Goal: Task Accomplishment & Management: Use online tool/utility

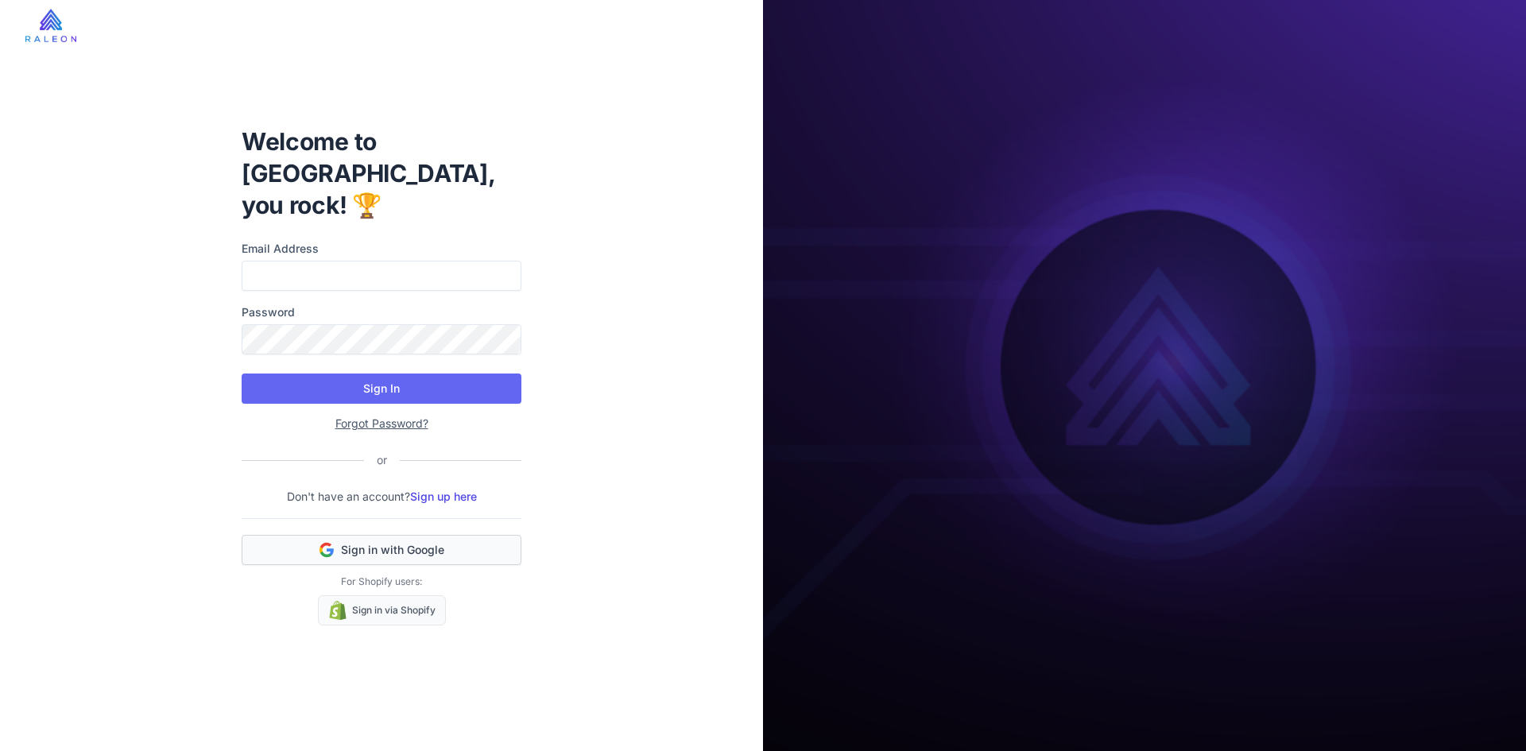
click at [427, 535] on button "Sign in with Google" at bounding box center [382, 550] width 280 height 30
click at [433, 542] on span "Sign in with Google" at bounding box center [392, 550] width 103 height 16
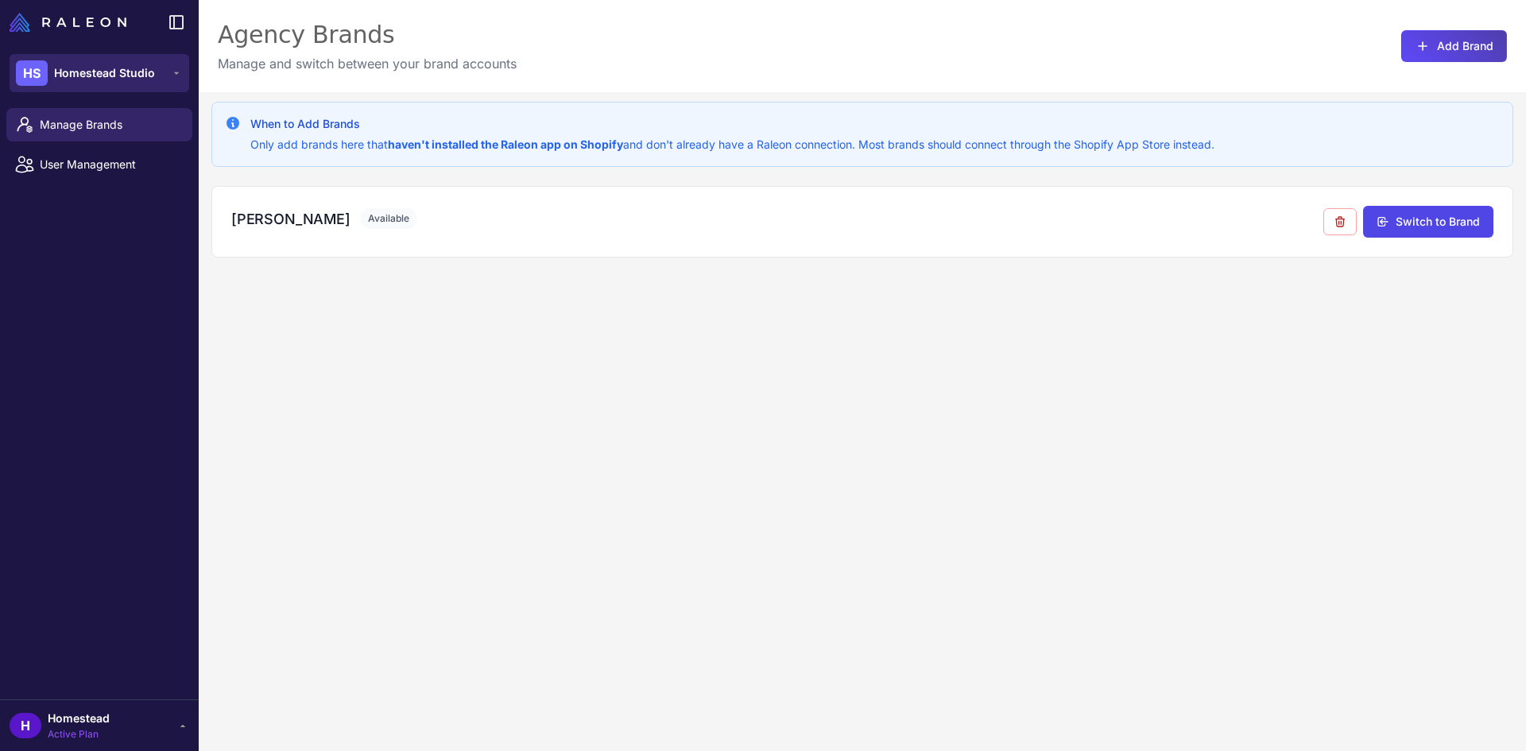
click at [140, 79] on span "Homestead Studio" at bounding box center [104, 72] width 101 height 17
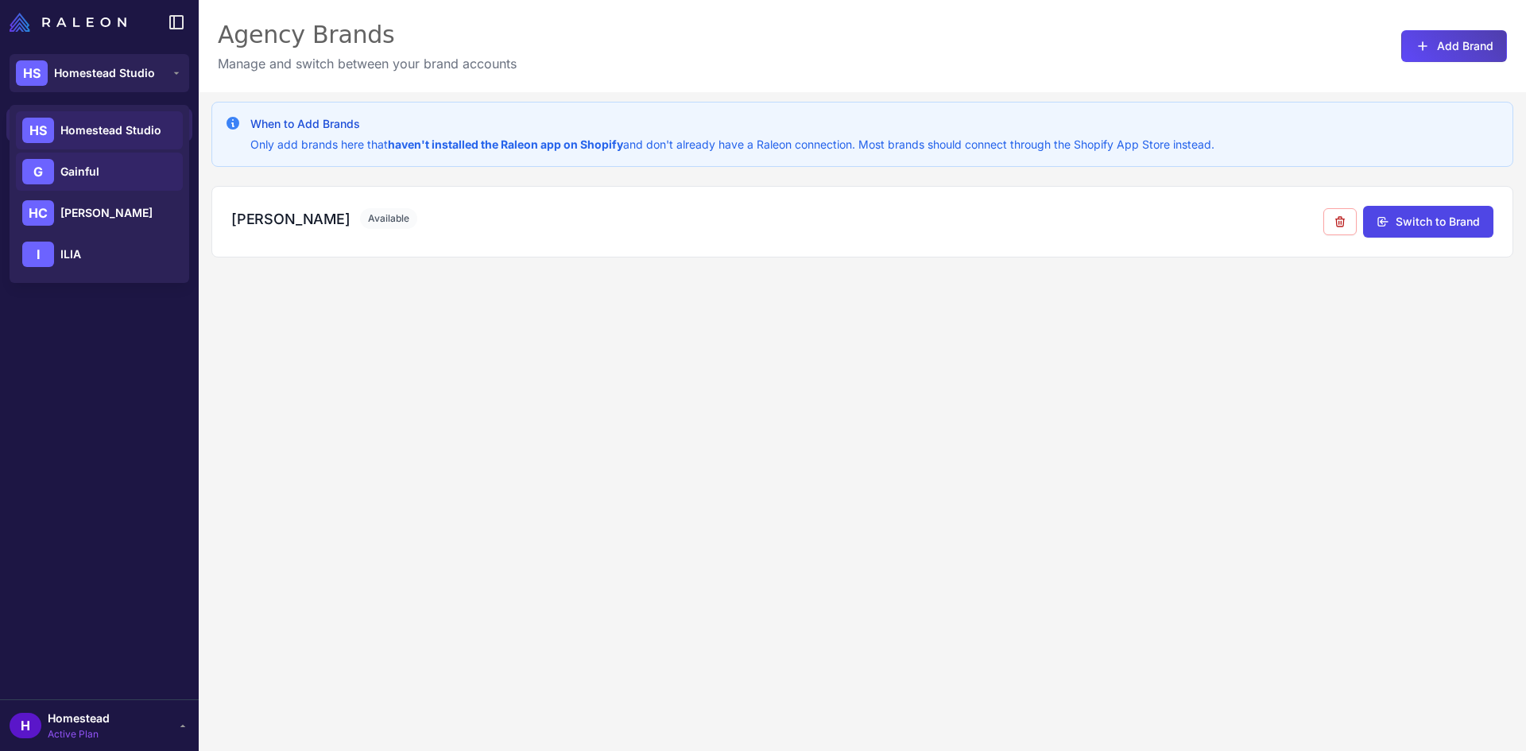
click at [91, 173] on span "Gainful" at bounding box center [79, 171] width 39 height 17
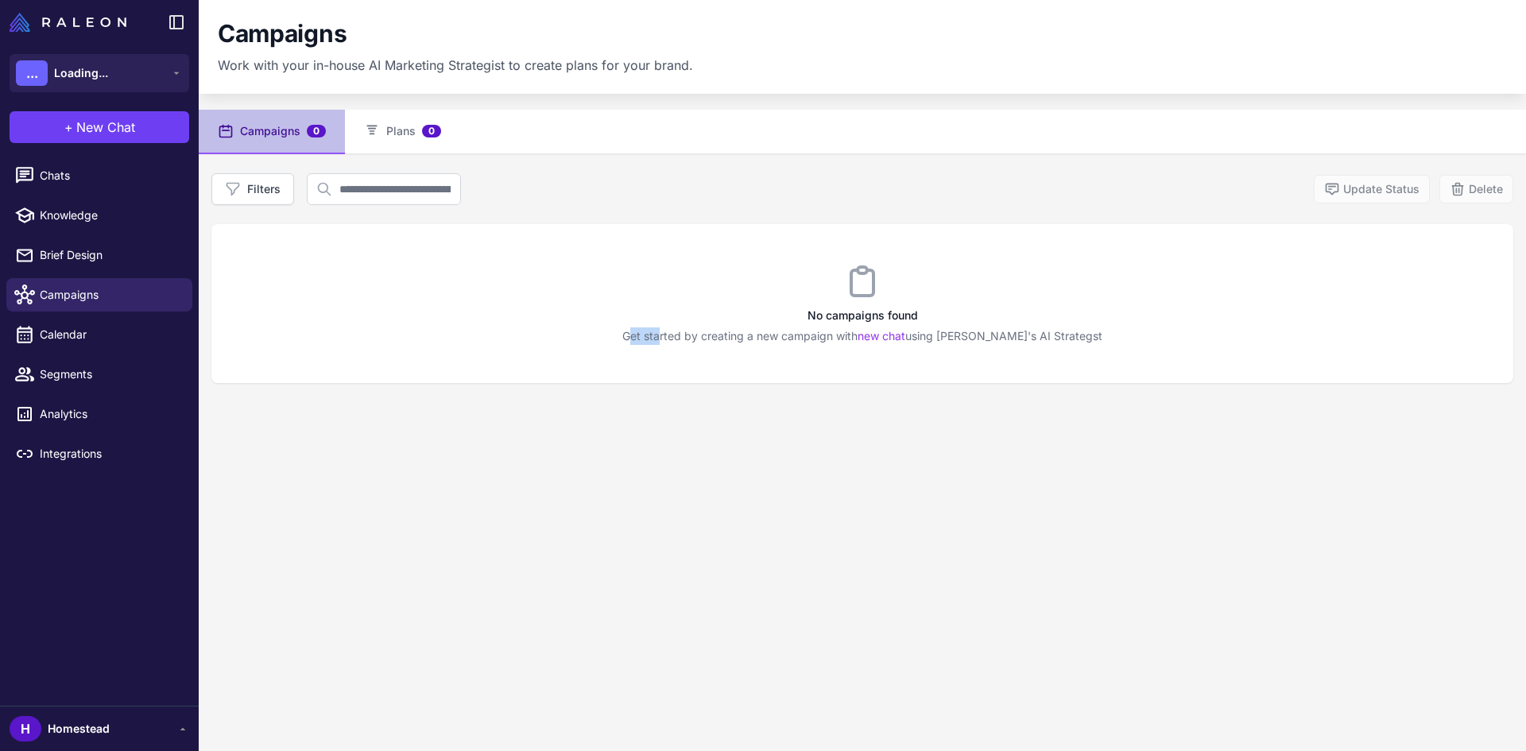
drag, startPoint x: 643, startPoint y: 338, endPoint x: 685, endPoint y: 339, distance: 42.1
click at [687, 339] on p "Get started by creating a new campaign with new chat using Raleon's AI Strategst" at bounding box center [862, 335] width 1302 height 17
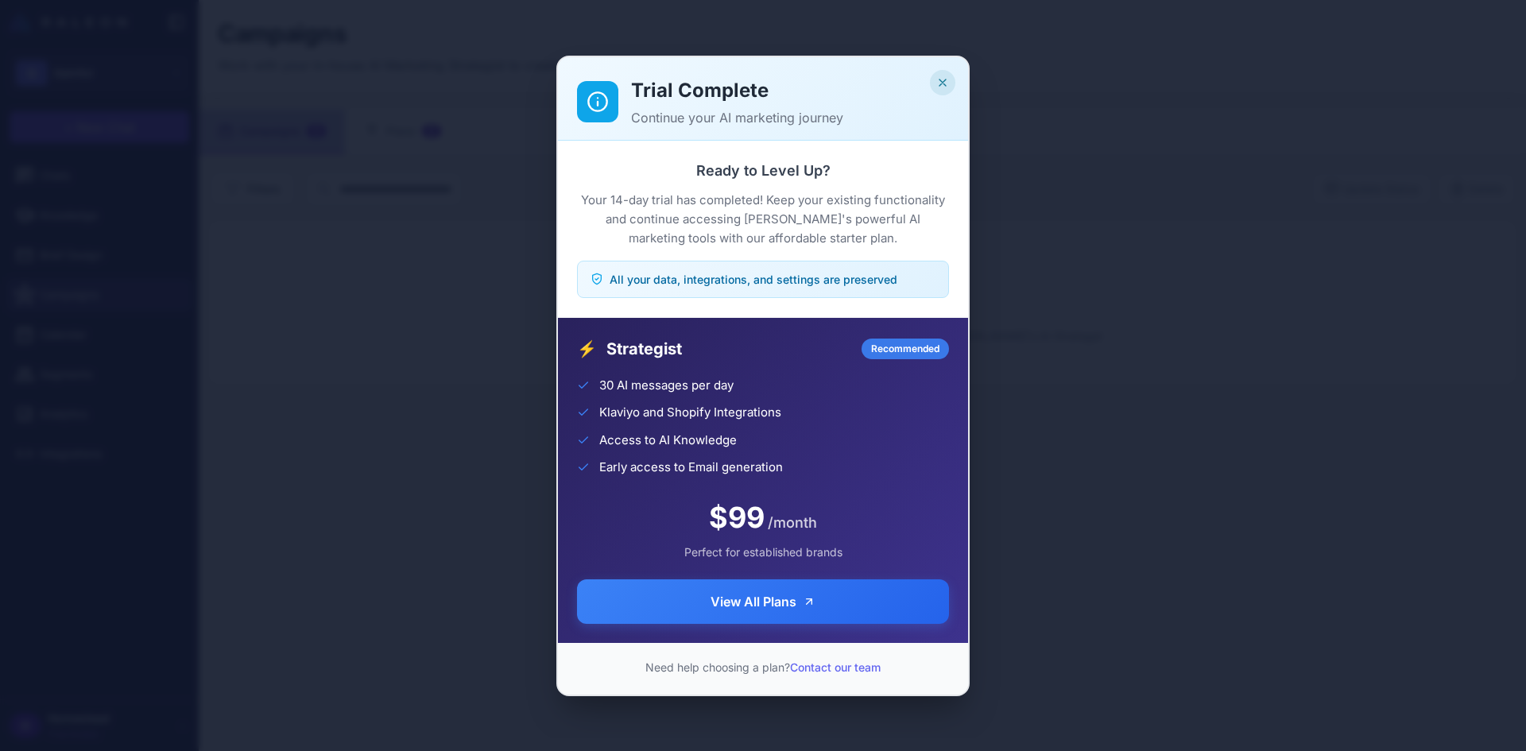
click at [938, 83] on icon "Close" at bounding box center [942, 82] width 13 height 13
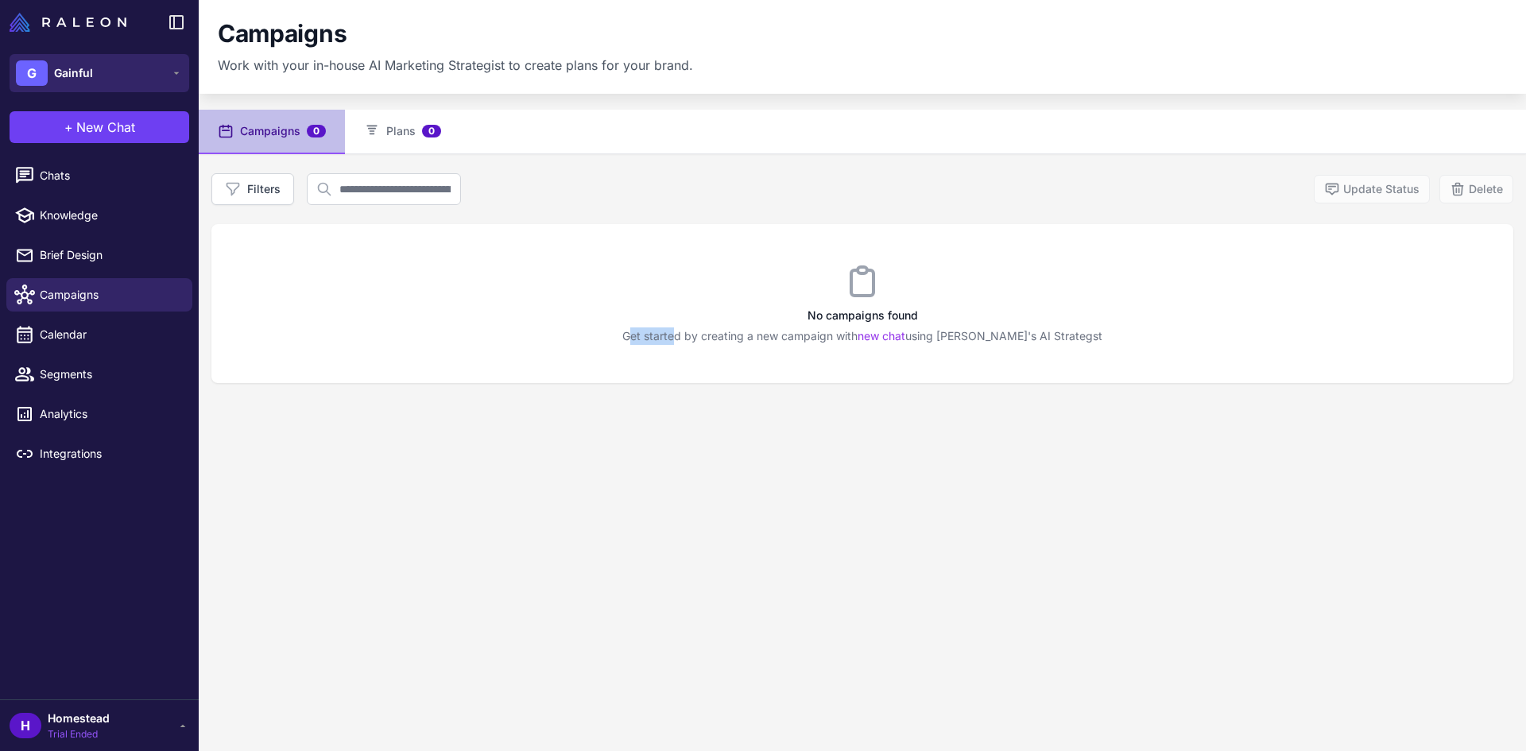
click at [68, 67] on span "Gainful" at bounding box center [73, 72] width 39 height 17
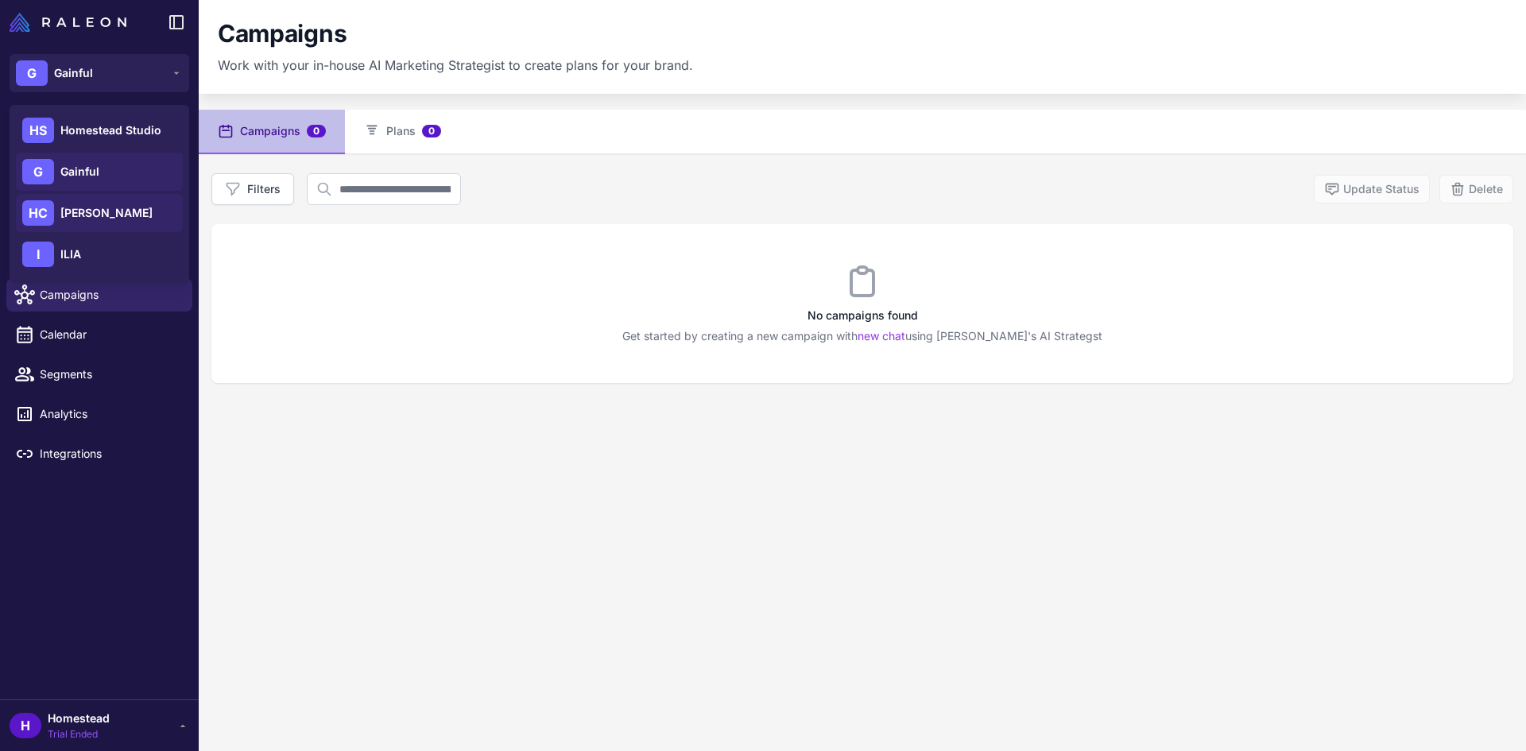
click at [91, 221] on span "[PERSON_NAME]" at bounding box center [106, 212] width 92 height 17
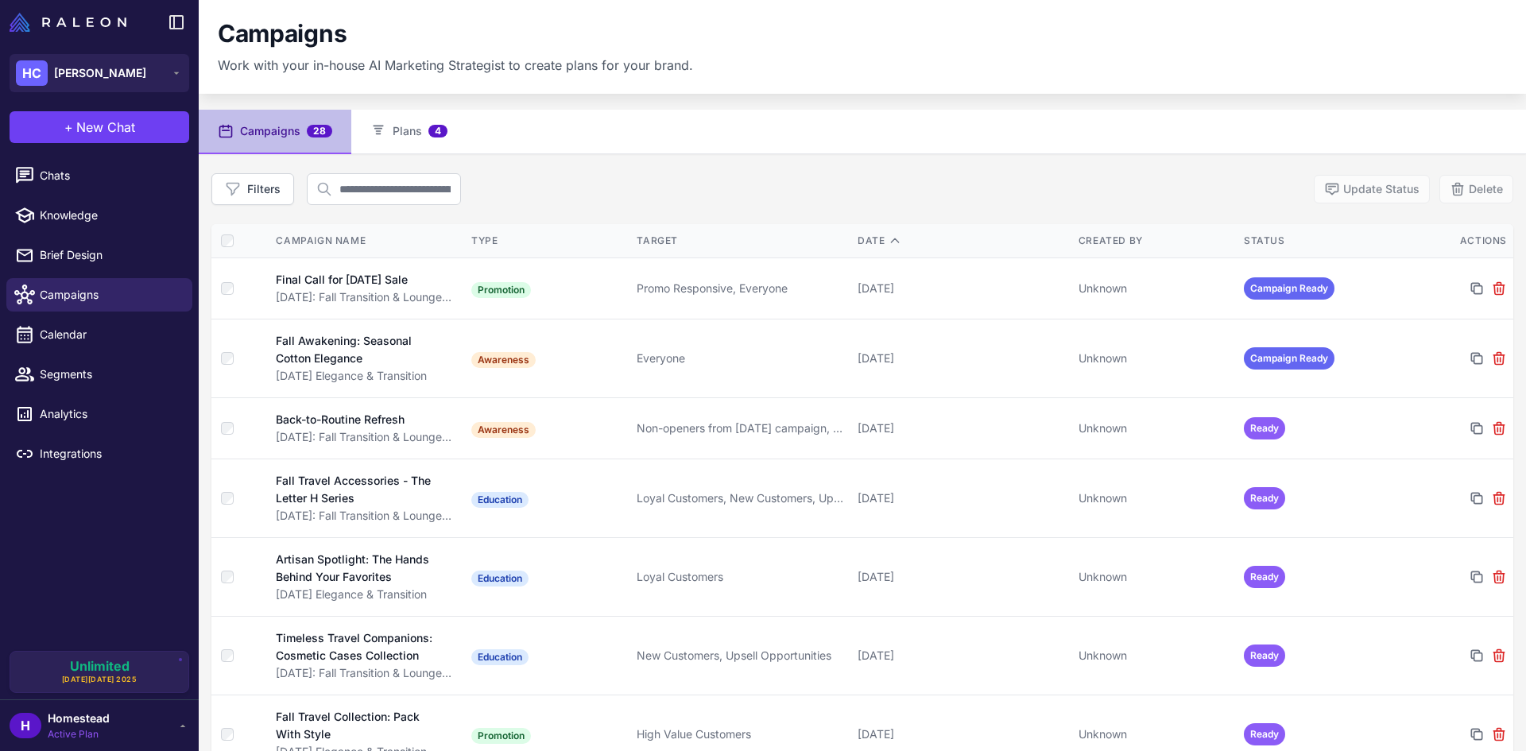
click at [629, 192] on div "Filters Update Status Delete" at bounding box center [862, 189] width 1302 height 32
click at [653, 179] on div "Filters Update Status Delete" at bounding box center [862, 189] width 1302 height 32
click at [647, 193] on div "Filters Update Status Delete" at bounding box center [862, 189] width 1302 height 32
click at [110, 381] on span "Segments" at bounding box center [110, 374] width 140 height 17
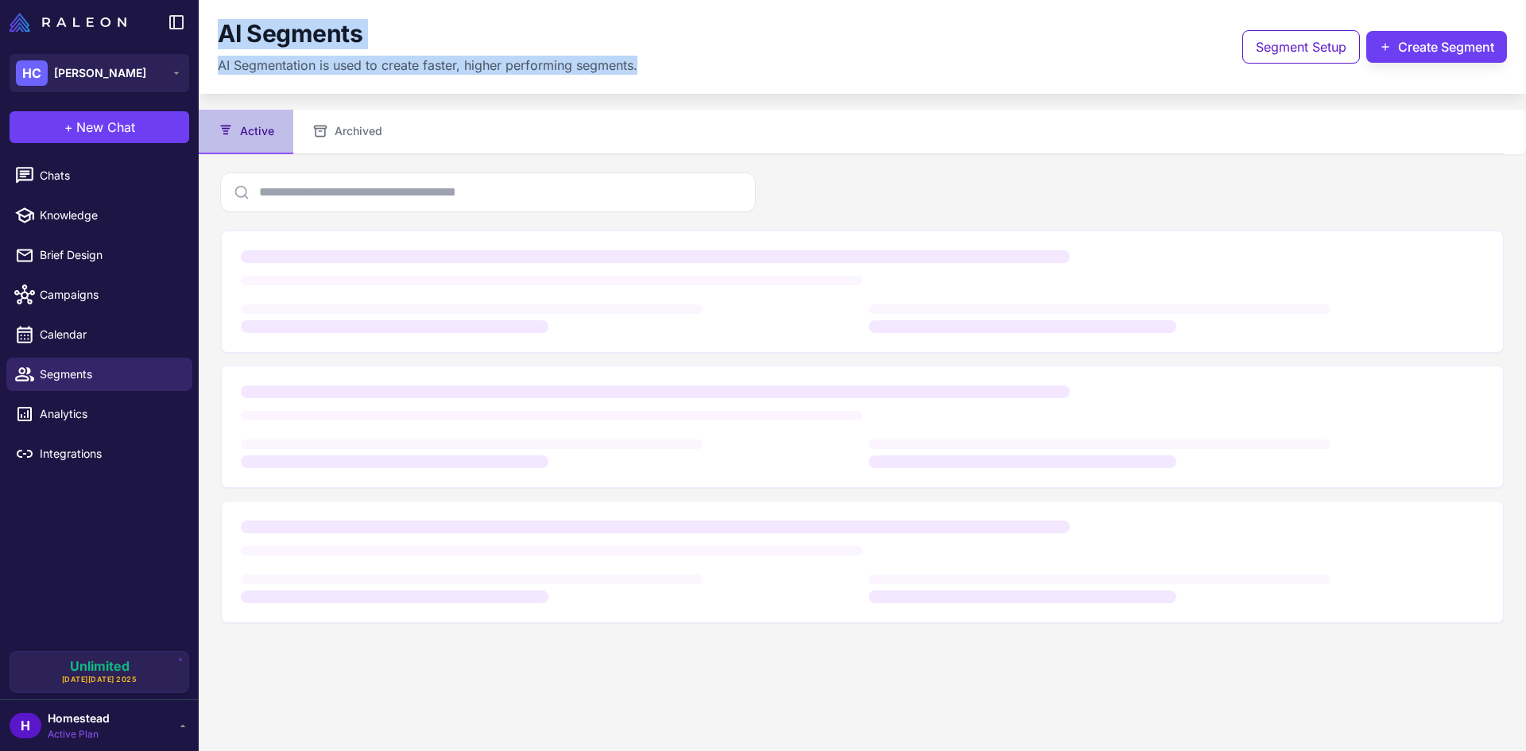
drag, startPoint x: 215, startPoint y: 33, endPoint x: 643, endPoint y: 85, distance: 431.4
click at [643, 85] on div "AI Segments AI Segmentation is used to create faster, higher performing segment…" at bounding box center [862, 47] width 1327 height 94
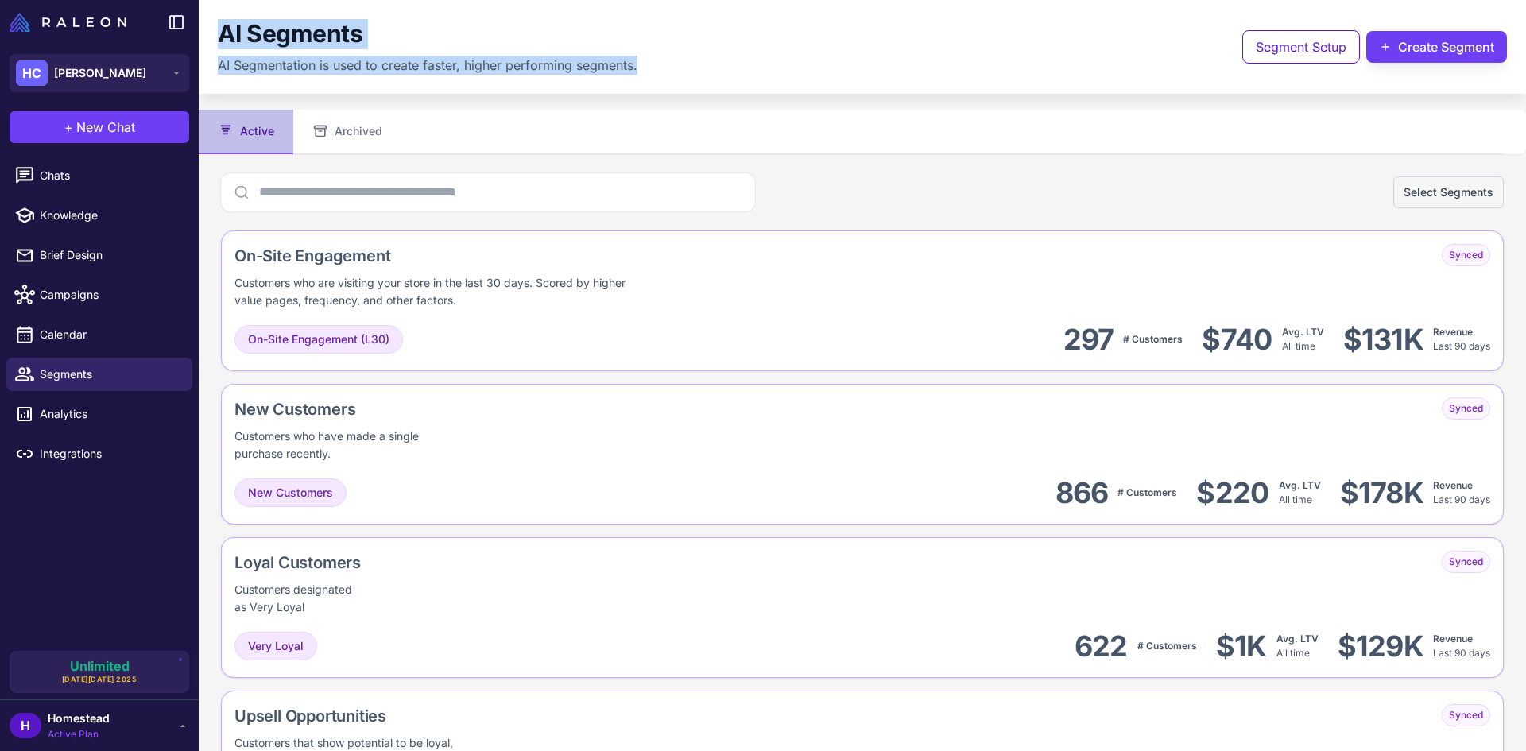
click at [643, 85] on div "AI Segments AI Segmentation is used to create faster, higher performing segment…" at bounding box center [862, 47] width 1327 height 94
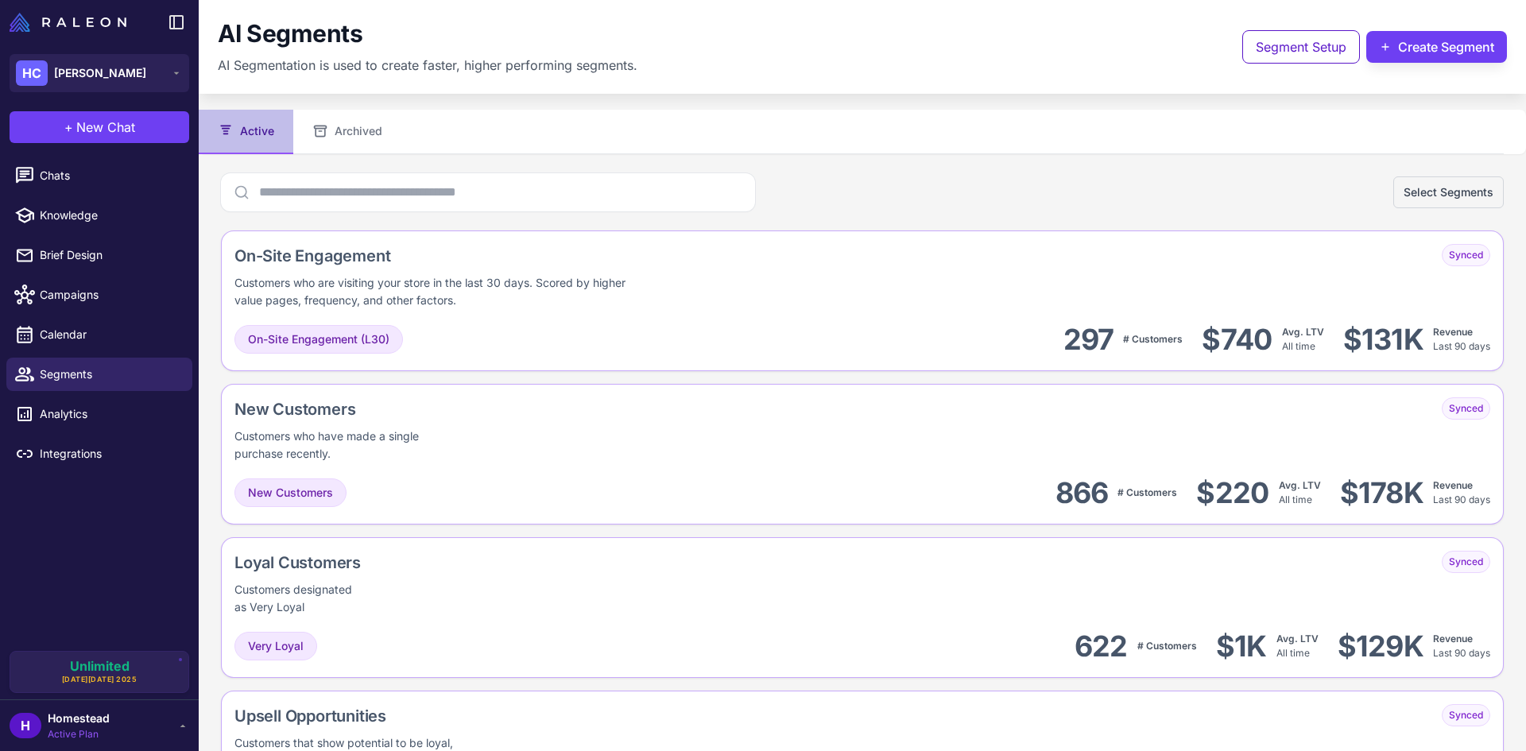
click at [641, 78] on div "AI Segments AI Segmentation is used to create faster, higher performing segment…" at bounding box center [862, 47] width 1327 height 94
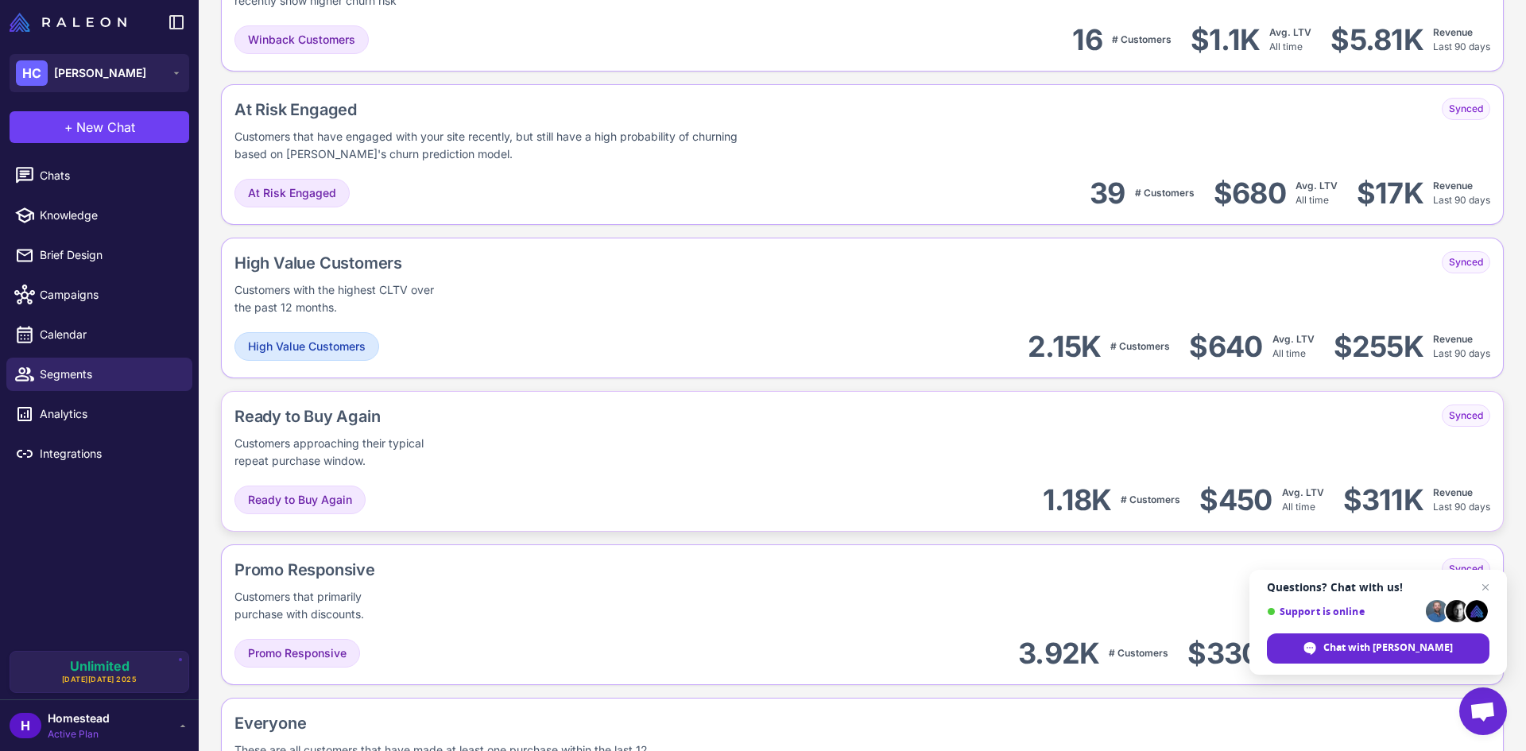
scroll to position [1023, 0]
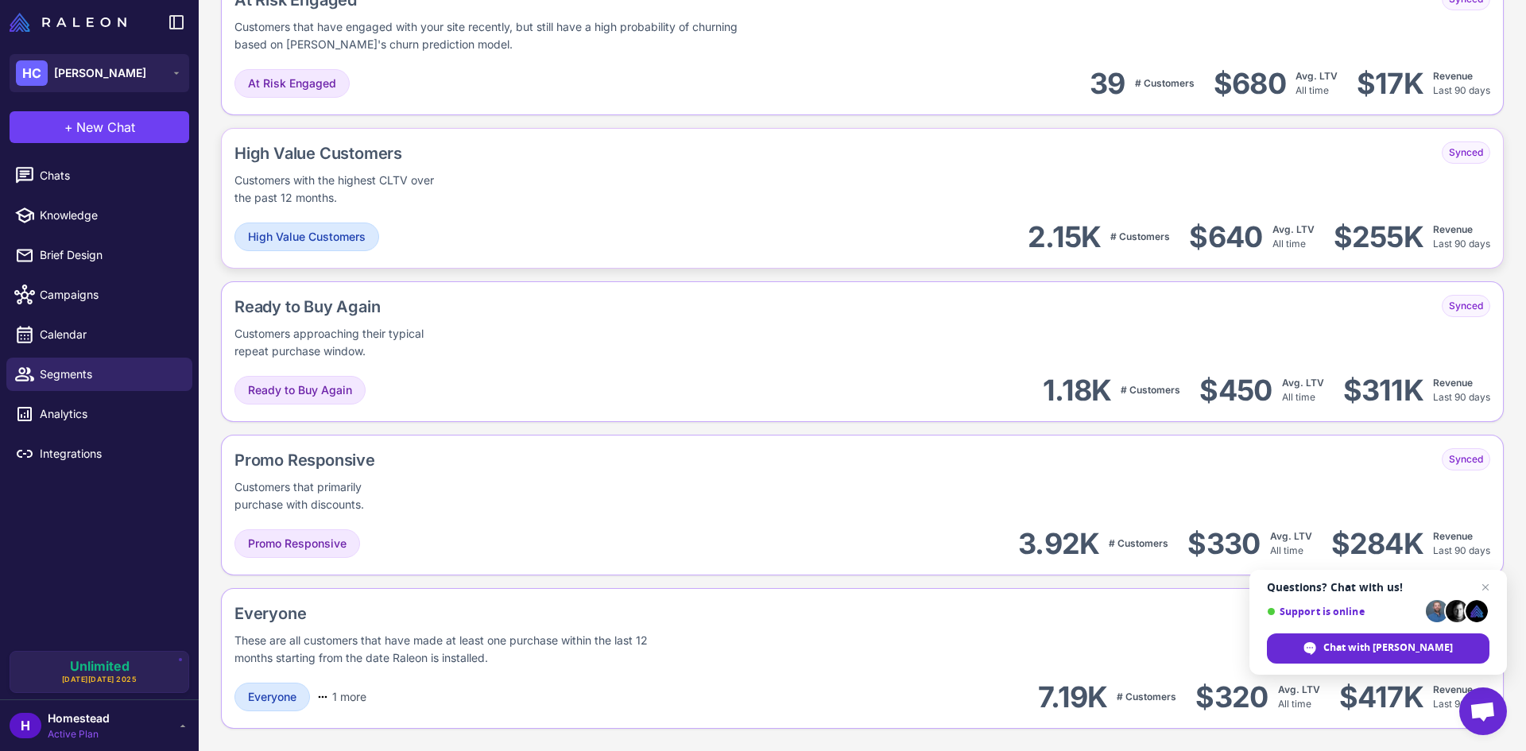
click at [552, 212] on div "High Value Customers Customers with the highest CLTV over the past 12 months. S…" at bounding box center [862, 198] width 1282 height 141
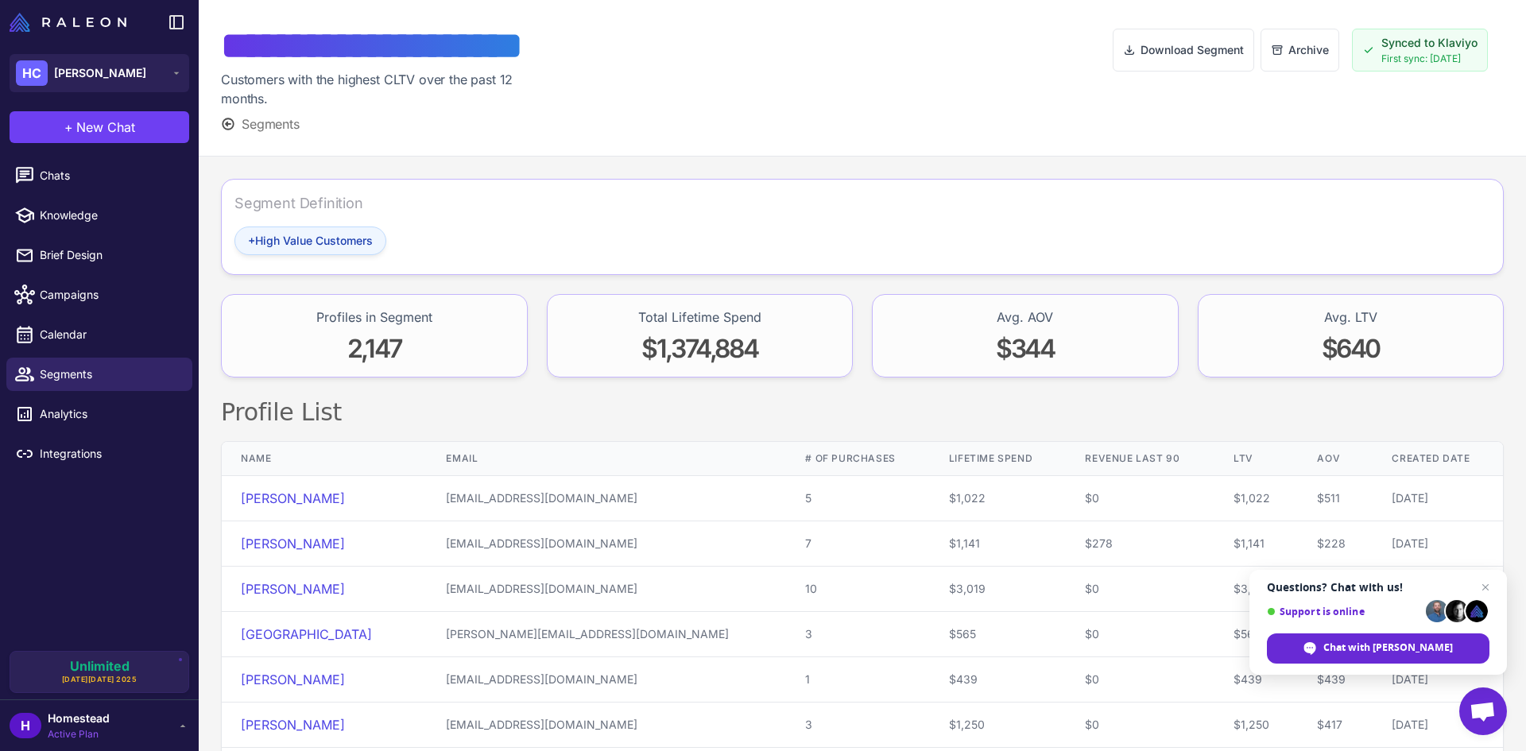
click at [308, 241] on span "+ High Value Customers" at bounding box center [310, 240] width 125 height 17
click at [308, 203] on div "Segment Definition" at bounding box center [298, 202] width 129 height 21
click at [362, 229] on div "+ High Value Customers" at bounding box center [310, 240] width 152 height 29
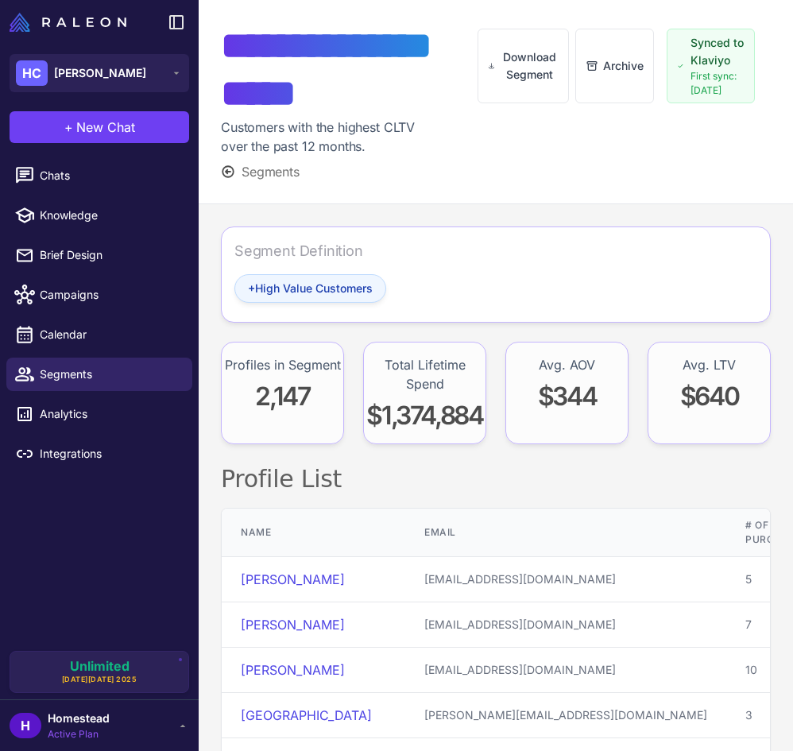
click at [326, 283] on span "+ High Value Customers" at bounding box center [310, 288] width 125 height 17
click at [326, 284] on span "+ High Value Customers" at bounding box center [310, 288] width 125 height 17
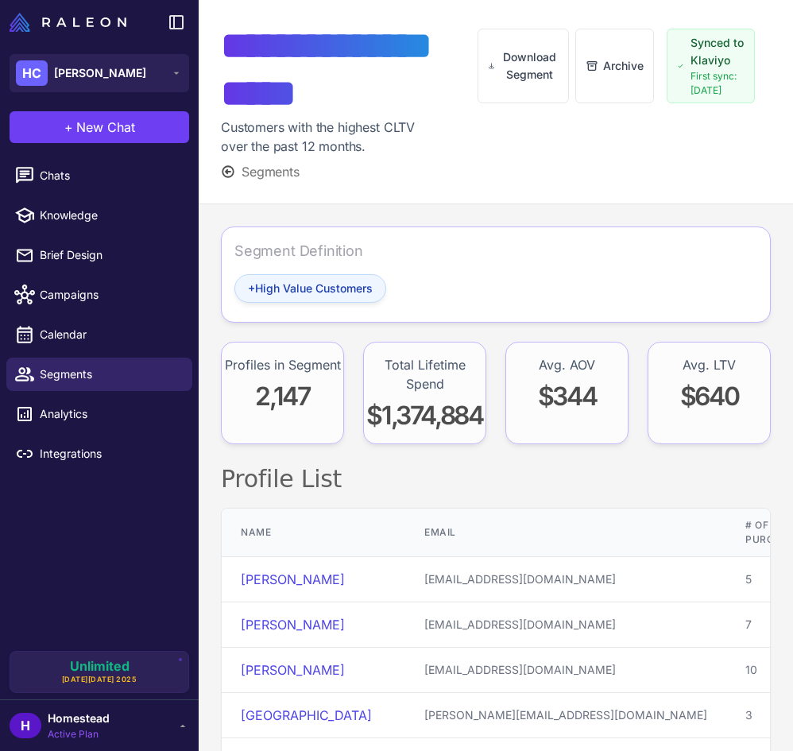
click at [326, 284] on span "+ High Value Customers" at bounding box center [310, 288] width 125 height 17
click at [342, 256] on div "Segment Definition" at bounding box center [298, 250] width 129 height 21
click at [304, 246] on div "Segment Definition" at bounding box center [298, 250] width 129 height 21
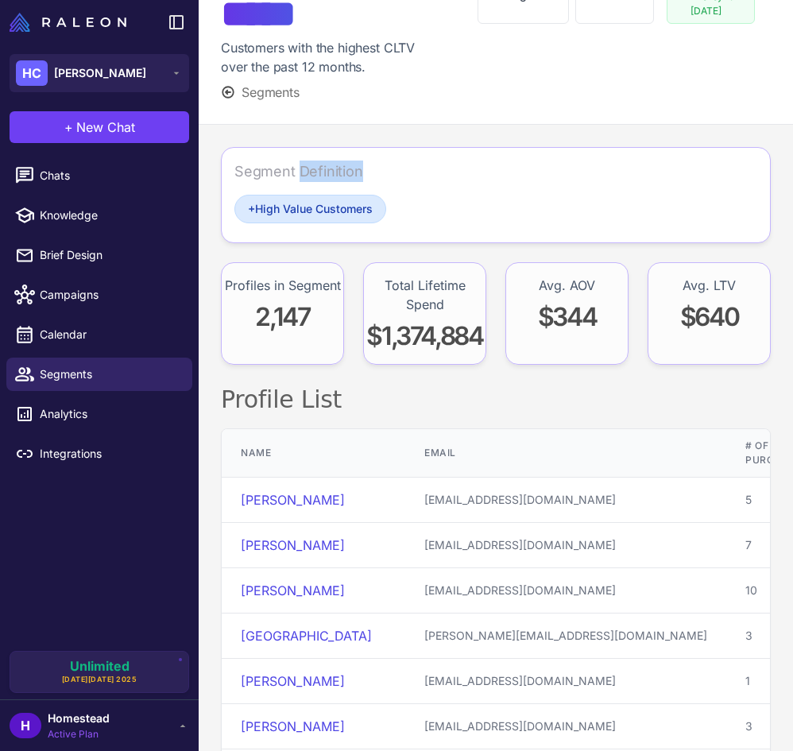
click at [494, 165] on div "Segment Definition" at bounding box center [495, 178] width 523 height 34
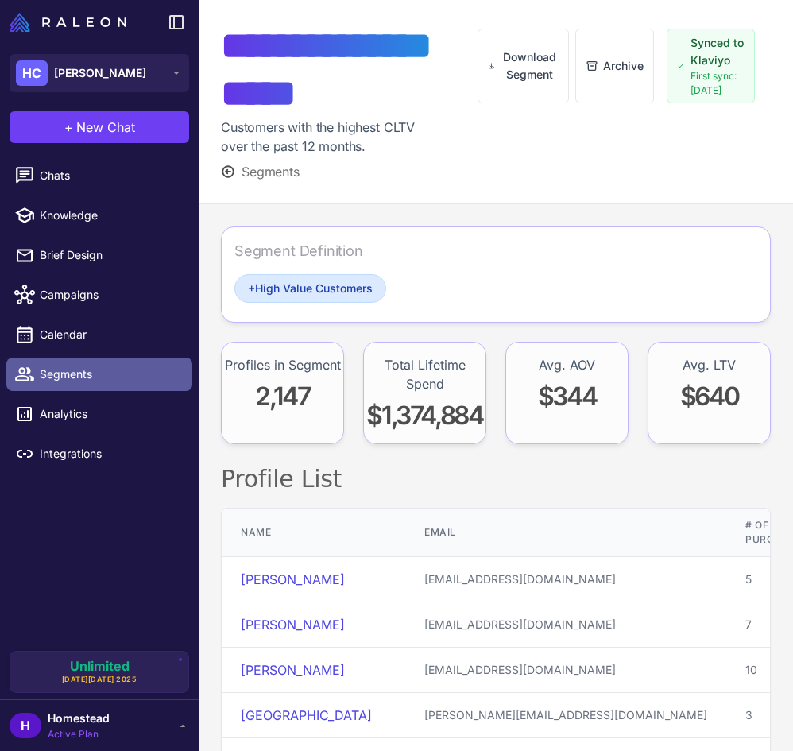
click at [135, 372] on span "Segments" at bounding box center [110, 374] width 140 height 17
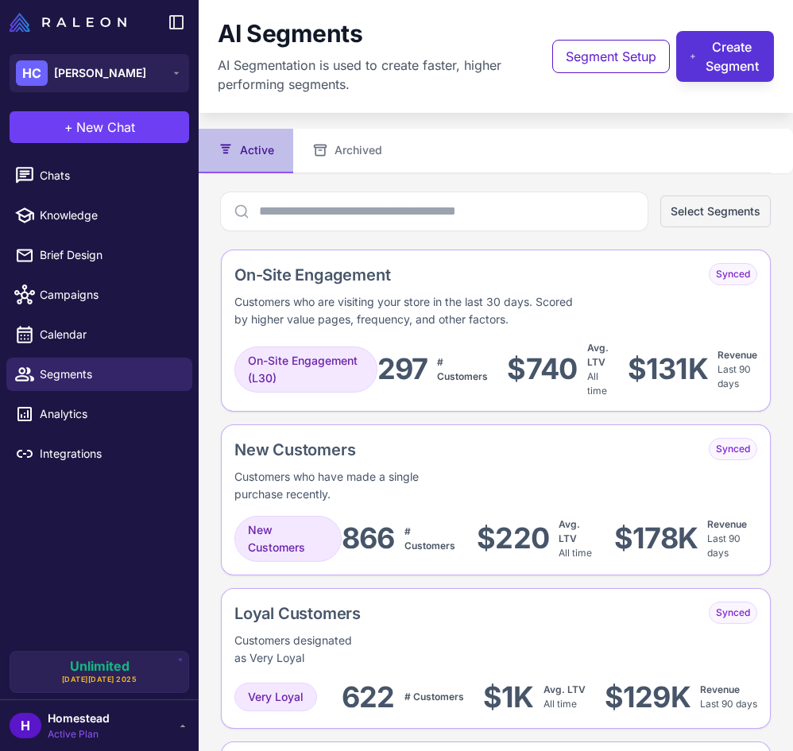
click at [710, 52] on button "Create Segment" at bounding box center [725, 56] width 98 height 51
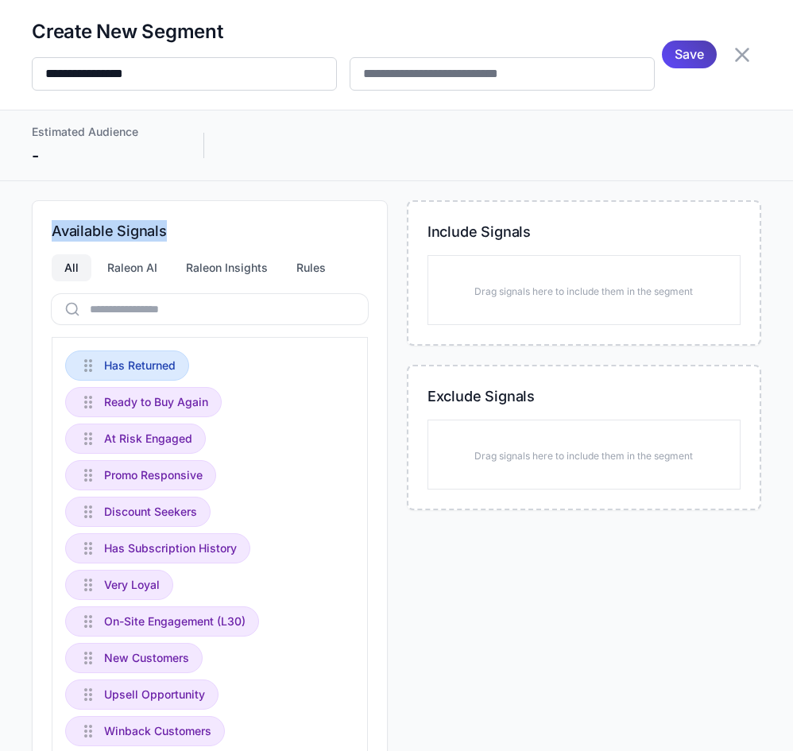
drag, startPoint x: 51, startPoint y: 273, endPoint x: 172, endPoint y: 275, distance: 120.8
click at [172, 242] on h3 "Available Signals" at bounding box center [210, 230] width 316 height 21
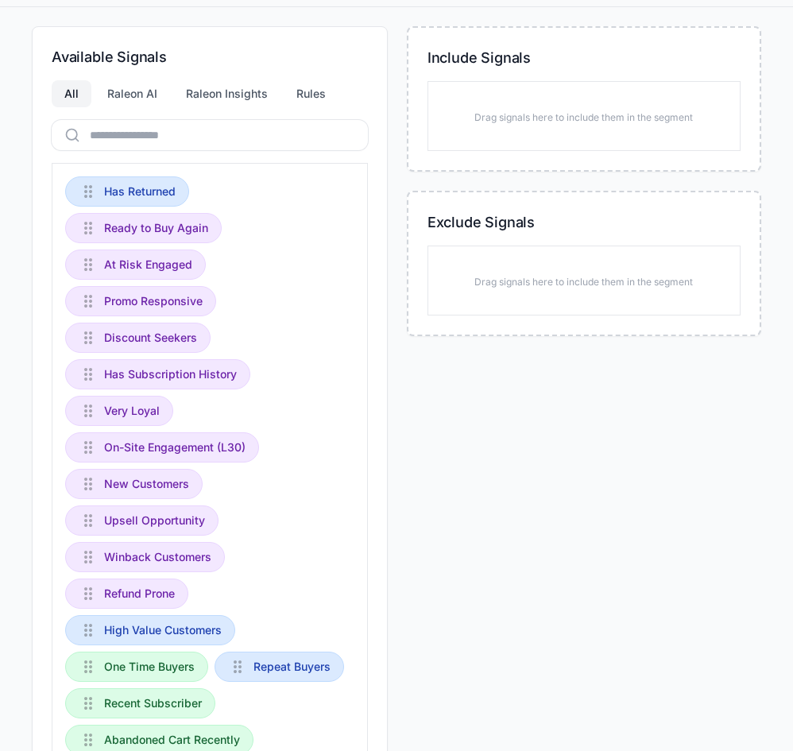
scroll to position [153, 0]
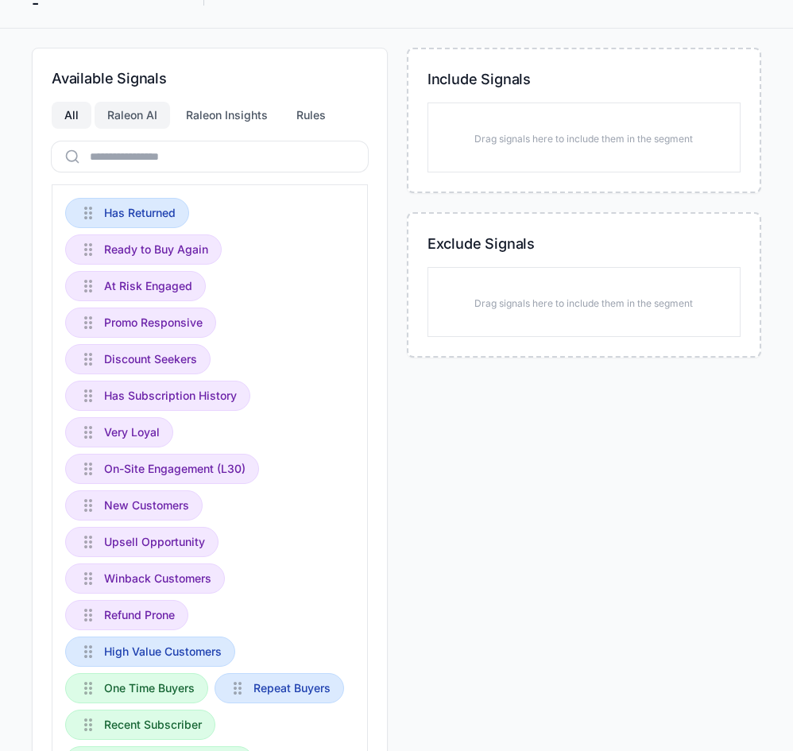
click at [120, 129] on div "Raleon AI" at bounding box center [132, 115] width 75 height 27
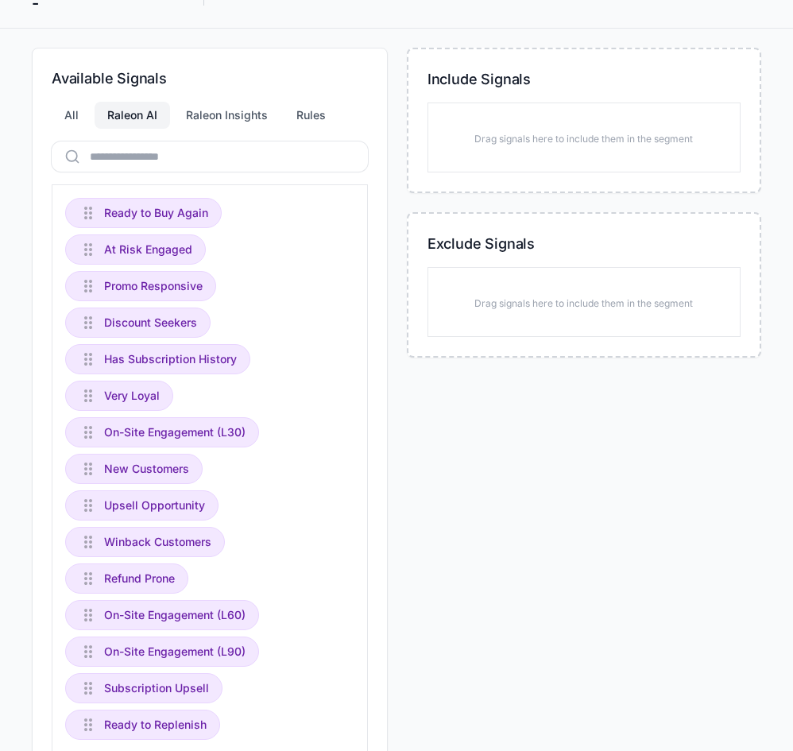
click at [393, 364] on div "Available Signals All Raleon AI Raleon Insights Rules Ready to Buy Again At Ris…" at bounding box center [396, 414] width 729 height 732
click at [219, 129] on div "Raleon Insights" at bounding box center [226, 115] width 107 height 27
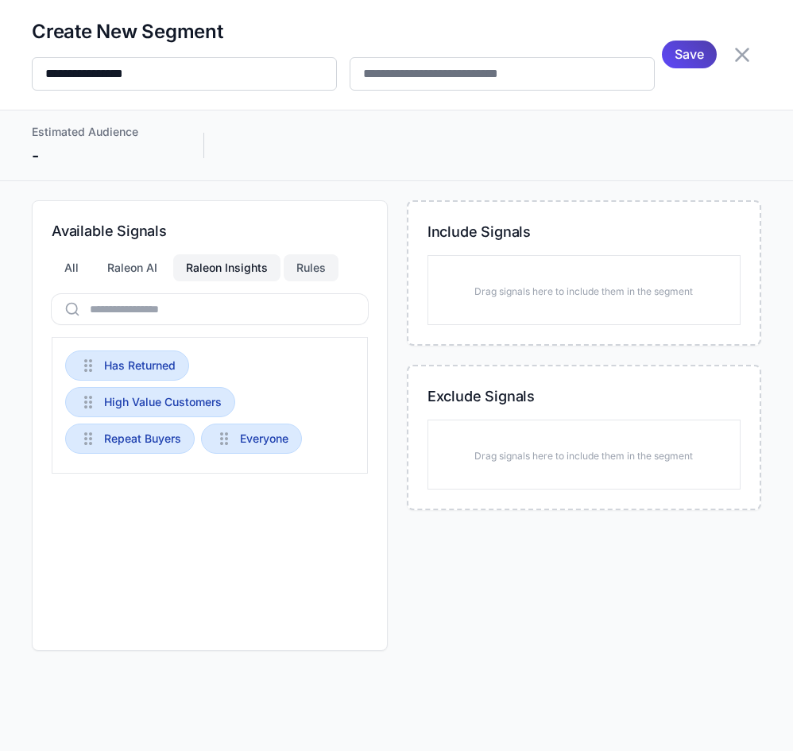
click at [295, 268] on div "Rules" at bounding box center [311, 267] width 55 height 27
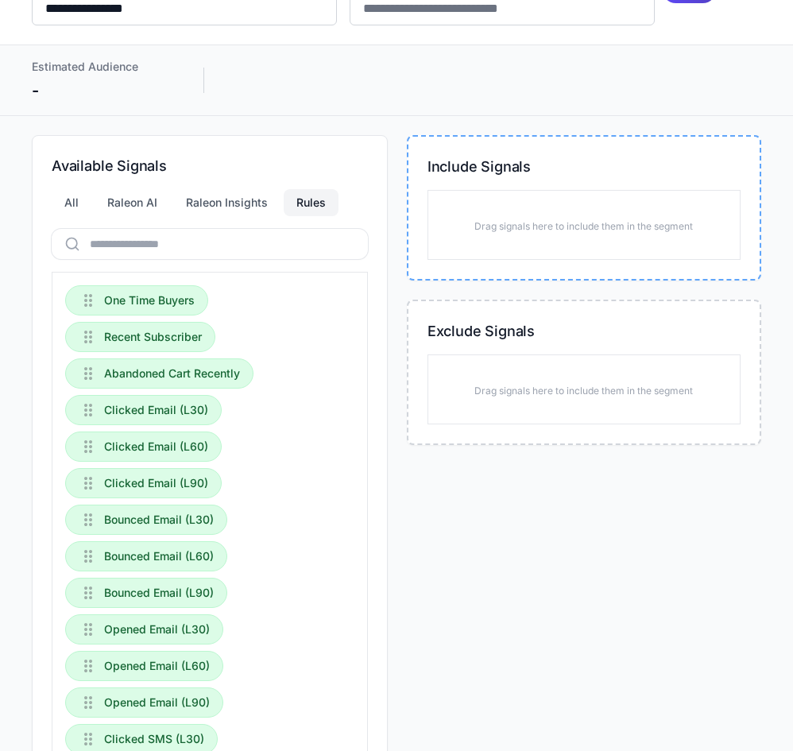
scroll to position [64, 0]
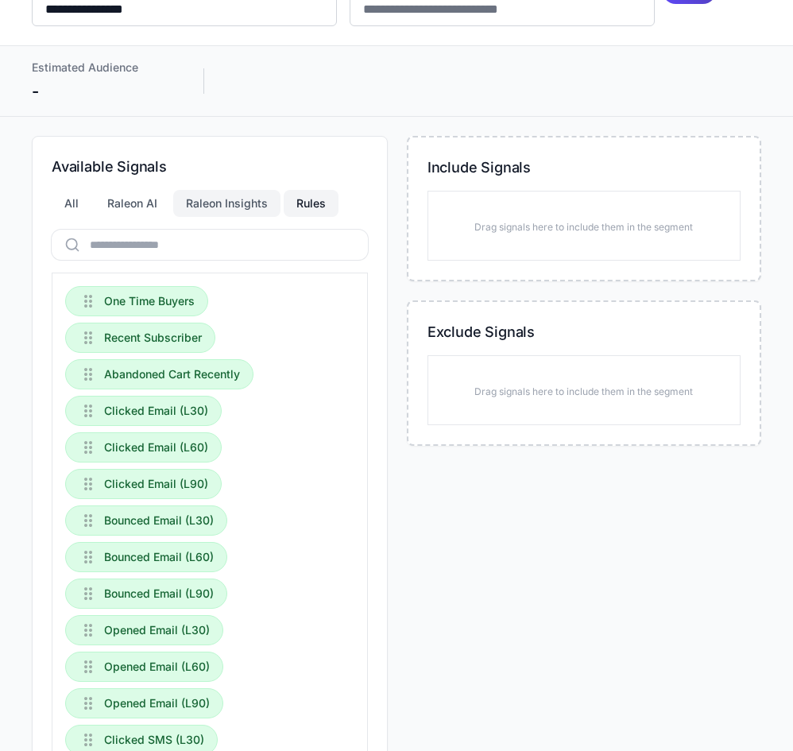
click at [241, 217] on div "Raleon Insights" at bounding box center [226, 203] width 107 height 27
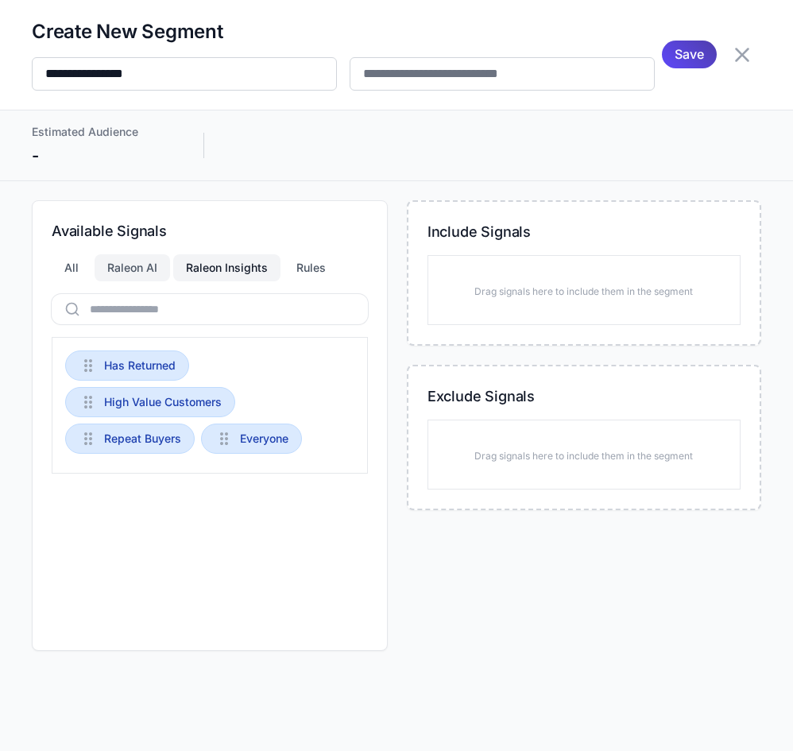
click at [140, 264] on div "Raleon AI" at bounding box center [132, 267] width 75 height 27
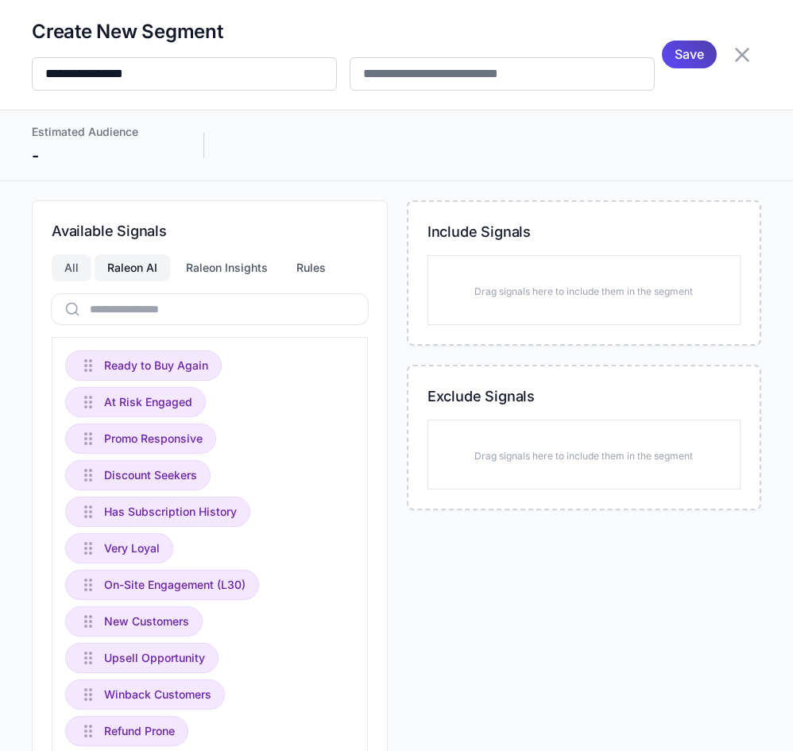
click at [55, 281] on div "All" at bounding box center [72, 267] width 40 height 27
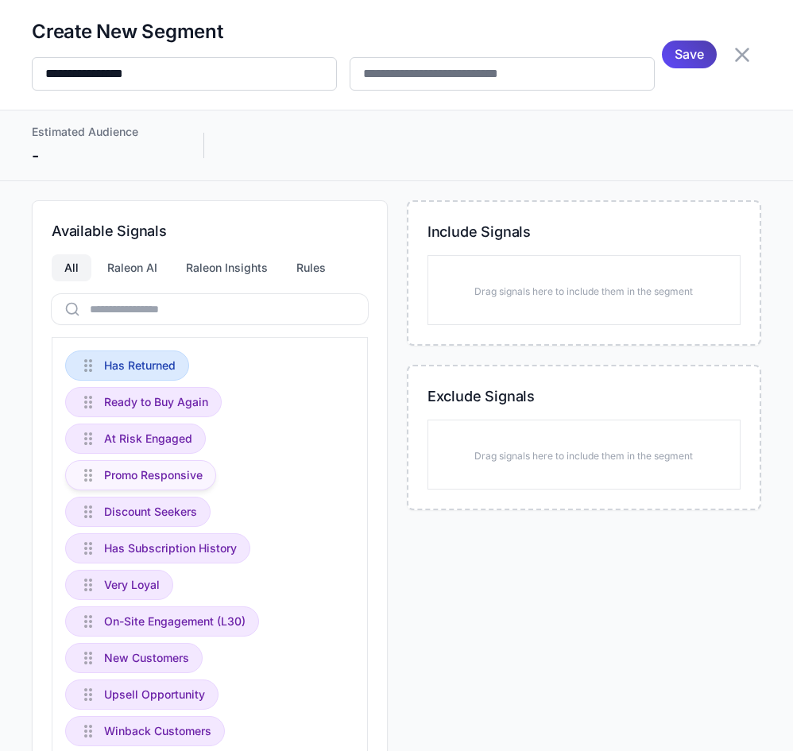
click at [165, 484] on span "Promo Responsive" at bounding box center [153, 474] width 99 height 17
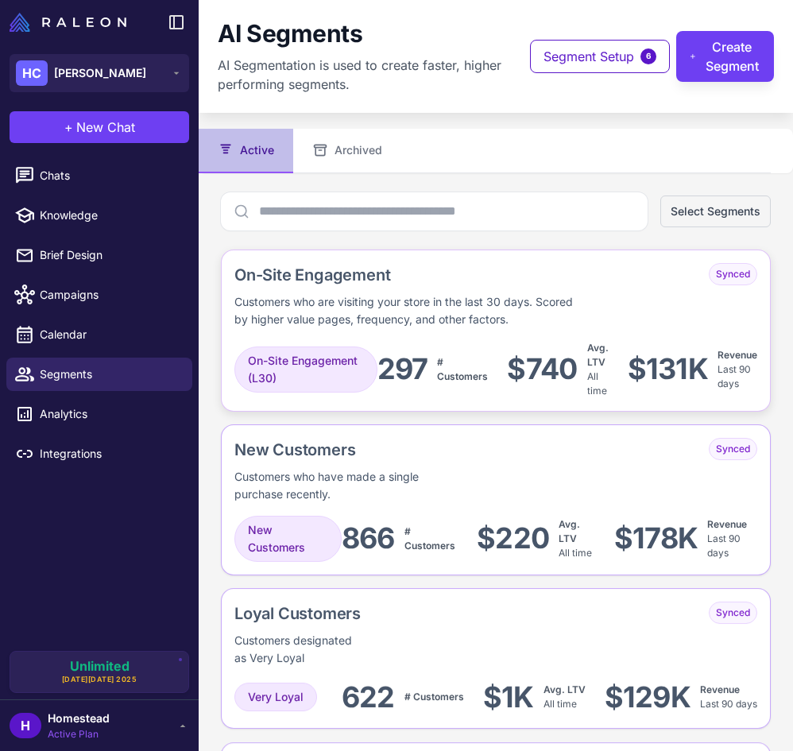
click at [482, 308] on div "Customers who are visiting your store in the last 30 days. Scored by higher val…" at bounding box center [408, 310] width 349 height 35
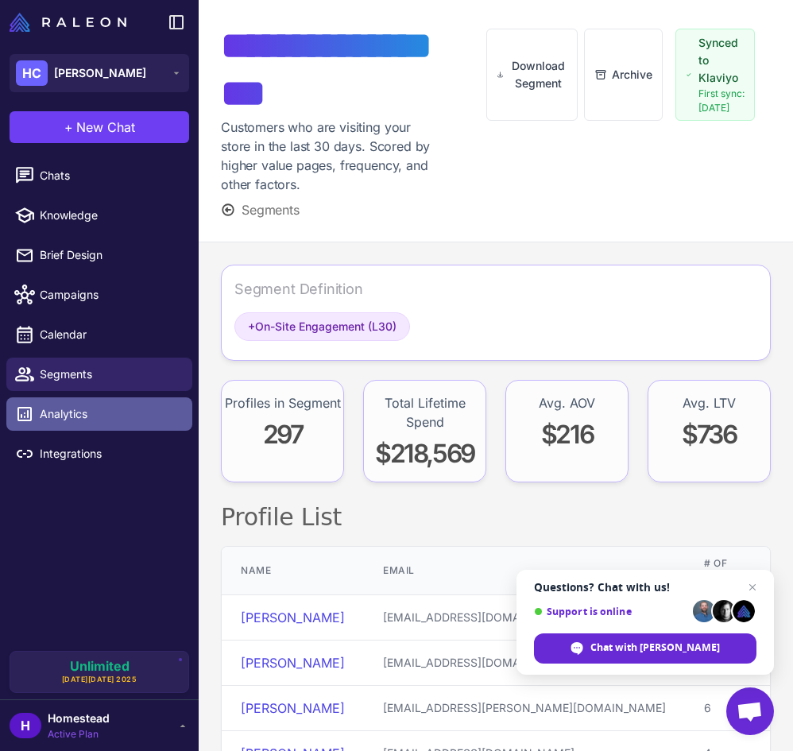
drag, startPoint x: 105, startPoint y: 380, endPoint x: 149, endPoint y: 415, distance: 56.0
click at [107, 382] on span "Segments" at bounding box center [110, 374] width 140 height 17
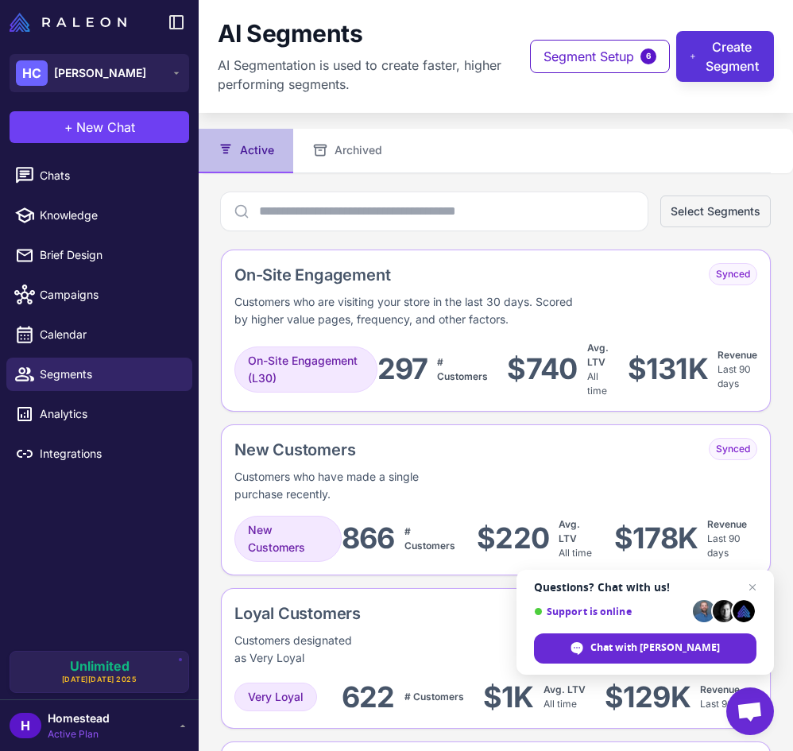
click at [721, 44] on button "Create Segment" at bounding box center [725, 56] width 98 height 51
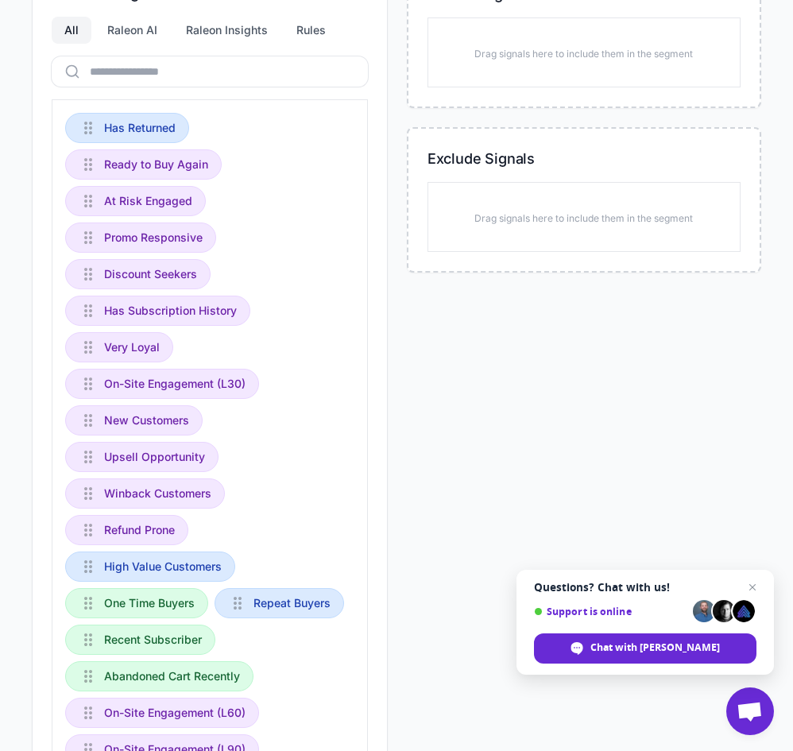
scroll to position [238, 0]
click at [132, 43] on div "Raleon AI" at bounding box center [132, 29] width 75 height 27
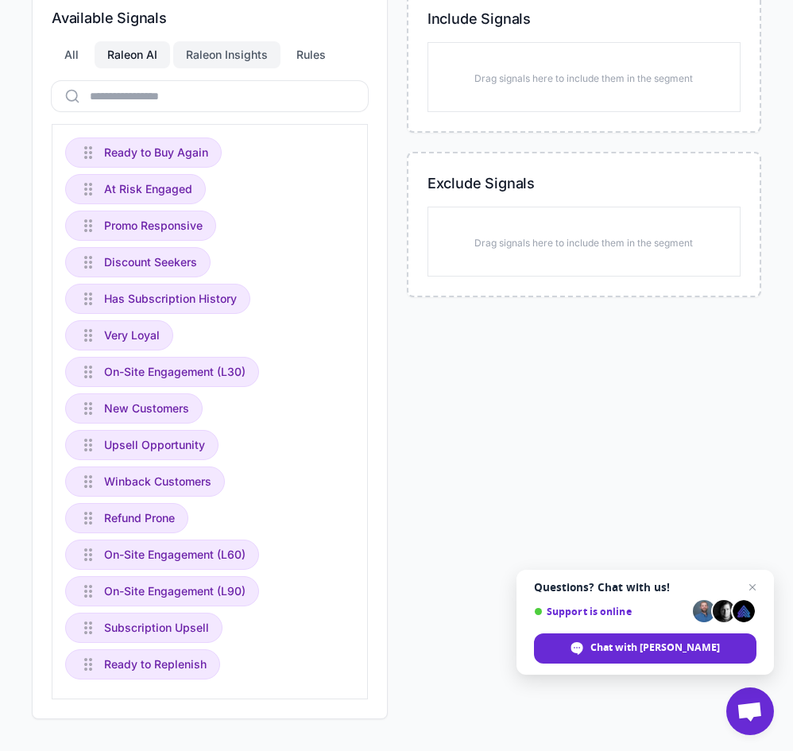
click at [217, 68] on div "Raleon Insights" at bounding box center [226, 54] width 107 height 27
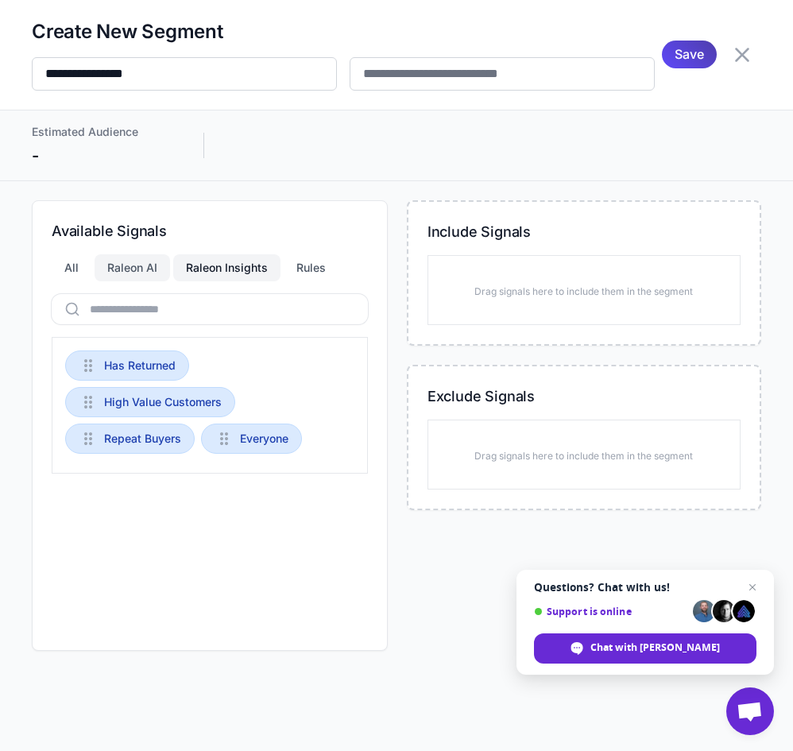
click at [117, 265] on div "Raleon AI" at bounding box center [132, 267] width 75 height 27
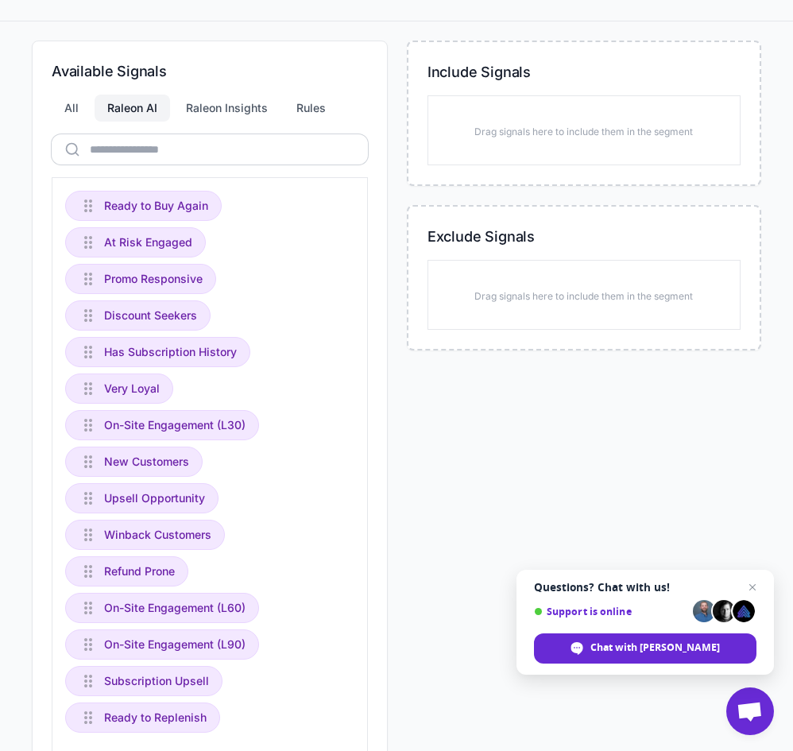
scroll to position [238, 0]
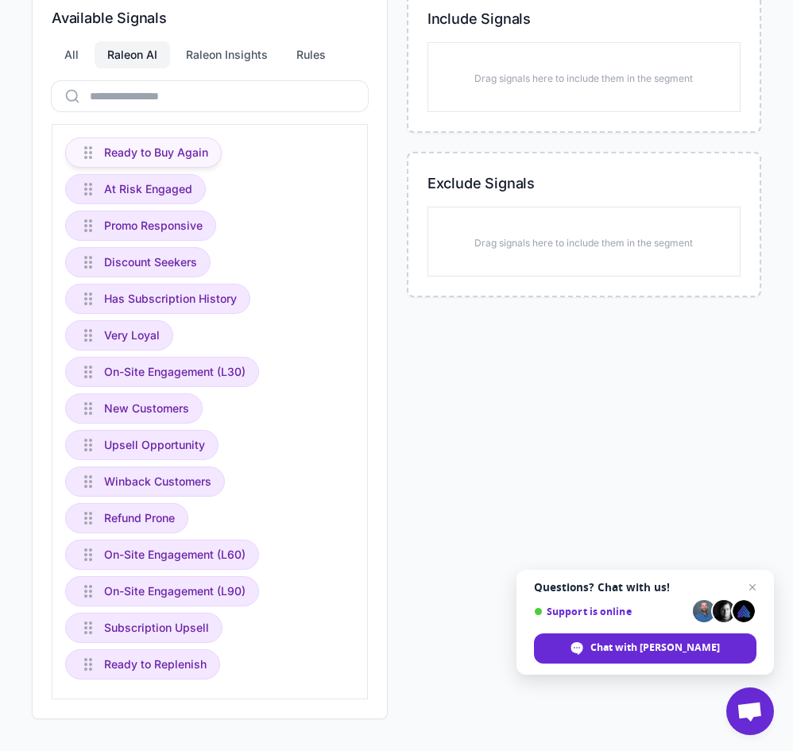
click at [135, 161] on span "Ready to Buy Again" at bounding box center [156, 152] width 104 height 17
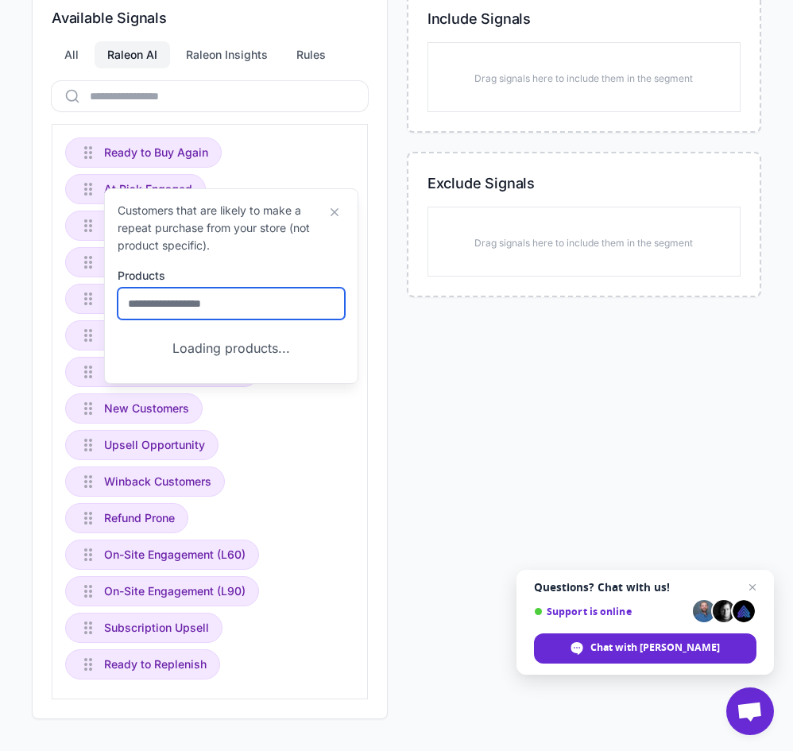
click at [220, 299] on input "text" at bounding box center [231, 304] width 227 height 32
click at [230, 304] on input "text" at bounding box center [231, 304] width 227 height 32
click at [379, 200] on div "Available Signals All Raleon AI Raleon Insights Rules Ready to Buy Again At Ris…" at bounding box center [210, 353] width 356 height 732
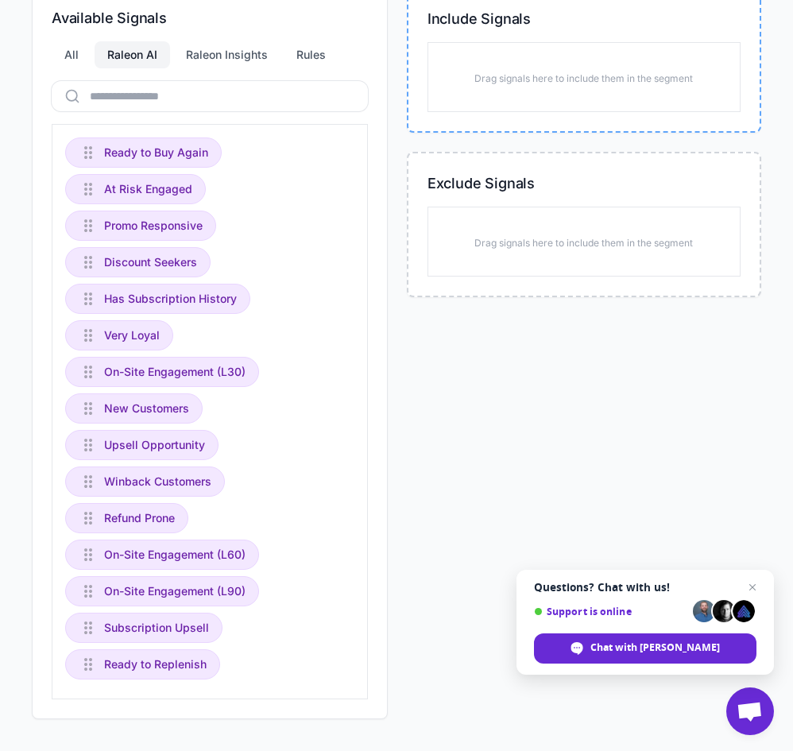
click at [494, 86] on p "Drag signals here to include them in the segment" at bounding box center [583, 79] width 219 height 14
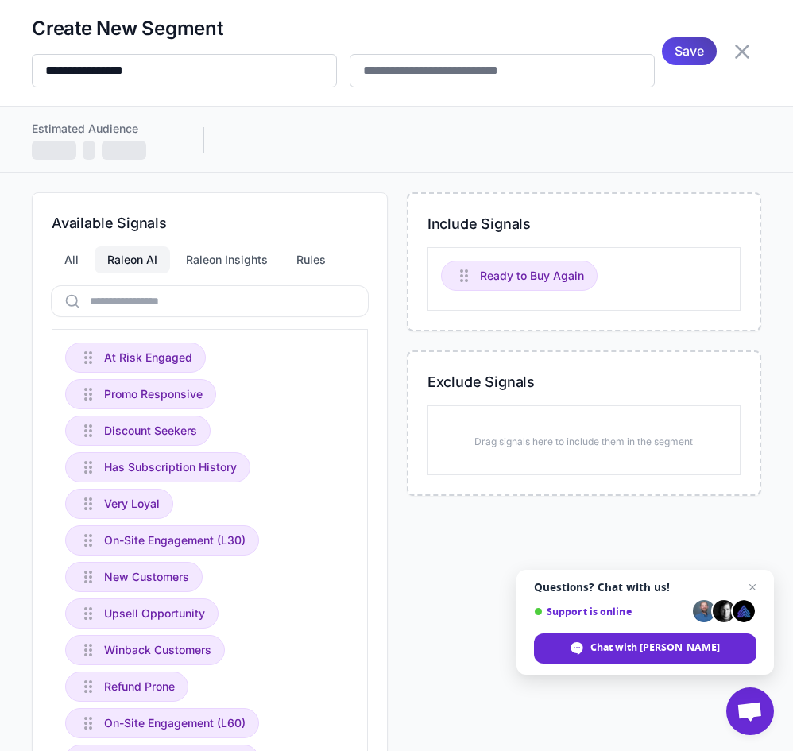
scroll to position [0, 0]
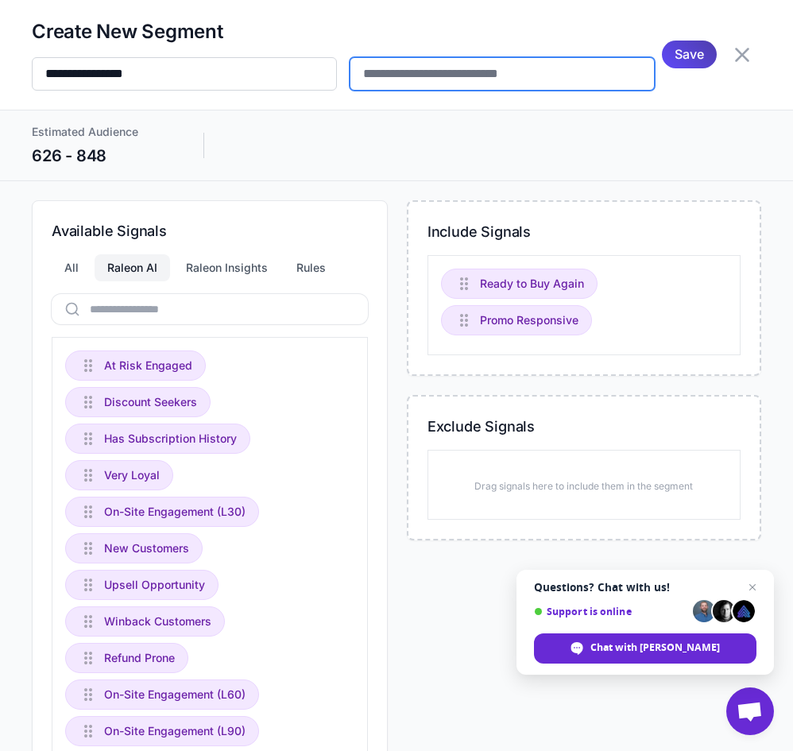
click at [350, 91] on input "text" at bounding box center [502, 73] width 305 height 33
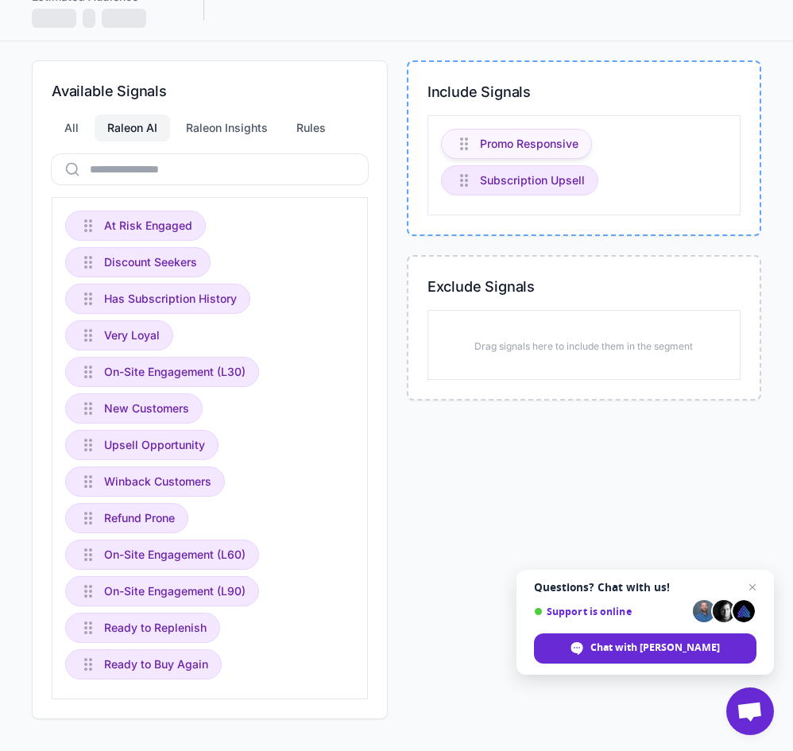
scroll to position [186, 0]
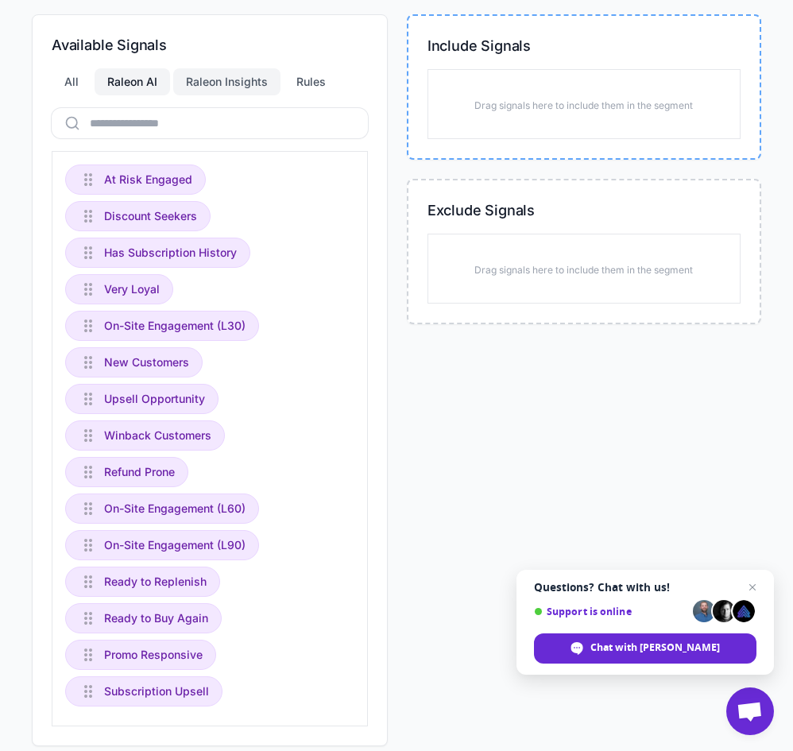
click at [234, 95] on div "Raleon Insights" at bounding box center [226, 81] width 107 height 27
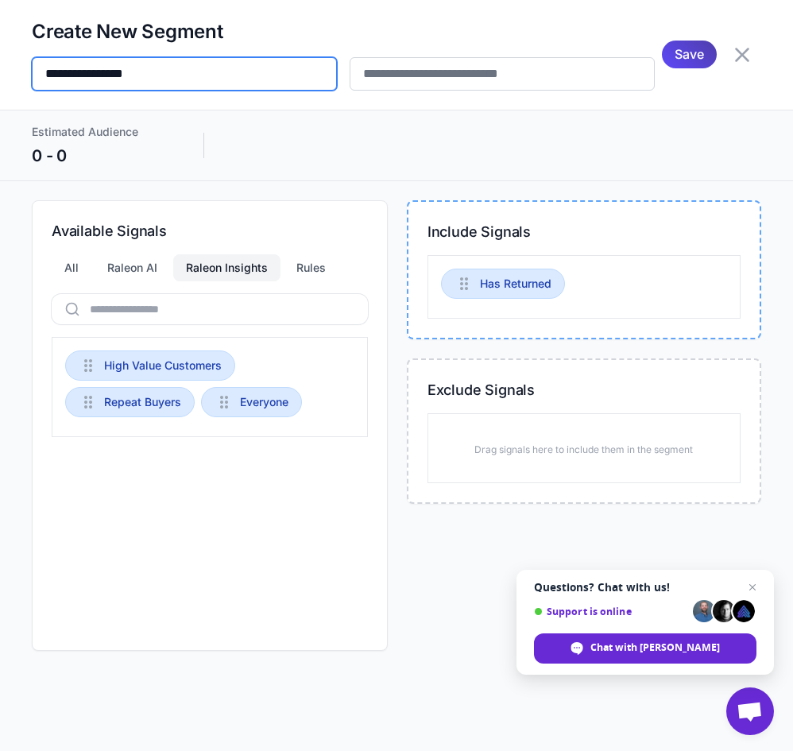
click at [185, 81] on input "**********" at bounding box center [184, 73] width 305 height 33
type input "**********"
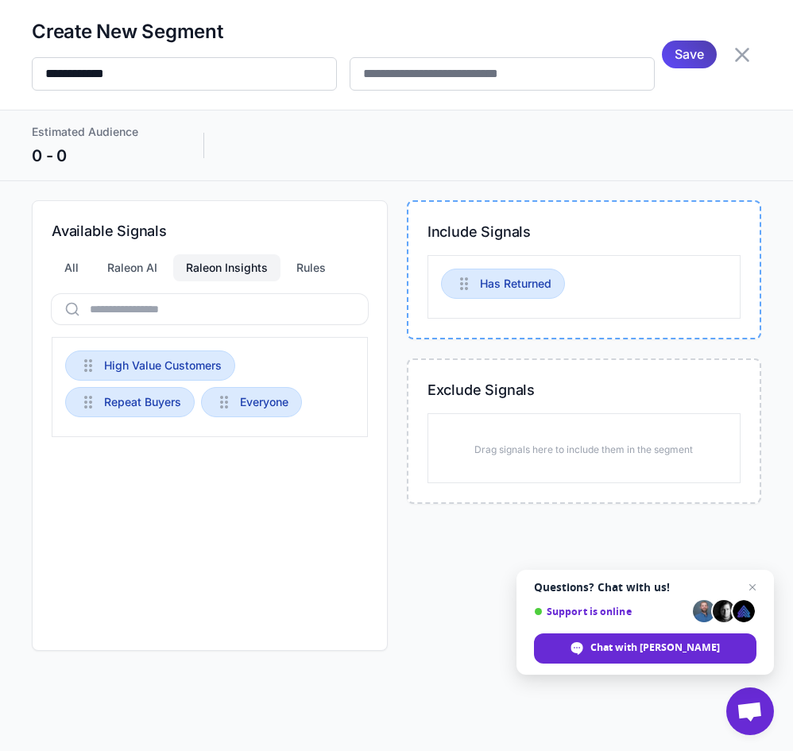
click at [465, 149] on div "Estimated Audience 0 - 0" at bounding box center [396, 145] width 729 height 44
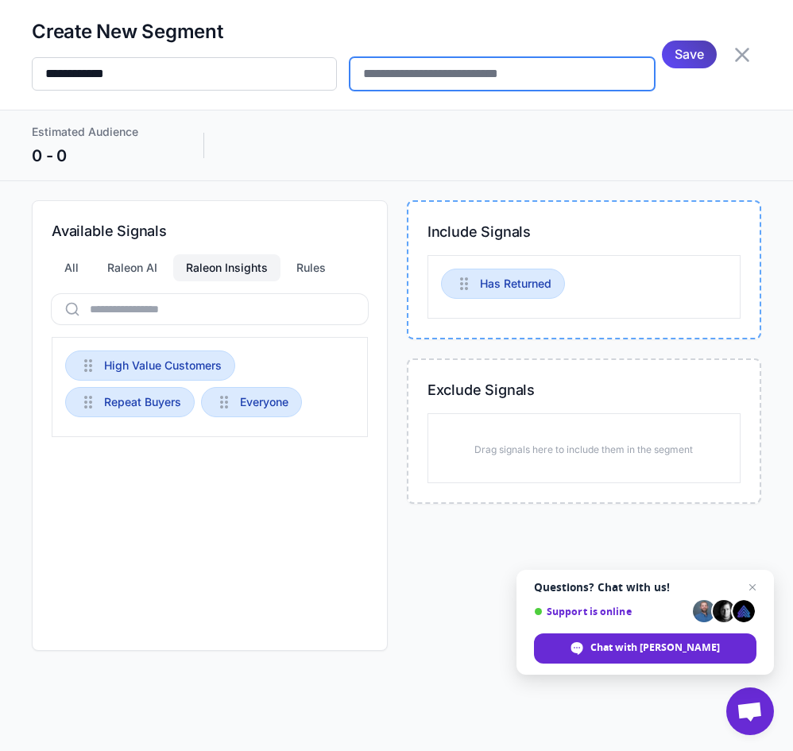
click at [425, 64] on input "text" at bounding box center [502, 73] width 305 height 33
type input "*******"
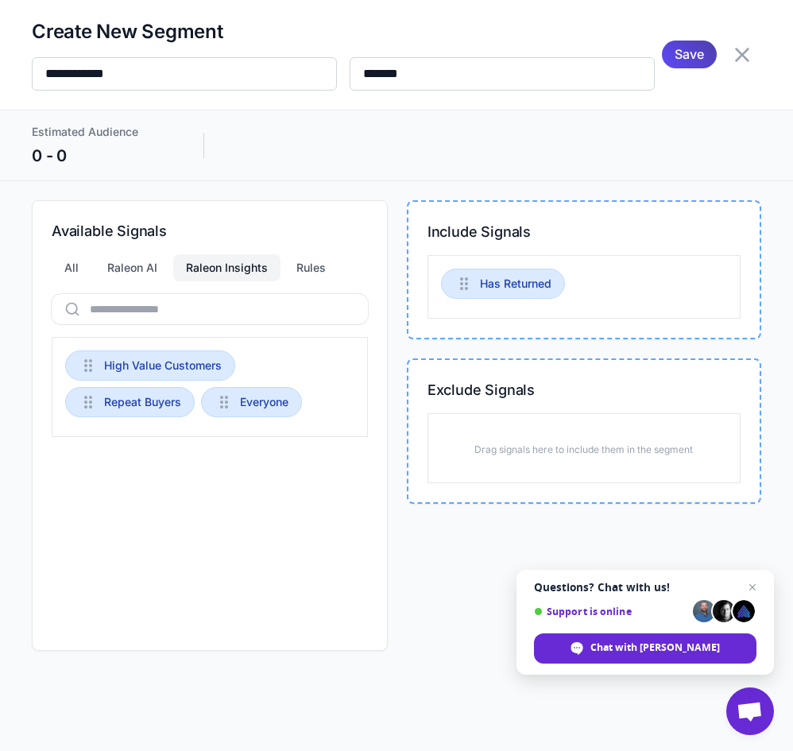
click at [515, 365] on div "Exclude Signals Drag signals here to include them in the segment" at bounding box center [584, 430] width 354 height 145
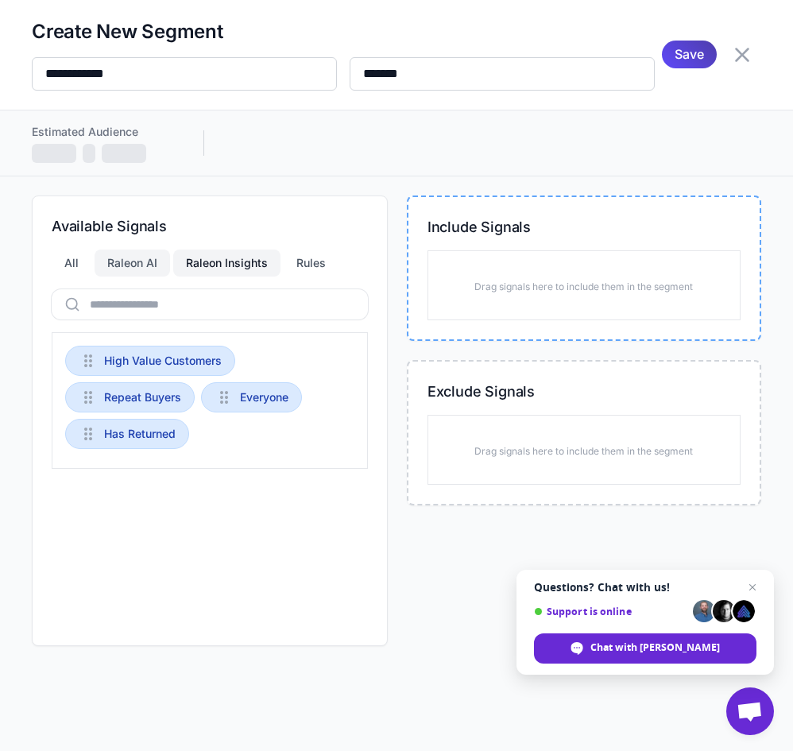
click at [149, 259] on div "Raleon AI" at bounding box center [132, 262] width 75 height 27
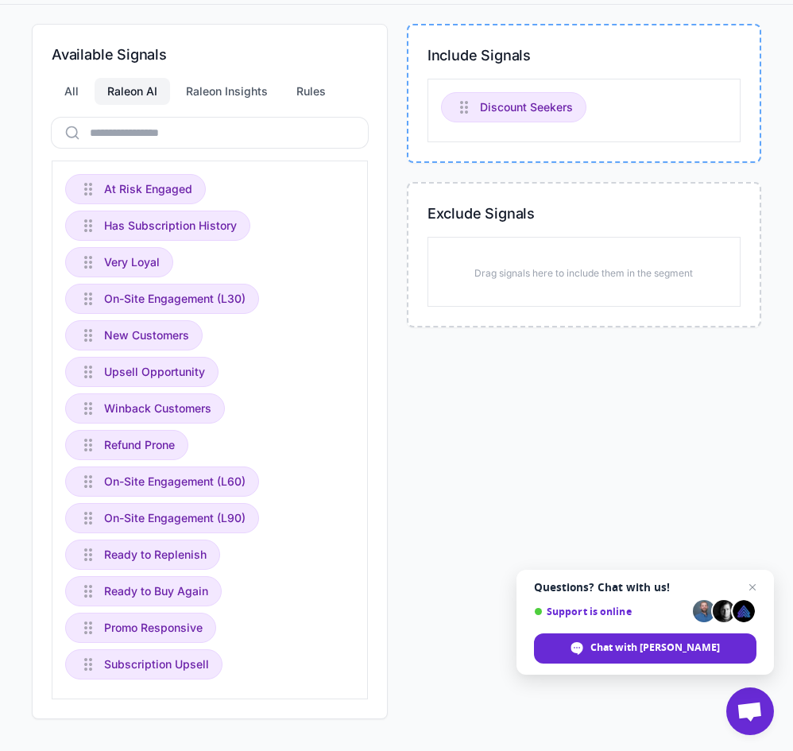
scroll to position [222, 0]
click at [752, 581] on span "Close chat" at bounding box center [753, 588] width 20 height 20
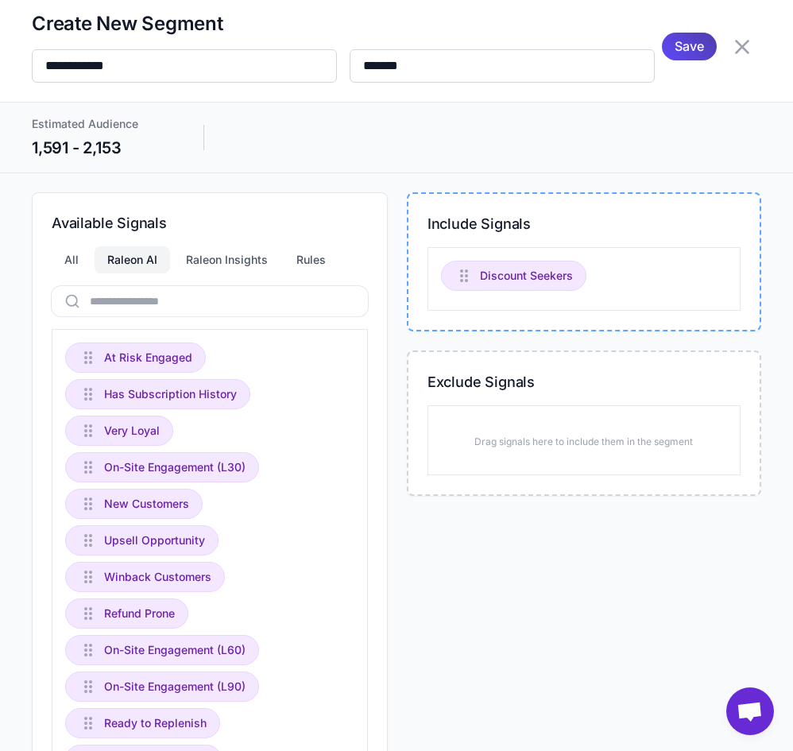
scroll to position [0, 0]
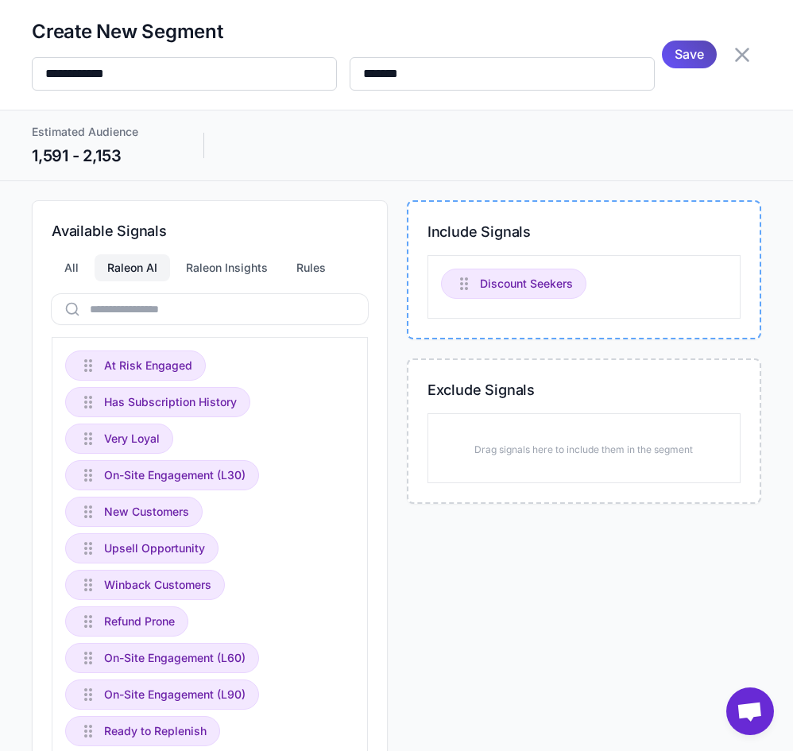
click at [675, 68] on span "Save" at bounding box center [689, 55] width 29 height 28
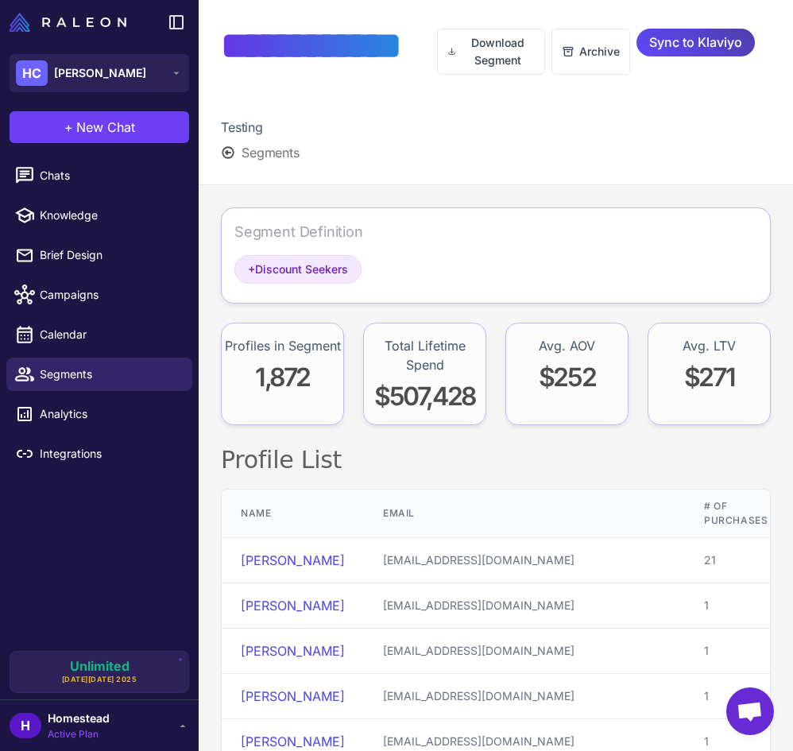
click at [545, 155] on div "Download Segment Archive Sync to Klaviyo" at bounding box center [604, 92] width 334 height 140
click at [270, 69] on div "**********" at bounding box center [329, 69] width 216 height 95
click at [265, 152] on span "Segments" at bounding box center [271, 152] width 58 height 19
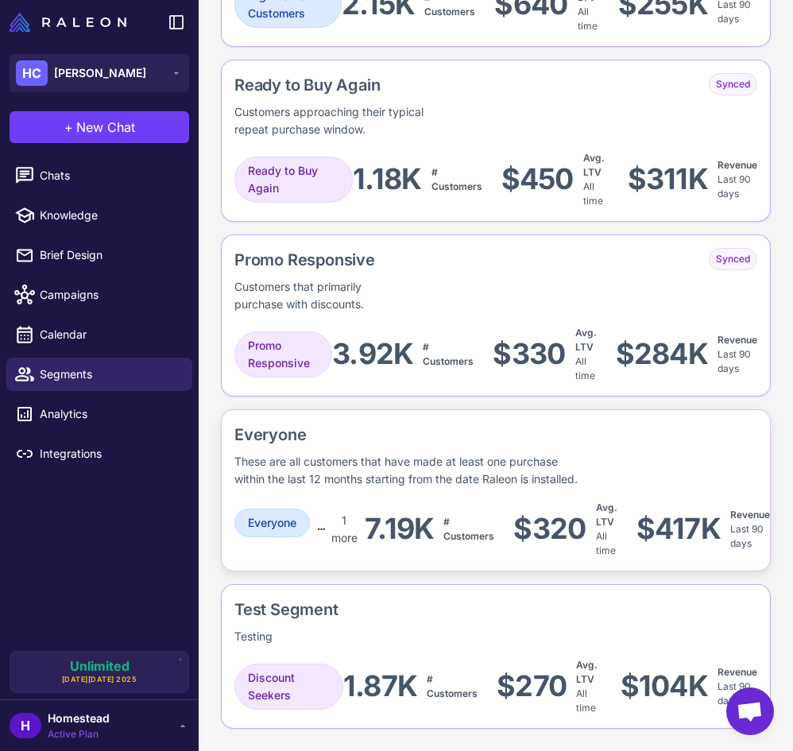
scroll to position [1416, 0]
click at [476, 616] on div "Test Segment Testing" at bounding box center [495, 622] width 523 height 48
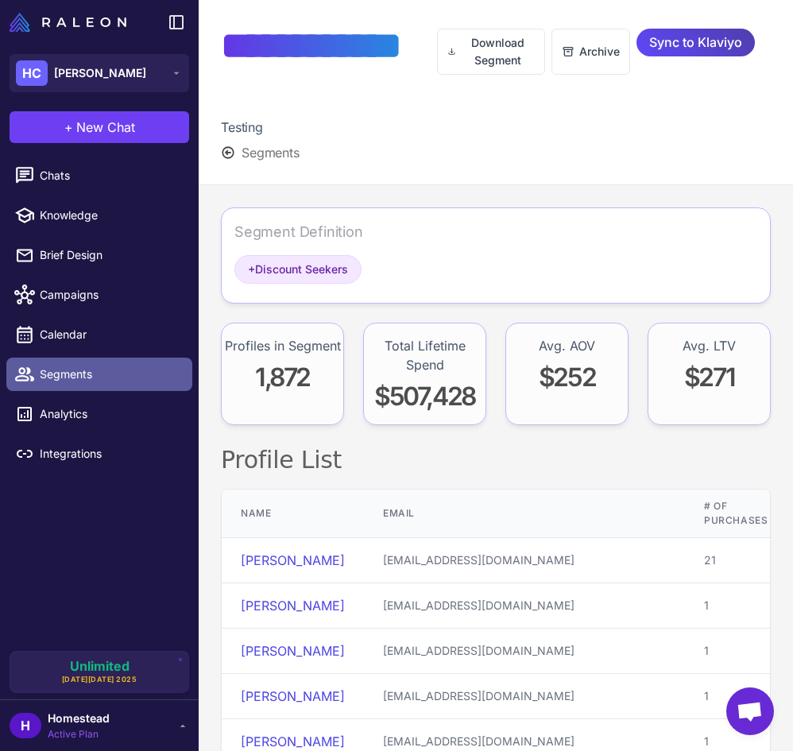
click at [107, 378] on span "Segments" at bounding box center [110, 374] width 140 height 17
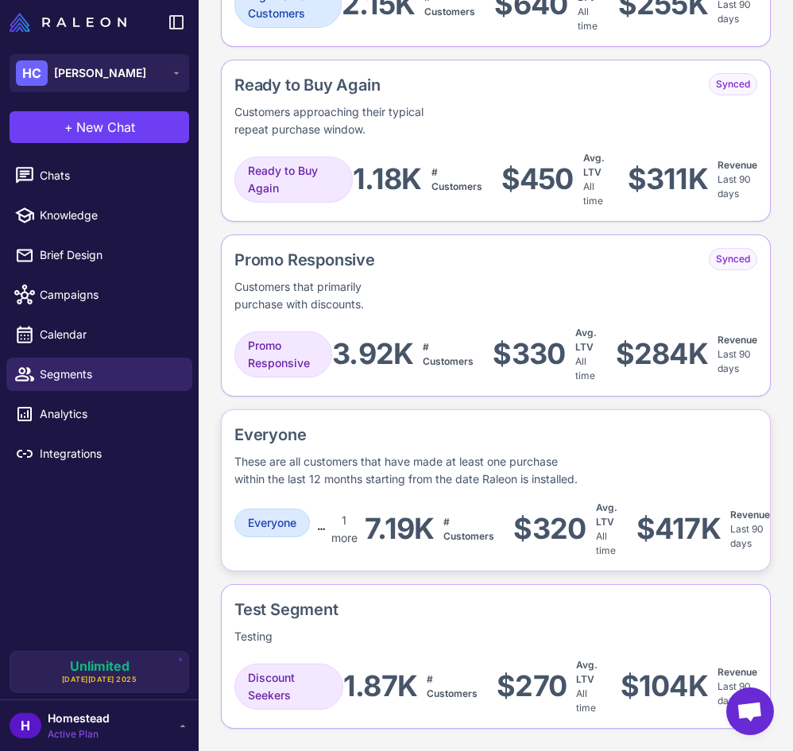
scroll to position [1416, 0]
click at [478, 610] on div "Test Segment Testing" at bounding box center [495, 622] width 523 height 48
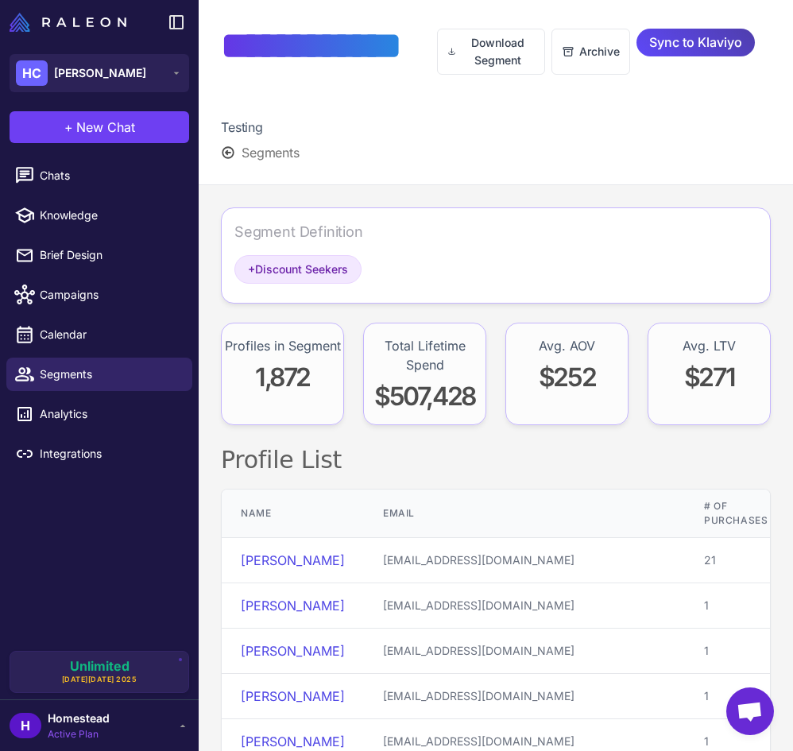
click at [327, 236] on div "Segment Definition" at bounding box center [298, 231] width 129 height 21
click at [294, 234] on div "Segment Definition" at bounding box center [298, 231] width 129 height 21
click at [264, 234] on div "Segment Definition" at bounding box center [298, 231] width 129 height 21
click at [269, 228] on div "Segment Definition" at bounding box center [298, 231] width 129 height 21
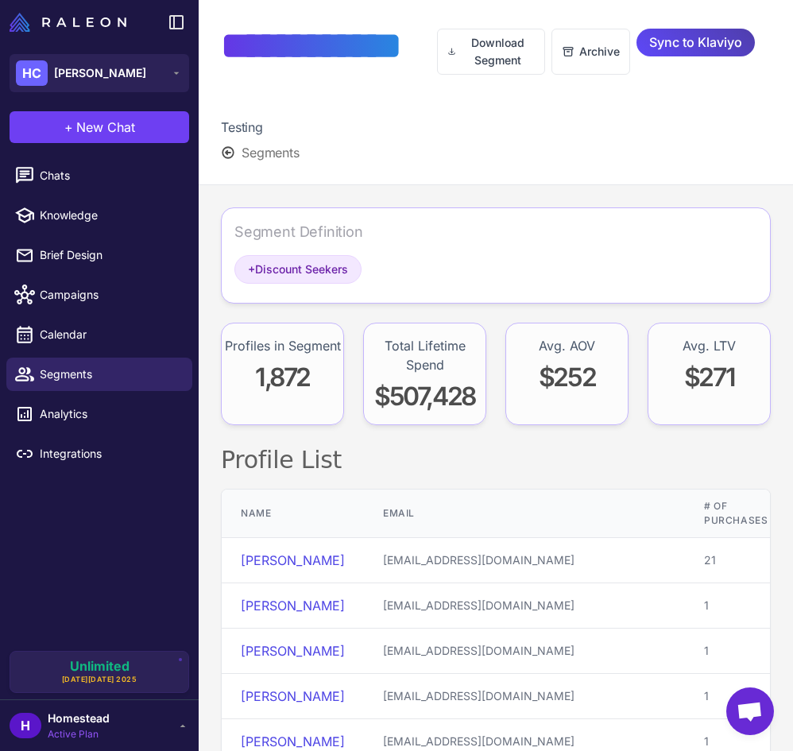
click at [319, 217] on div "Segment Definition + Discount Seekers" at bounding box center [496, 255] width 550 height 96
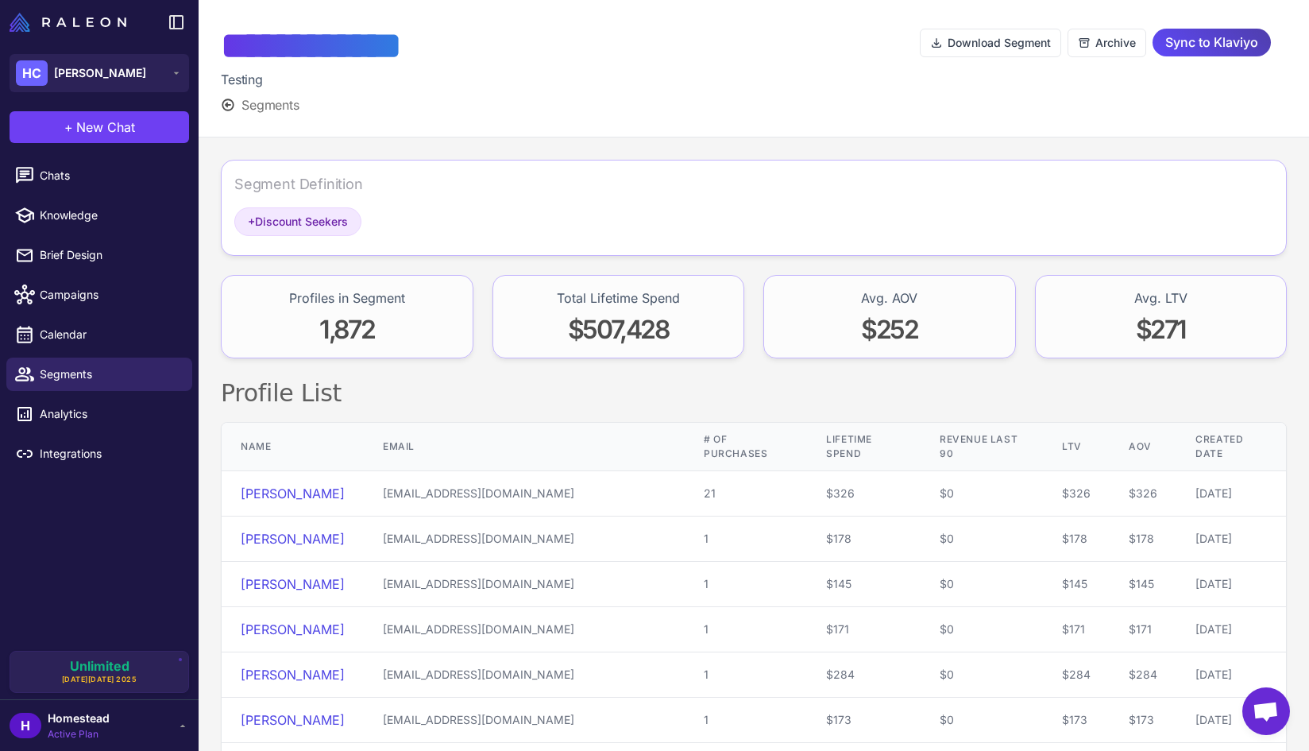
click at [563, 103] on div at bounding box center [694, 68] width 452 height 92
click at [435, 195] on div "Segment Definition" at bounding box center [753, 190] width 1039 height 34
click at [353, 191] on div "Segment Definition" at bounding box center [298, 183] width 129 height 21
click at [698, 387] on h2 "Profile List" at bounding box center [754, 393] width 1066 height 32
drag, startPoint x: 345, startPoint y: 177, endPoint x: 323, endPoint y: 189, distance: 24.5
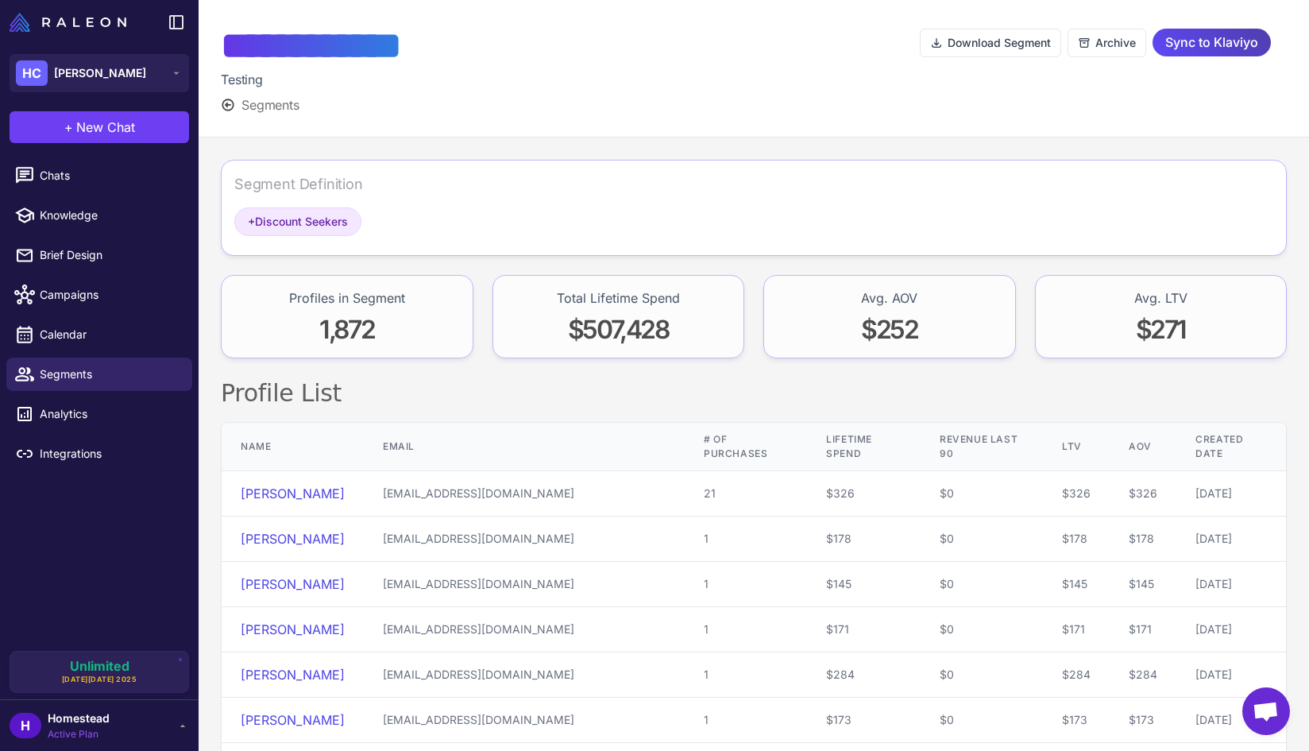
click at [342, 177] on div "Segment Definition" at bounding box center [298, 183] width 129 height 21
click at [308, 190] on div "Segment Definition" at bounding box center [298, 183] width 129 height 21
click at [658, 377] on h2 "Profile List" at bounding box center [754, 393] width 1066 height 32
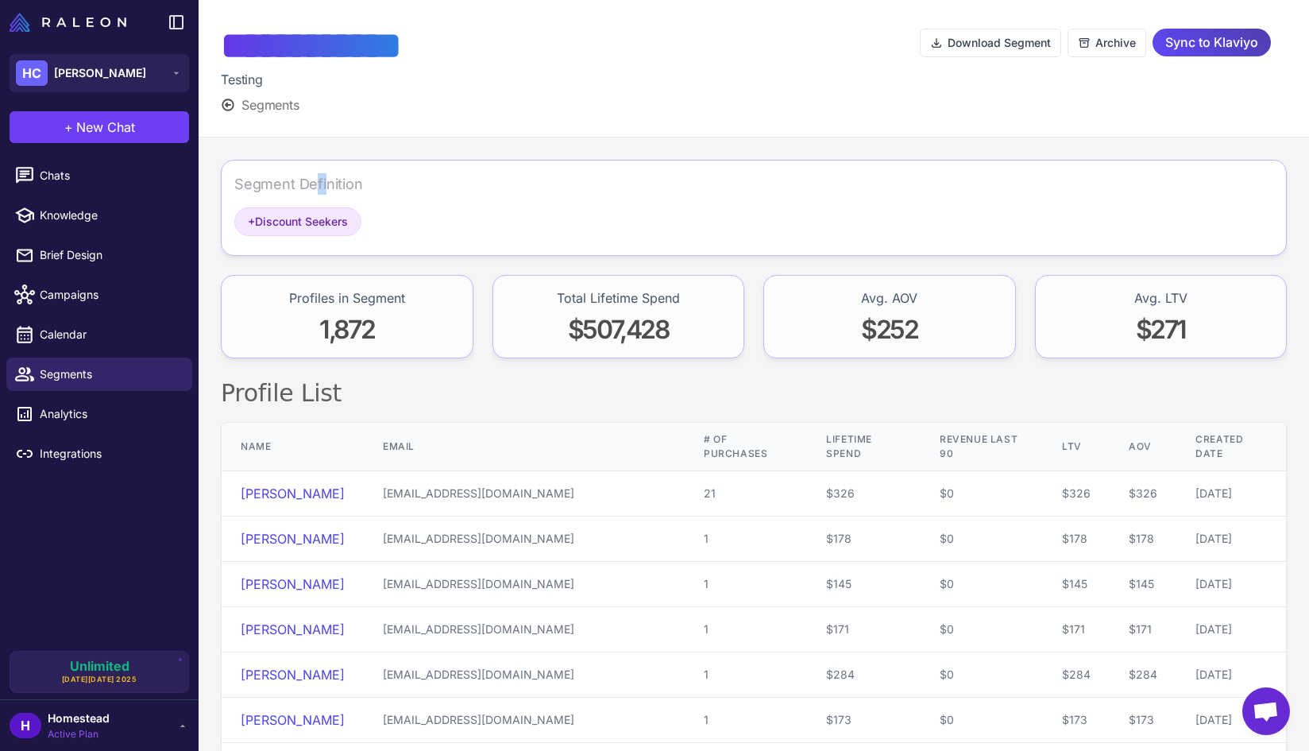
click at [318, 187] on div "Segment Definition" at bounding box center [298, 183] width 129 height 21
click at [277, 182] on div "Segment Definition" at bounding box center [298, 183] width 129 height 21
click at [596, 87] on div at bounding box center [694, 68] width 452 height 92
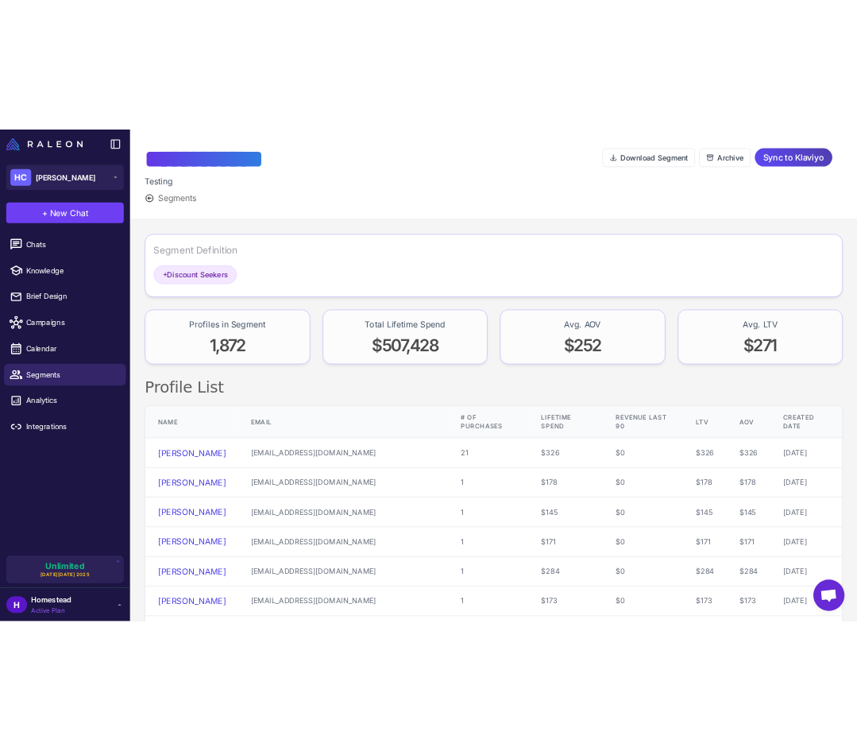
scroll to position [234, 0]
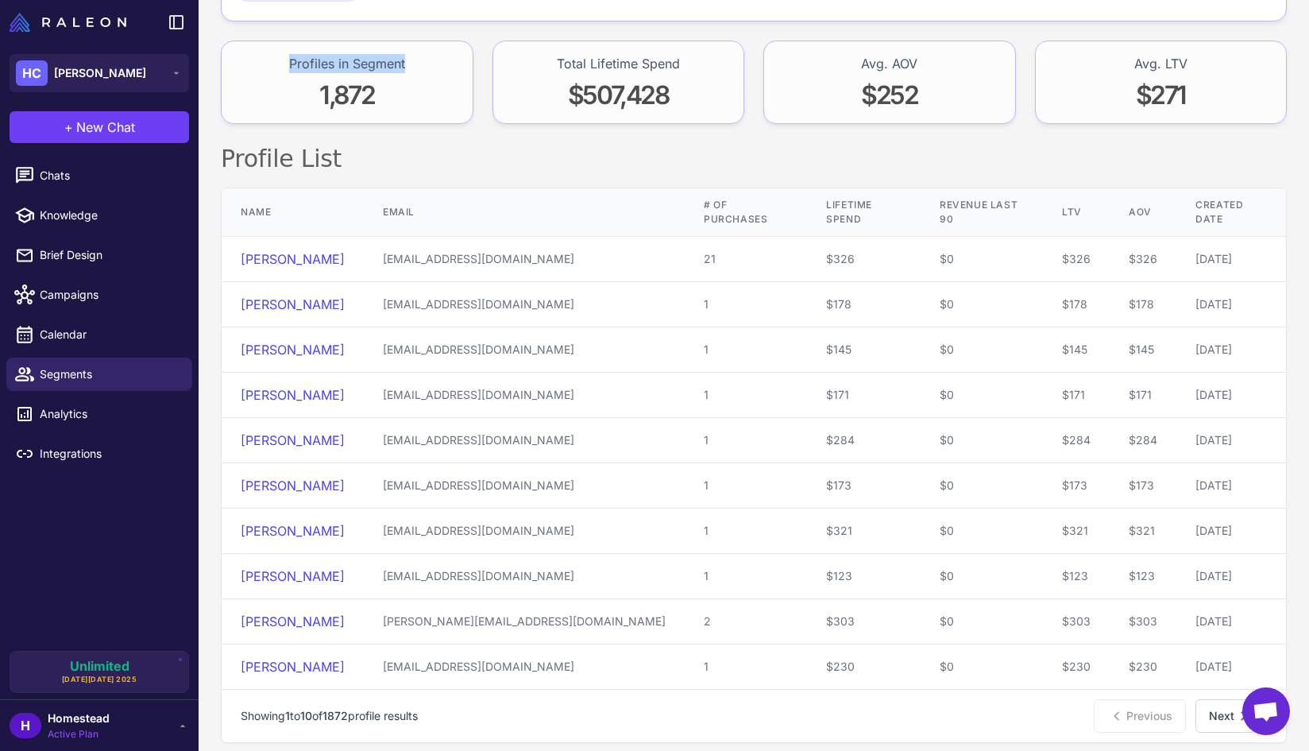
drag, startPoint x: 283, startPoint y: 61, endPoint x: 408, endPoint y: 54, distance: 125.7
click at [408, 54] on div "Profiles in Segment 1,872" at bounding box center [347, 82] width 253 height 83
click at [333, 91] on span "1,872" at bounding box center [346, 94] width 55 height 31
drag, startPoint x: 359, startPoint y: 93, endPoint x: 381, endPoint y: 91, distance: 22.3
click at [391, 91] on div "1,872" at bounding box center [347, 97] width 116 height 37
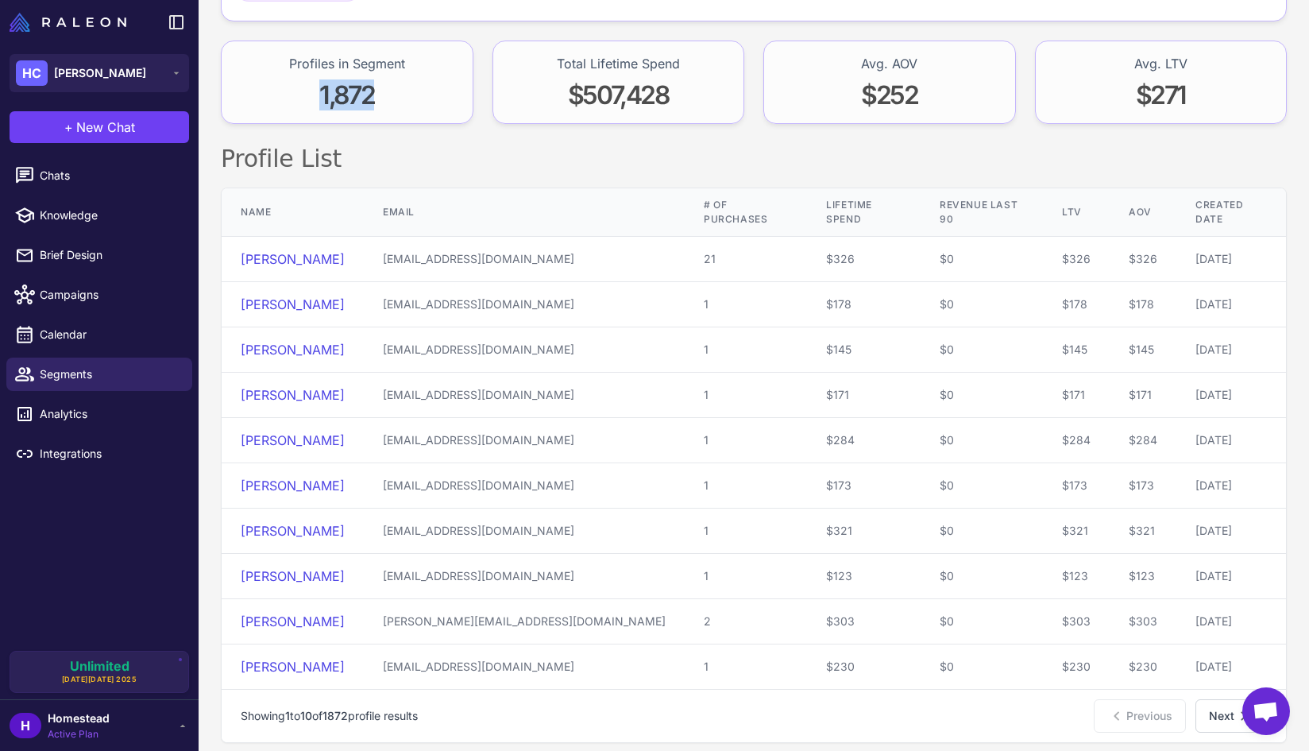
click at [350, 93] on span "1,872" at bounding box center [346, 94] width 55 height 31
click at [558, 164] on h2 "Profile List" at bounding box center [754, 159] width 1066 height 32
drag, startPoint x: 547, startPoint y: 59, endPoint x: 690, endPoint y: 64, distance: 143.9
click at [690, 64] on div "Total Lifetime Spend $507,428" at bounding box center [619, 82] width 253 height 83
drag, startPoint x: 555, startPoint y: 95, endPoint x: 705, endPoint y: 94, distance: 150.2
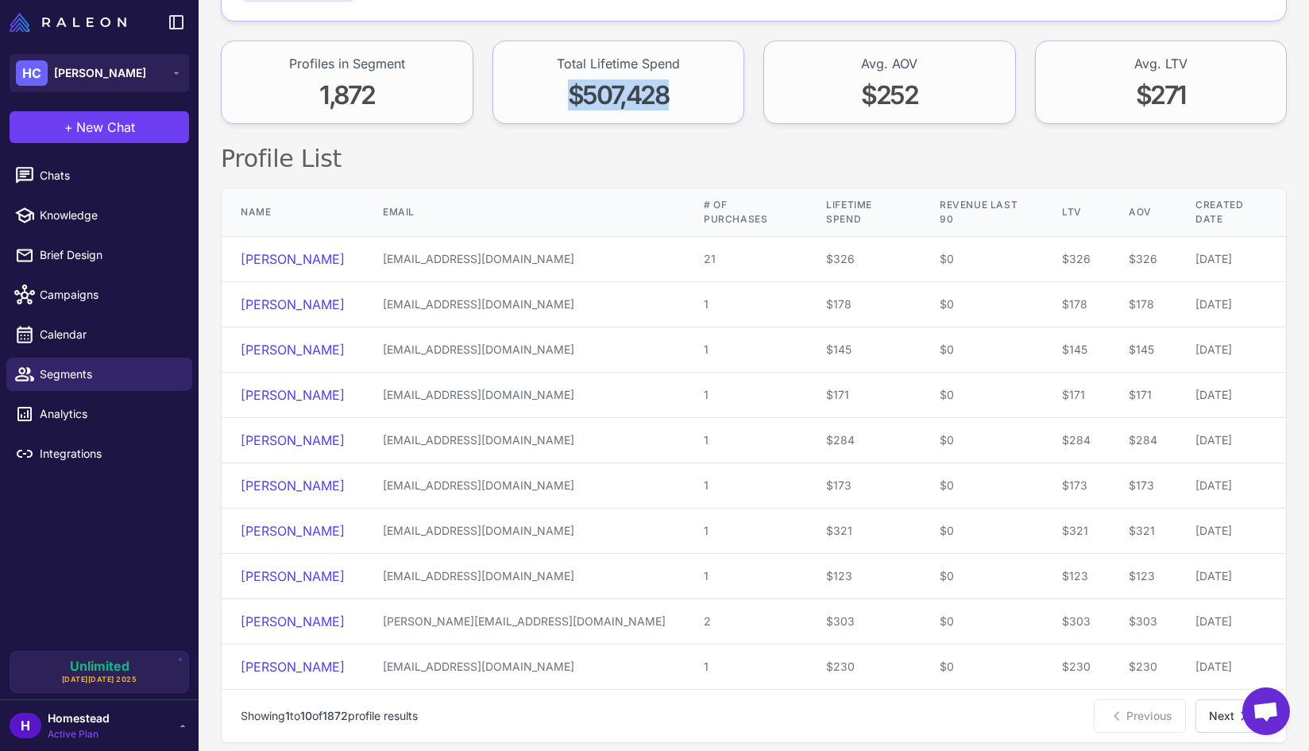
click at [691, 93] on div "Total Lifetime Spend $507,428" at bounding box center [619, 82] width 253 height 83
drag, startPoint x: 847, startPoint y: 103, endPoint x: 936, endPoint y: 102, distance: 89.0
click at [792, 102] on div "Avg. AOV $252" at bounding box center [890, 82] width 253 height 83
click at [792, 58] on div "Avg. AOV" at bounding box center [889, 63] width 56 height 19
drag, startPoint x: 847, startPoint y: 56, endPoint x: 920, endPoint y: 60, distance: 73.2
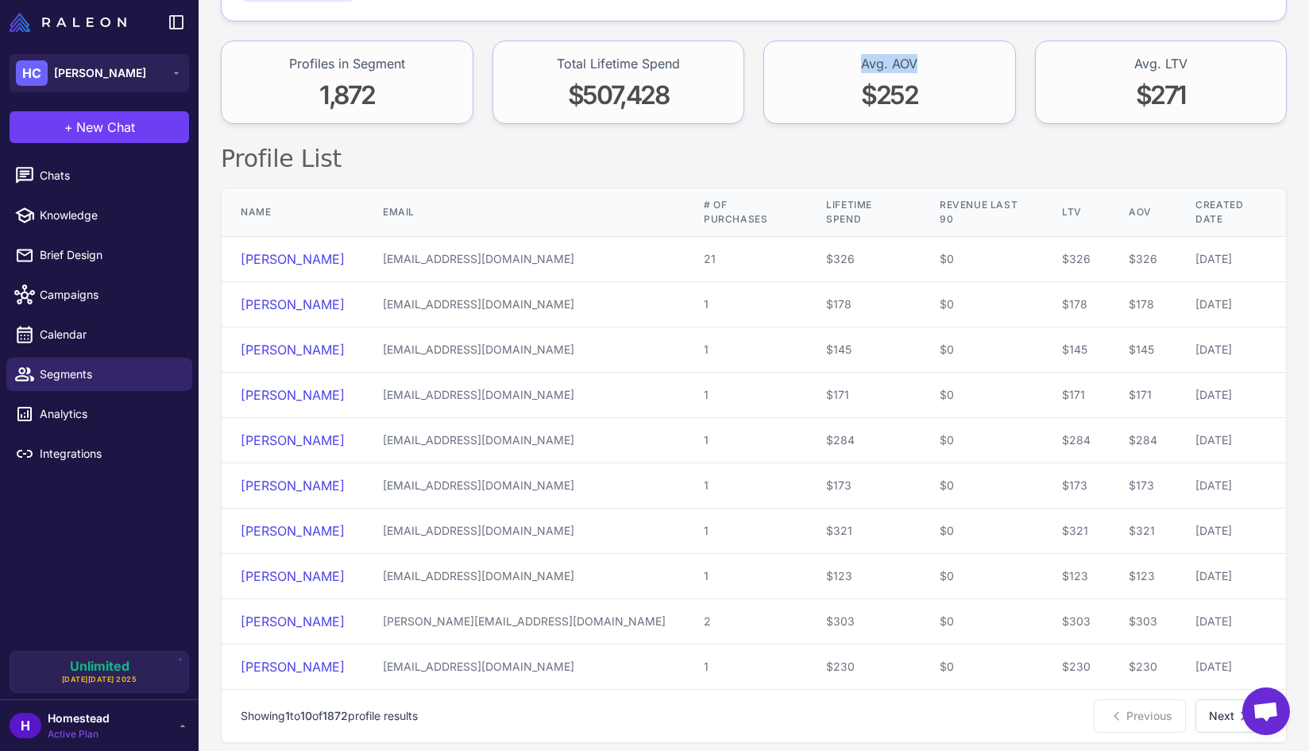
click at [792, 58] on div "Avg. AOV $252" at bounding box center [890, 82] width 253 height 83
click at [792, 89] on span "$252" at bounding box center [889, 94] width 56 height 31
drag, startPoint x: 849, startPoint y: 94, endPoint x: 920, endPoint y: 99, distance: 70.9
click at [792, 99] on div "Avg. AOV $252" at bounding box center [890, 82] width 253 height 83
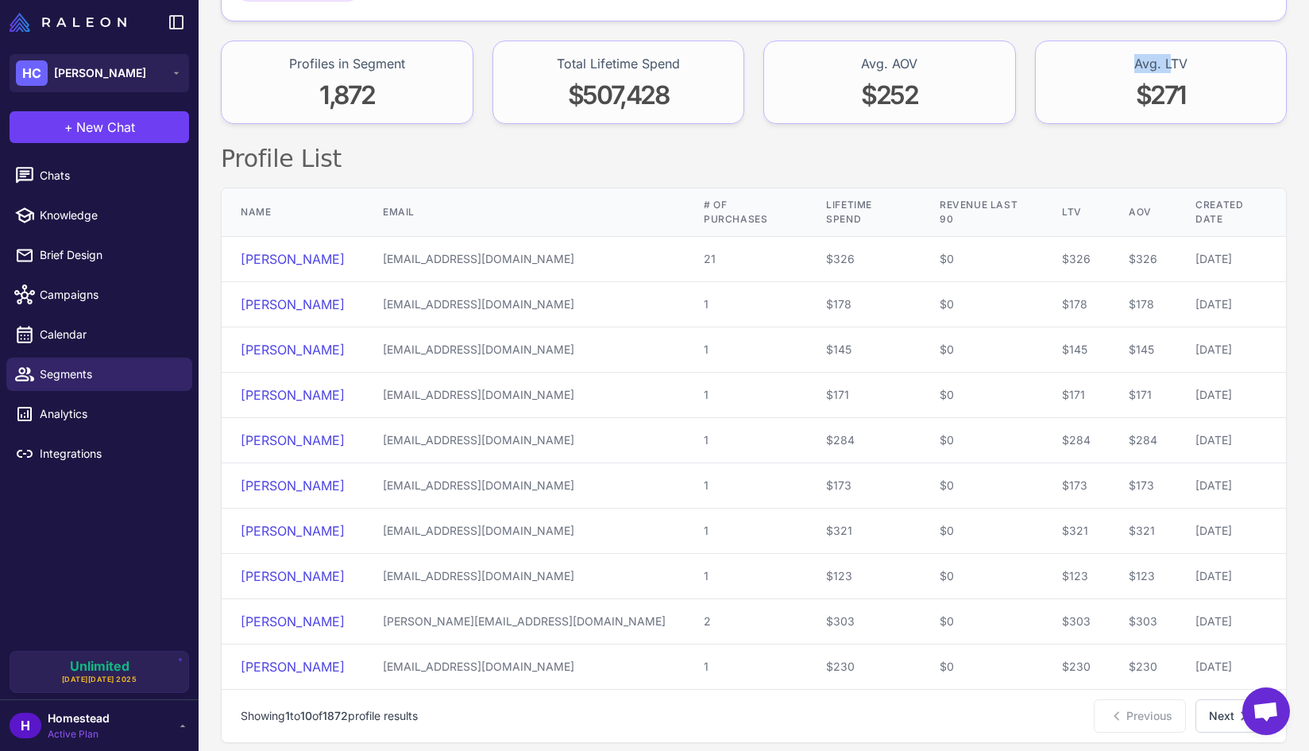
drag, startPoint x: 1122, startPoint y: 68, endPoint x: 1163, endPoint y: 70, distance: 41.3
click at [792, 70] on div "Avg. LTV $271" at bounding box center [1161, 82] width 253 height 83
click at [792, 100] on span "$271" at bounding box center [1161, 94] width 50 height 31
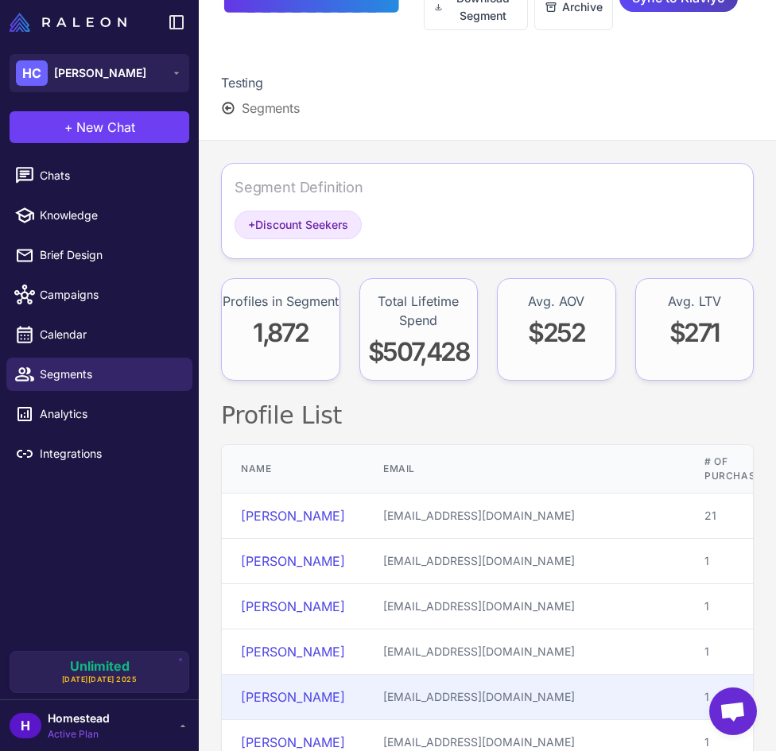
scroll to position [0, 0]
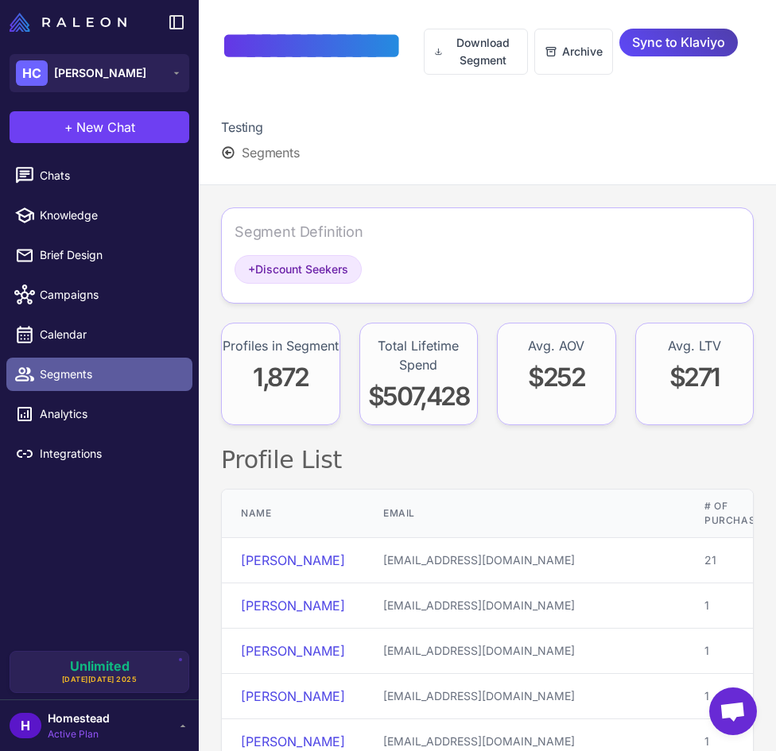
click at [124, 366] on span "Segments" at bounding box center [110, 374] width 140 height 17
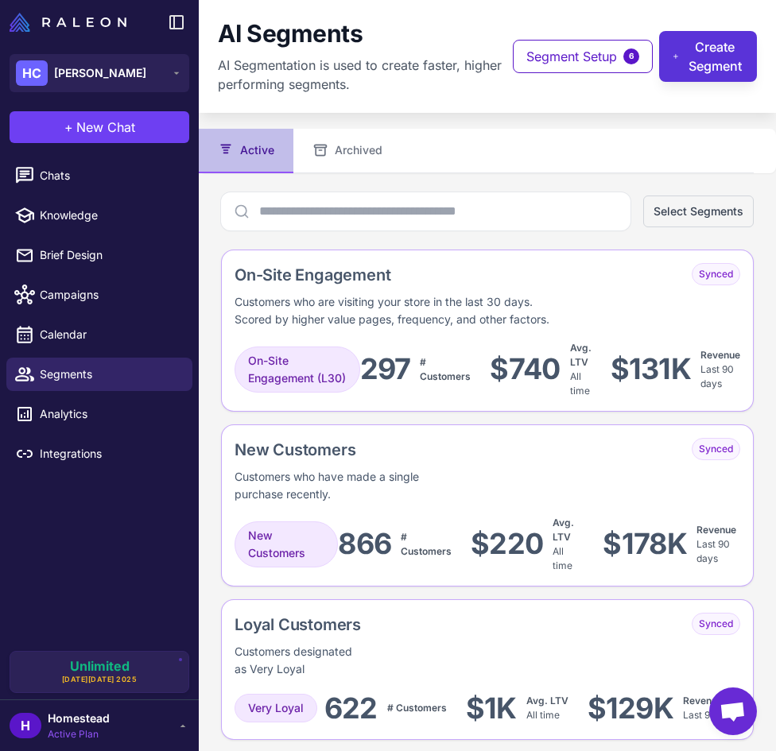
click at [694, 56] on button "Create Segment" at bounding box center [708, 56] width 98 height 51
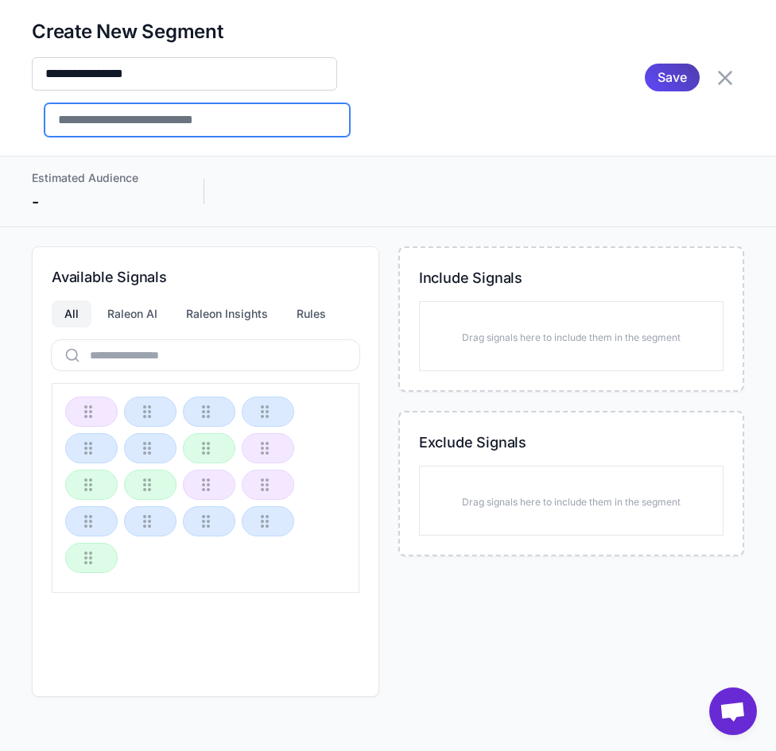
click at [142, 114] on input "text" at bounding box center [196, 119] width 305 height 33
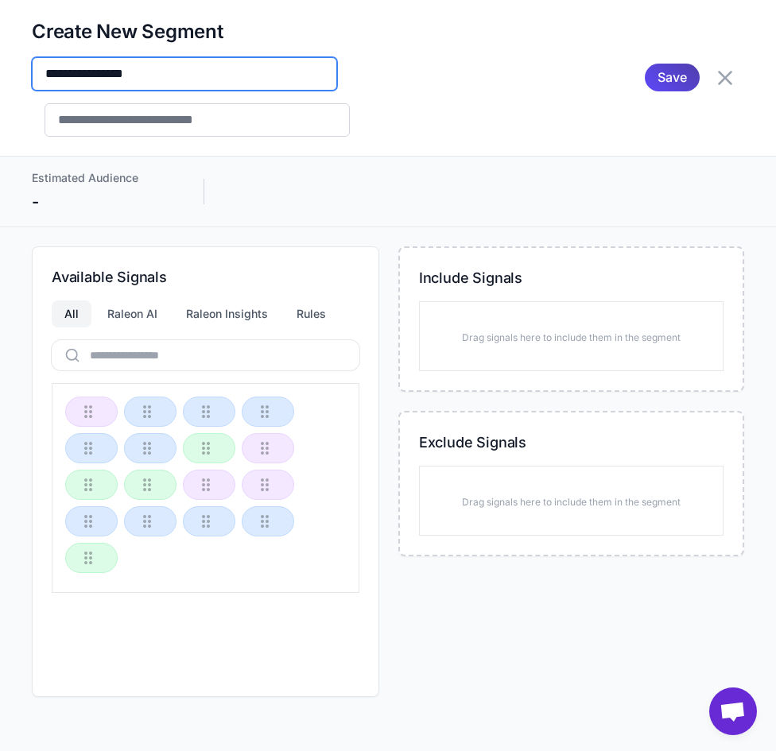
click at [118, 84] on input "**********" at bounding box center [184, 73] width 305 height 33
click at [117, 84] on input "**********" at bounding box center [184, 73] width 305 height 33
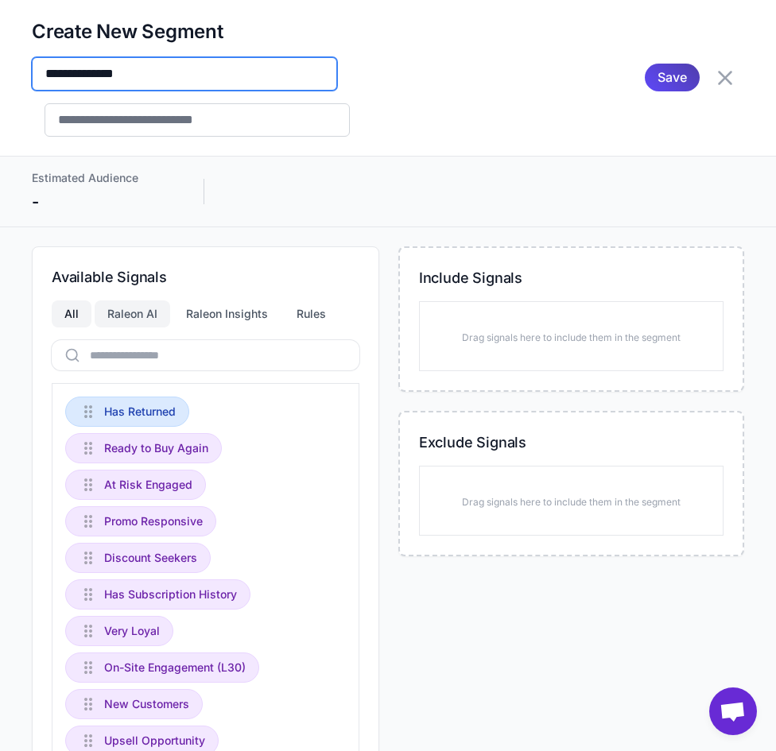
type input "**********"
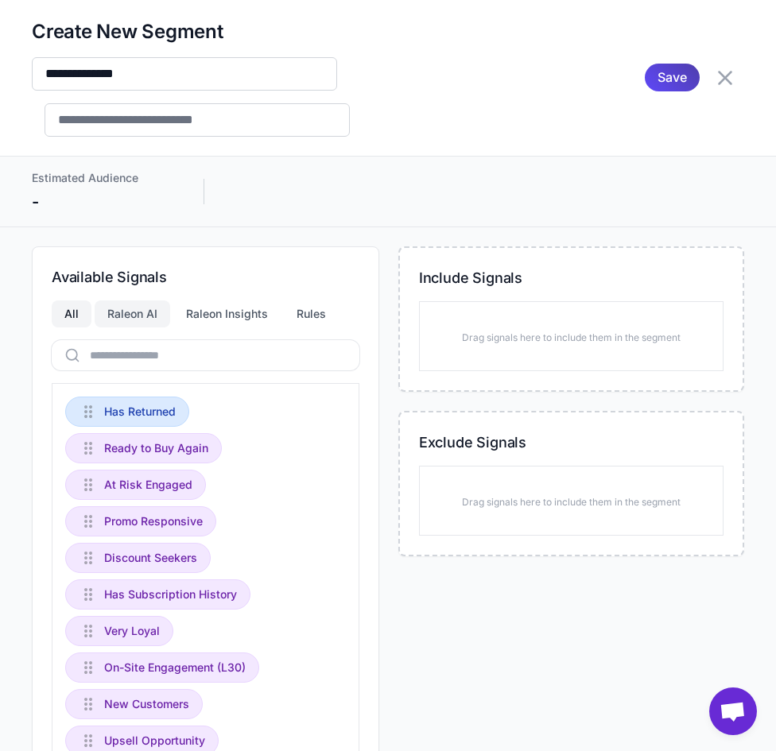
click at [127, 301] on div "Raleon AI" at bounding box center [132, 313] width 75 height 27
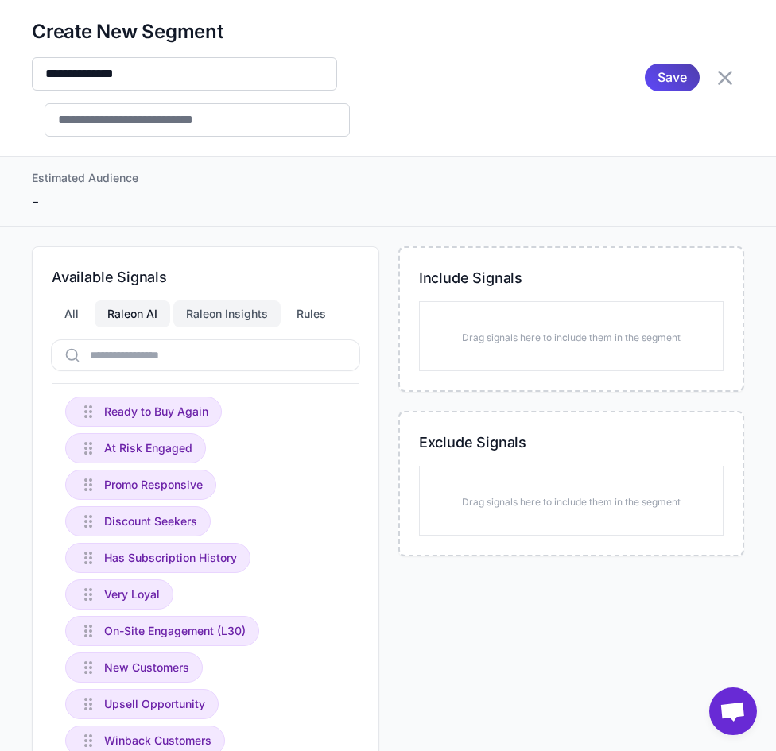
click at [212, 320] on div "Raleon Insights" at bounding box center [226, 313] width 107 height 27
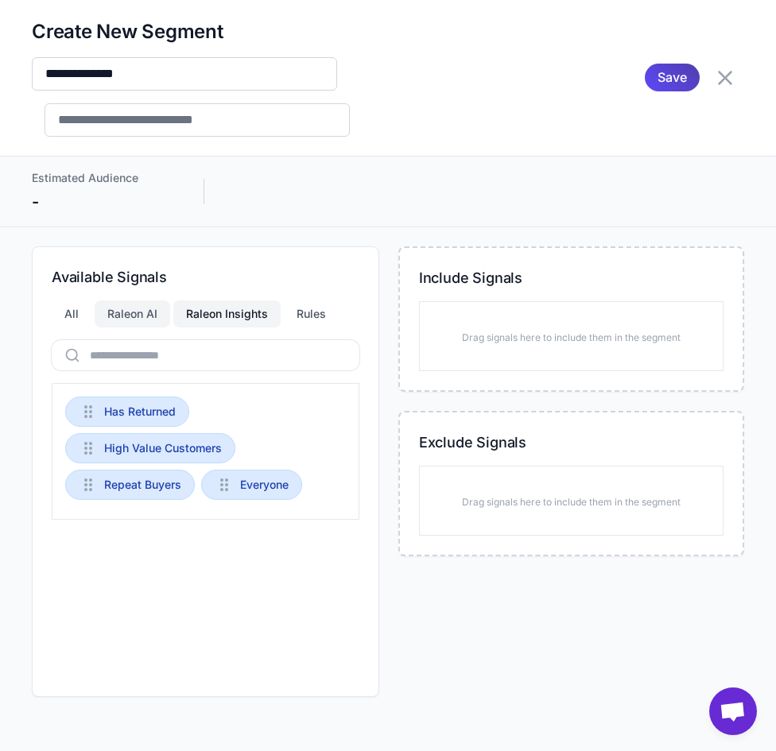
click at [143, 300] on div "Raleon AI" at bounding box center [132, 313] width 75 height 27
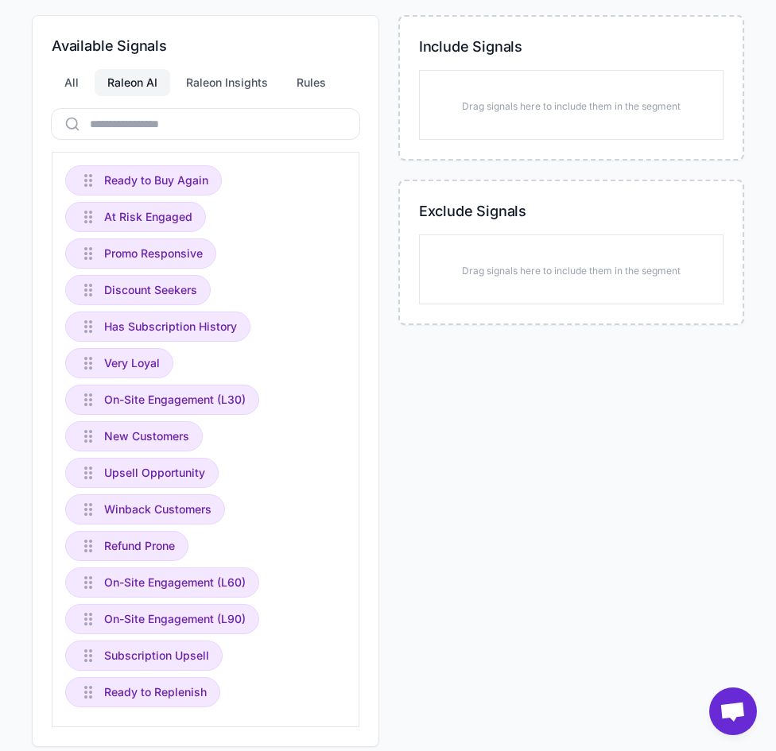
scroll to position [238, 0]
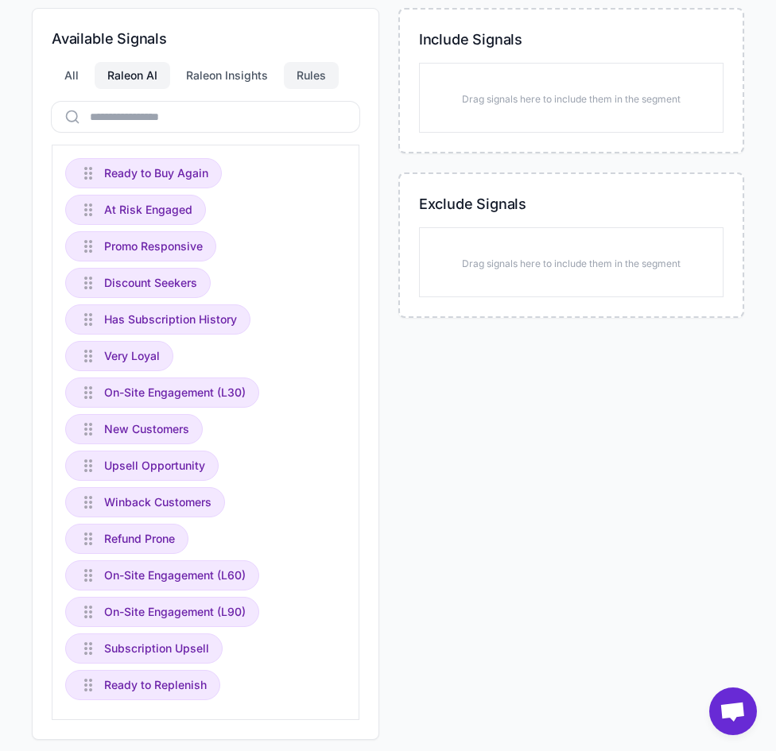
click at [319, 74] on div "Rules" at bounding box center [311, 75] width 55 height 27
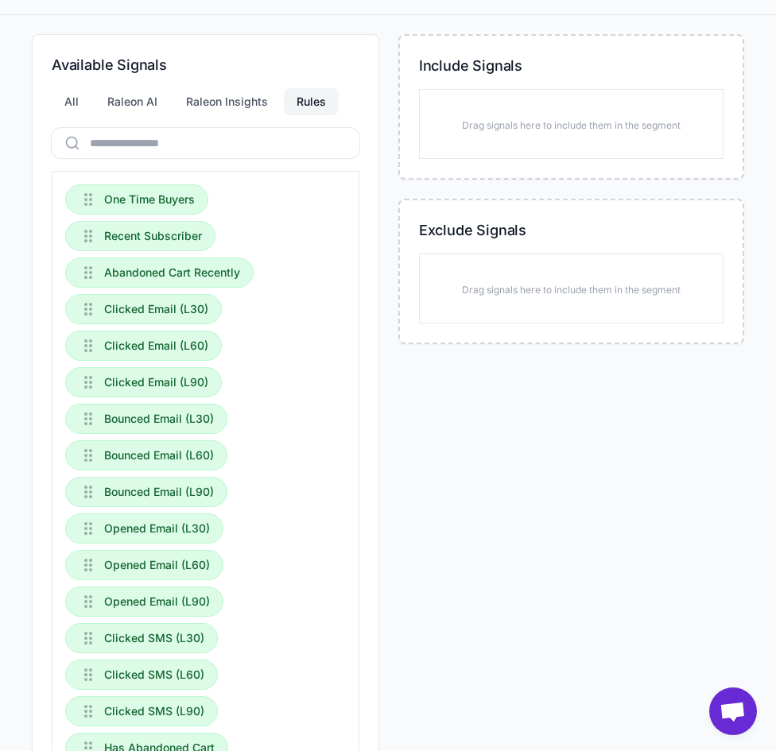
scroll to position [210, 0]
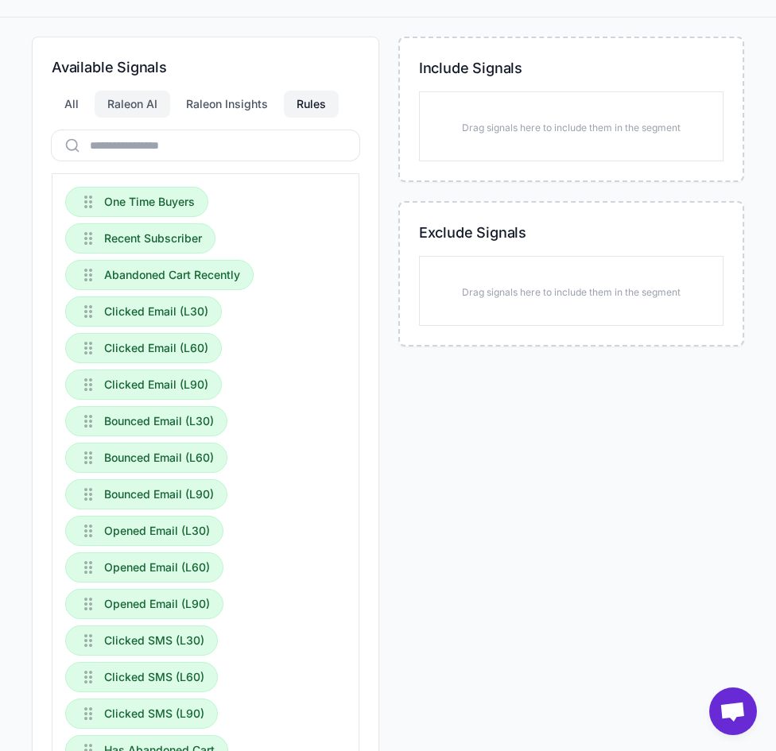
drag, startPoint x: 118, startPoint y: 109, endPoint x: 308, endPoint y: 272, distance: 250.2
click at [119, 109] on div "Raleon AI" at bounding box center [132, 104] width 75 height 27
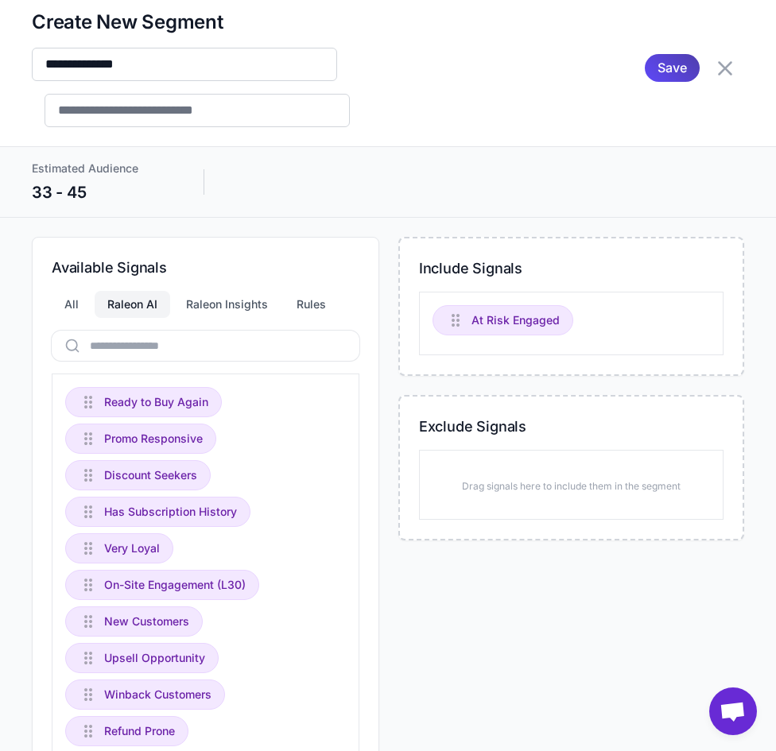
scroll to position [0, 0]
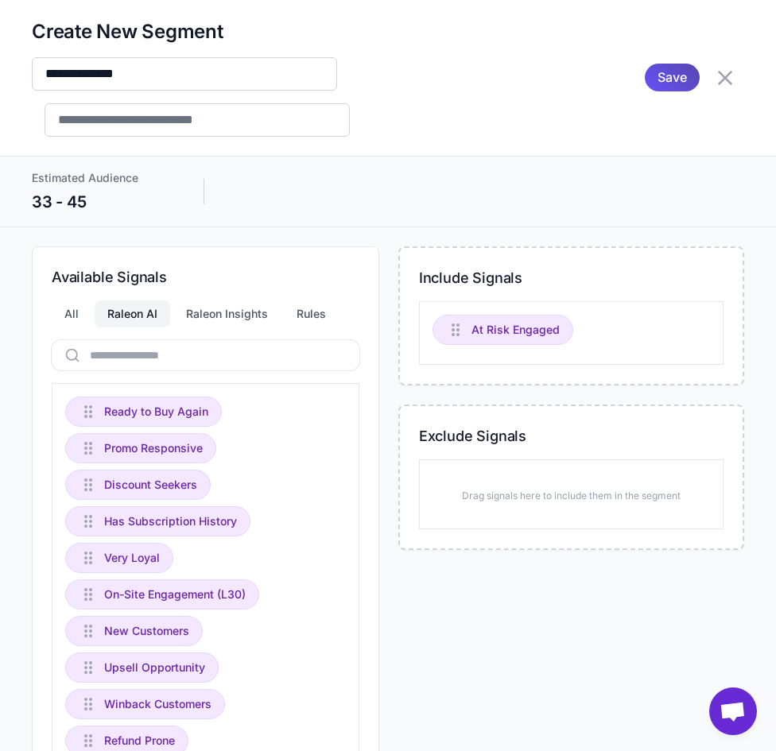
click at [667, 73] on span "Save" at bounding box center [671, 78] width 29 height 28
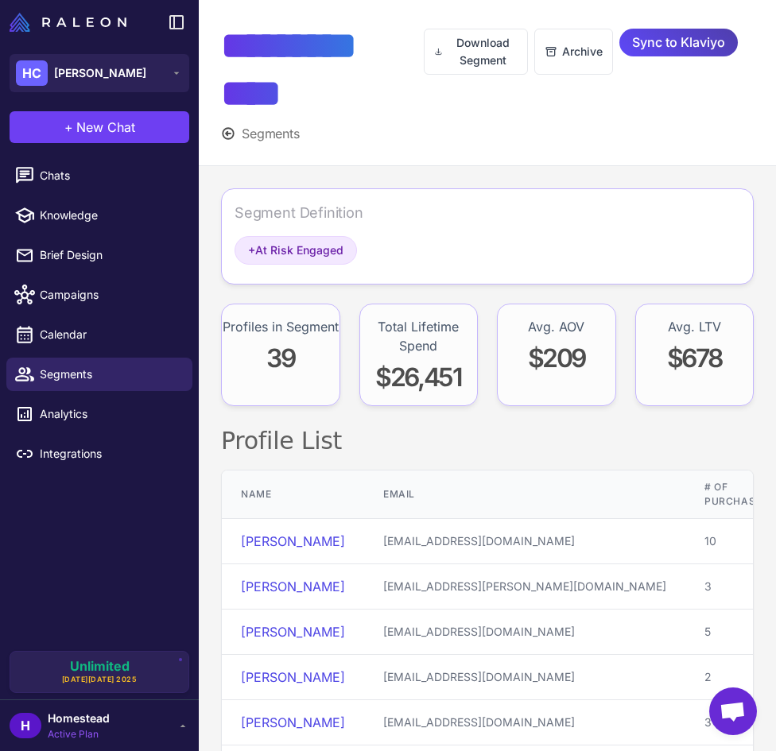
click at [242, 126] on span "Segments" at bounding box center [271, 133] width 58 height 19
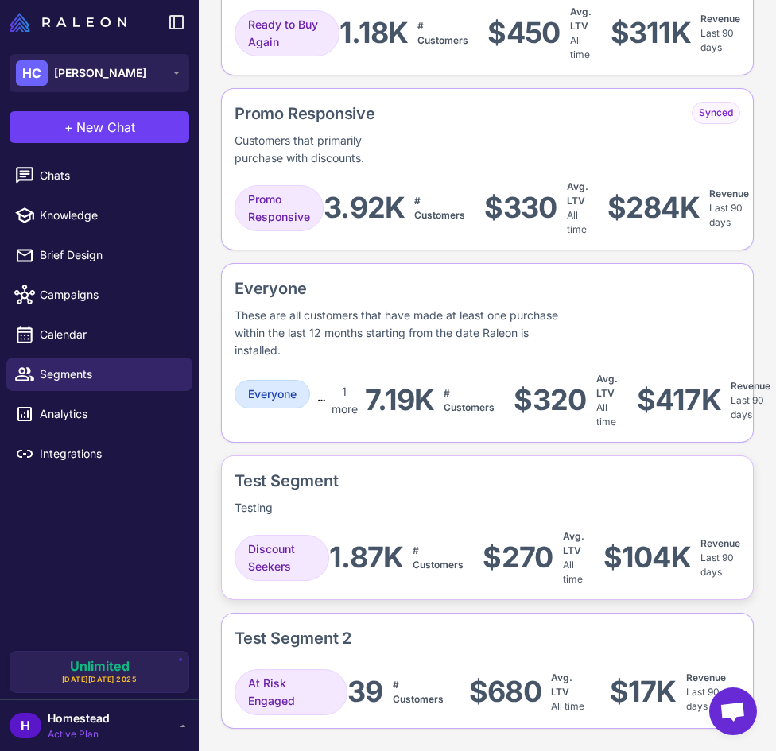
scroll to position [1573, 0]
drag, startPoint x: 437, startPoint y: 616, endPoint x: 376, endPoint y: 630, distance: 62.8
click at [376, 630] on div "Test Segment 2" at bounding box center [486, 641] width 505 height 30
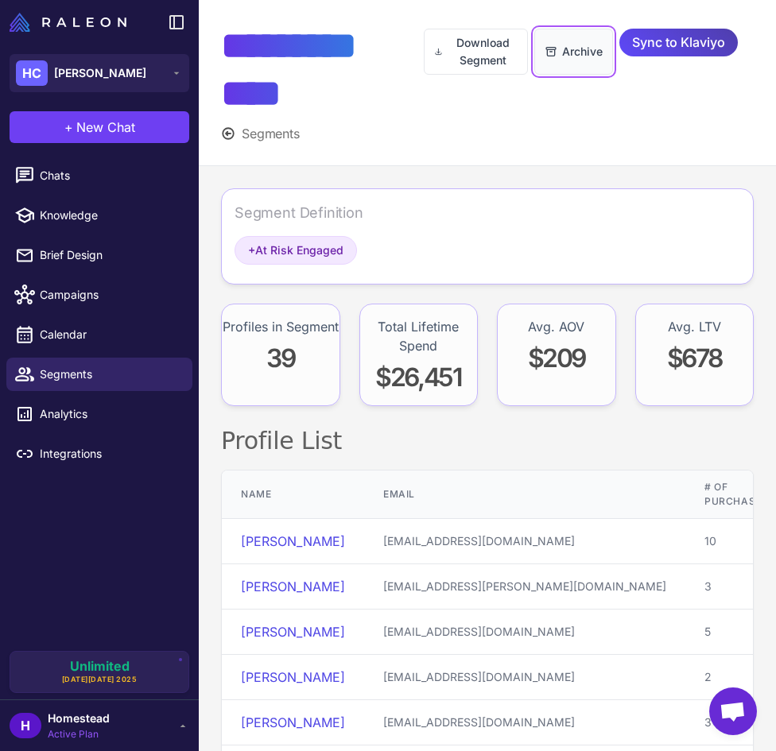
click at [563, 35] on button "Archive" at bounding box center [573, 52] width 79 height 46
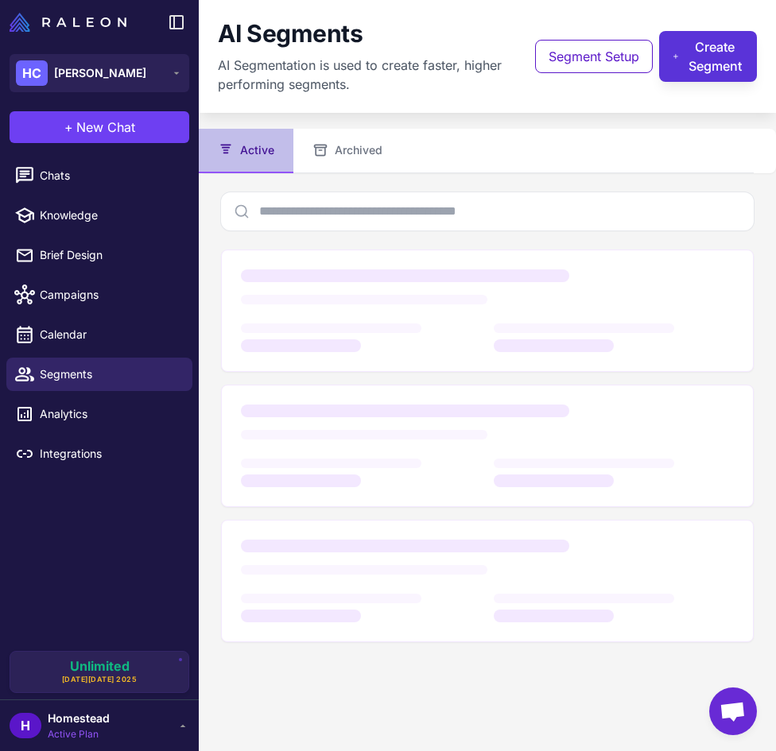
click at [711, 48] on button "Create Segment" at bounding box center [708, 56] width 98 height 51
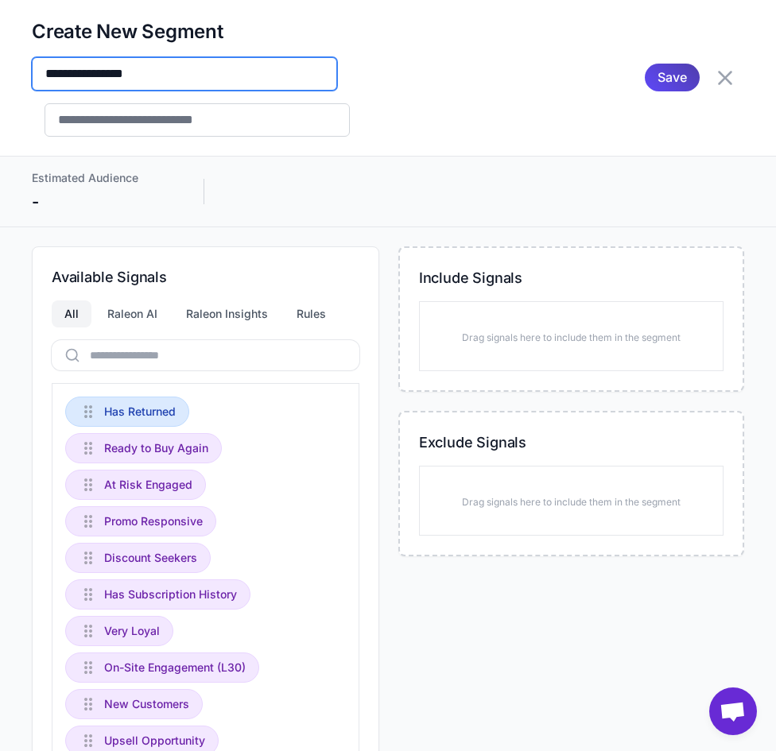
click at [48, 70] on input "**********" at bounding box center [184, 73] width 305 height 33
type input "*****"
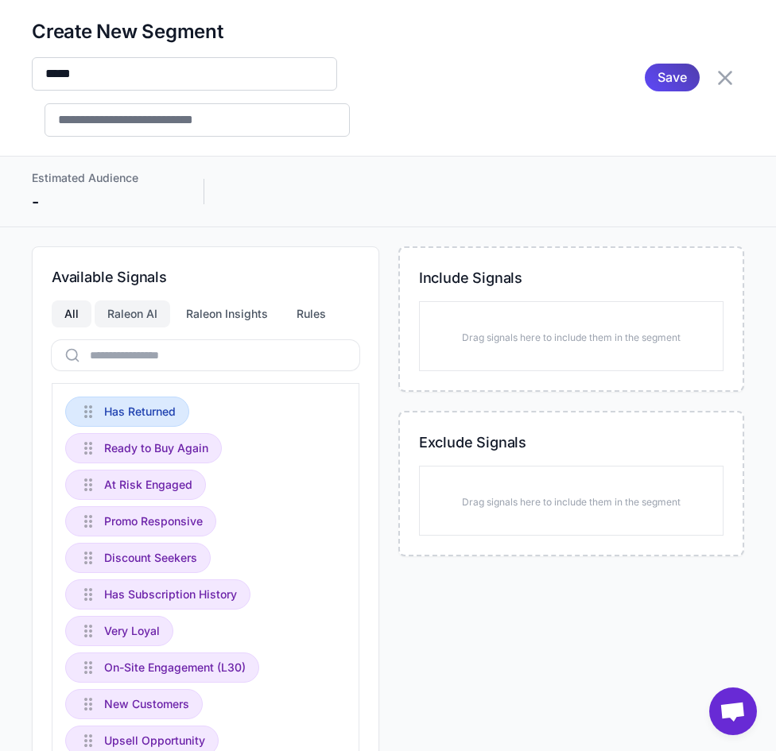
click at [141, 309] on div "Raleon AI" at bounding box center [132, 313] width 75 height 27
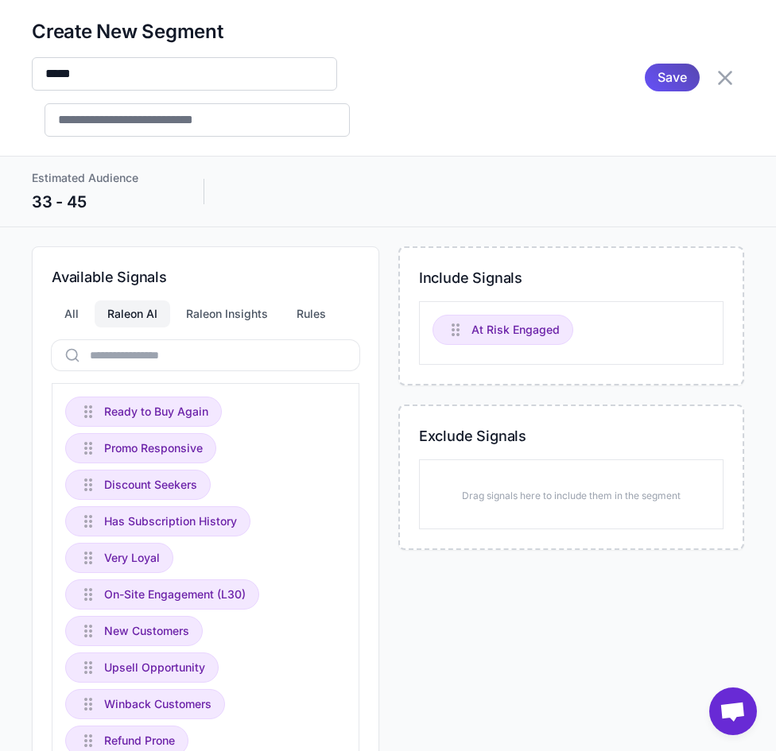
click at [657, 75] on span "Save" at bounding box center [671, 78] width 29 height 28
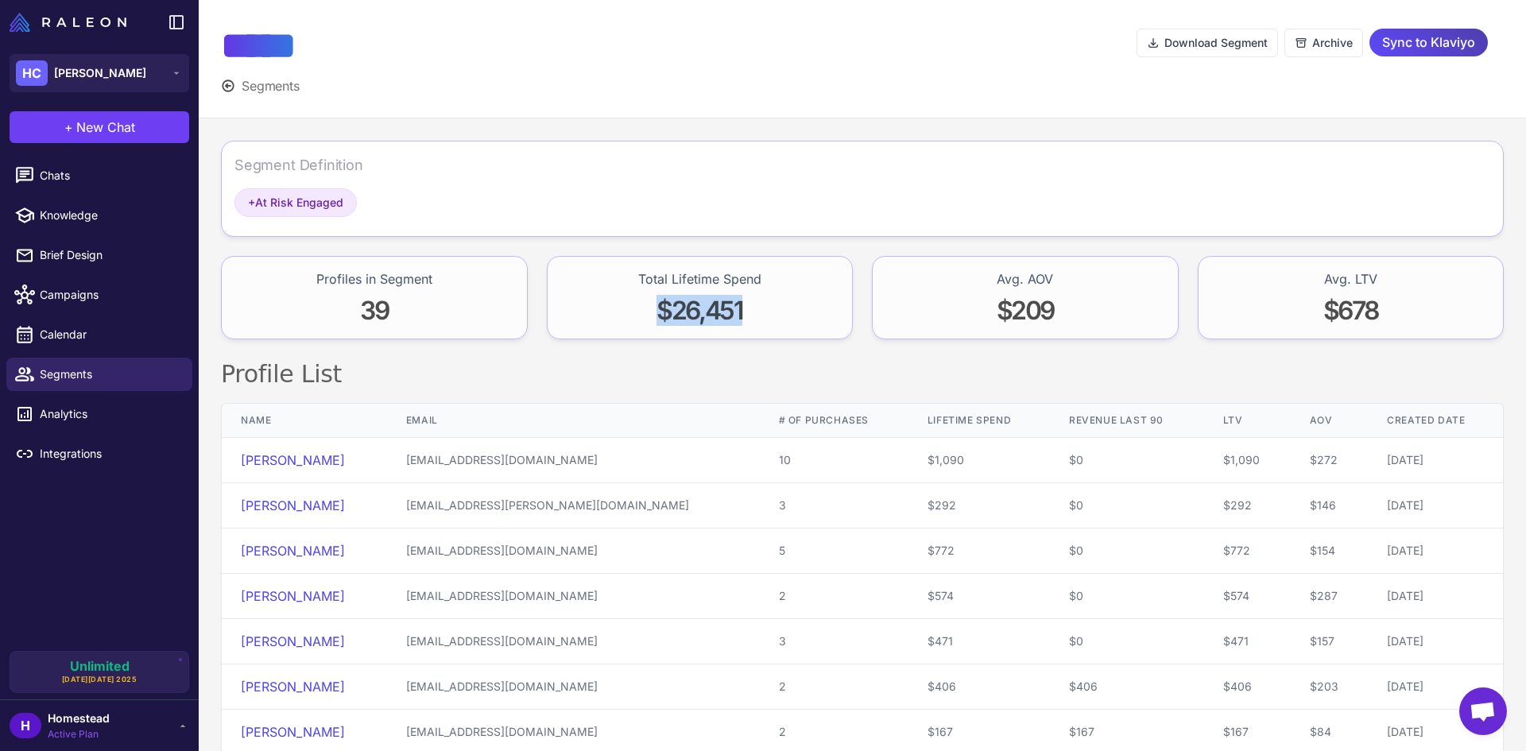
drag, startPoint x: 636, startPoint y: 307, endPoint x: 784, endPoint y: 299, distance: 148.0
click at [784, 299] on div "Total Lifetime Spend $26,451" at bounding box center [700, 297] width 307 height 83
drag, startPoint x: 931, startPoint y: 300, endPoint x: 1098, endPoint y: 296, distance: 166.9
click at [792, 296] on div "Avg. AOV $209" at bounding box center [1025, 297] width 307 height 83
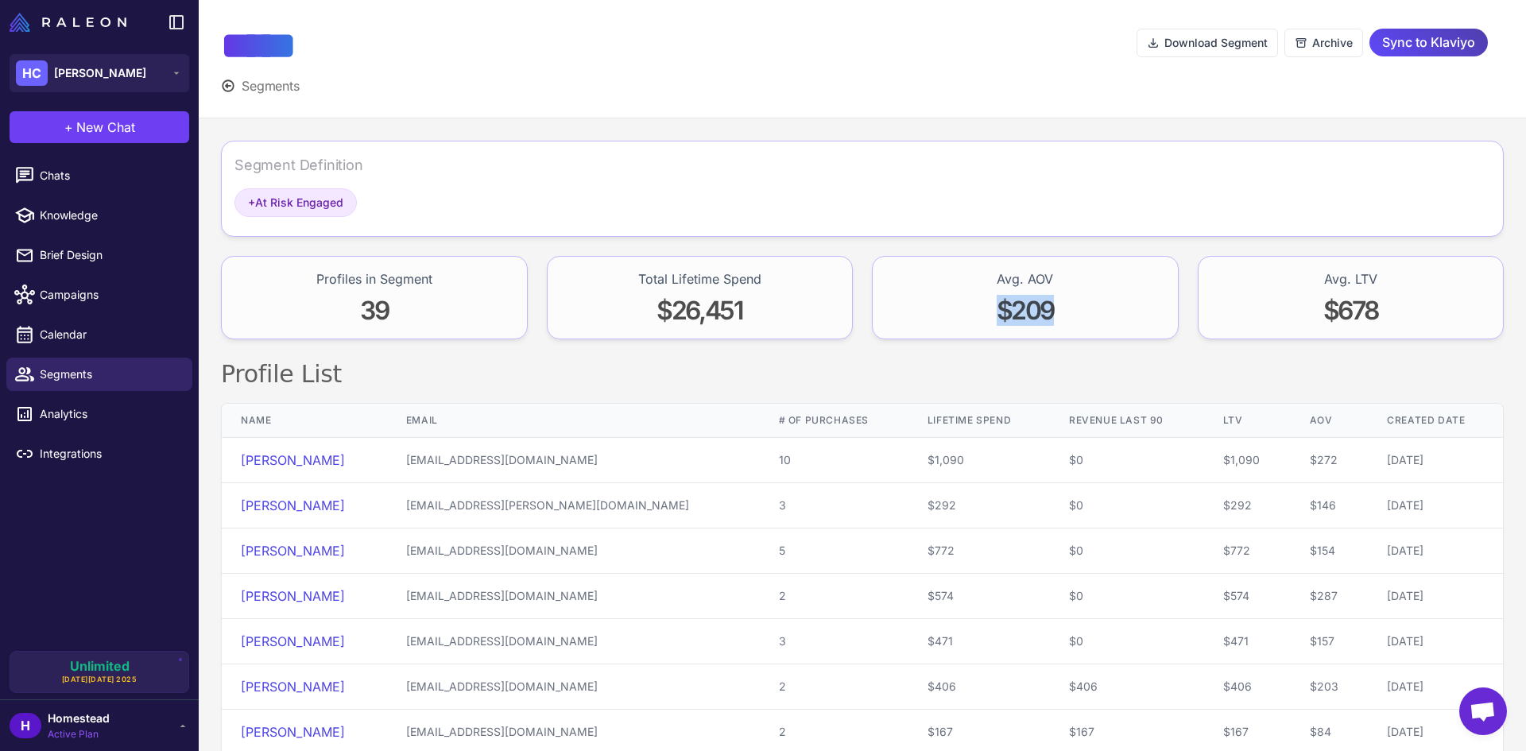
click at [792, 296] on div "Avg. AOV $209" at bounding box center [1025, 297] width 307 height 83
drag, startPoint x: 1314, startPoint y: 309, endPoint x: 1415, endPoint y: 310, distance: 100.9
click at [792, 310] on div "Avg. LTV $678" at bounding box center [1350, 297] width 307 height 83
drag, startPoint x: 340, startPoint y: 300, endPoint x: 440, endPoint y: 308, distance: 100.5
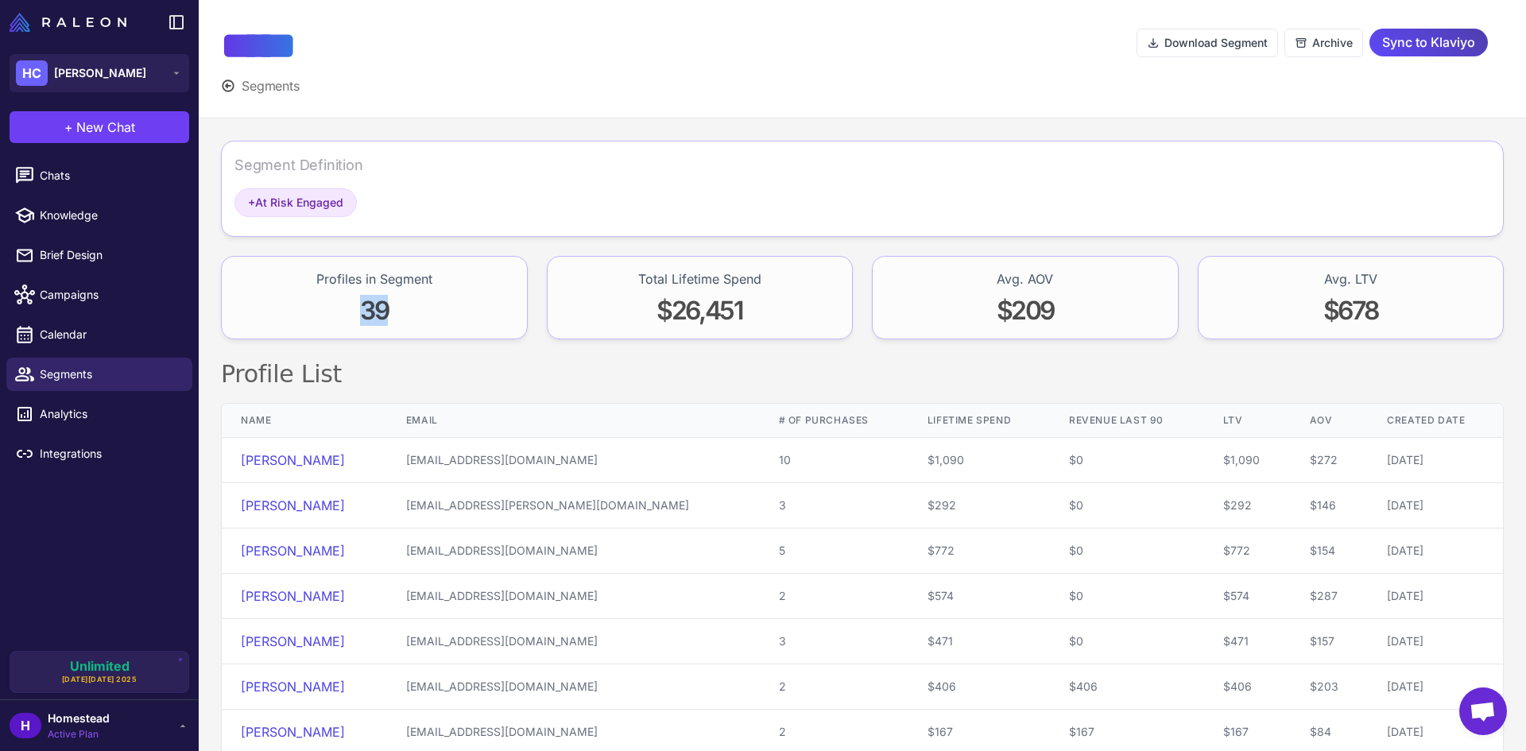
click at [439, 308] on div "Profiles in Segment 39" at bounding box center [374, 297] width 307 height 83
click at [440, 308] on div "Profiles in Segment 39" at bounding box center [374, 297] width 307 height 83
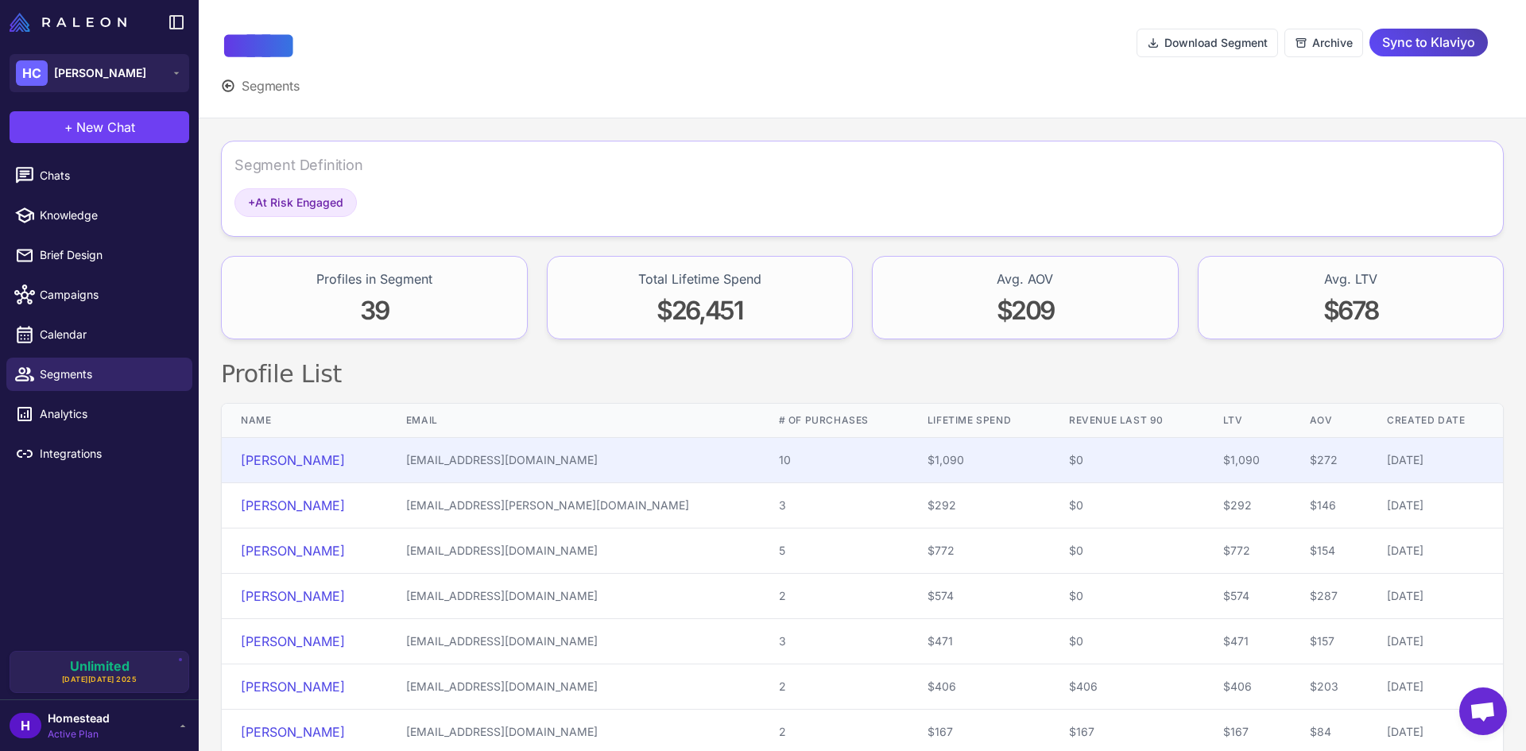
drag, startPoint x: 552, startPoint y: 365, endPoint x: 884, endPoint y: 474, distance: 349.8
click at [553, 365] on h2 "Profile List" at bounding box center [862, 374] width 1282 height 32
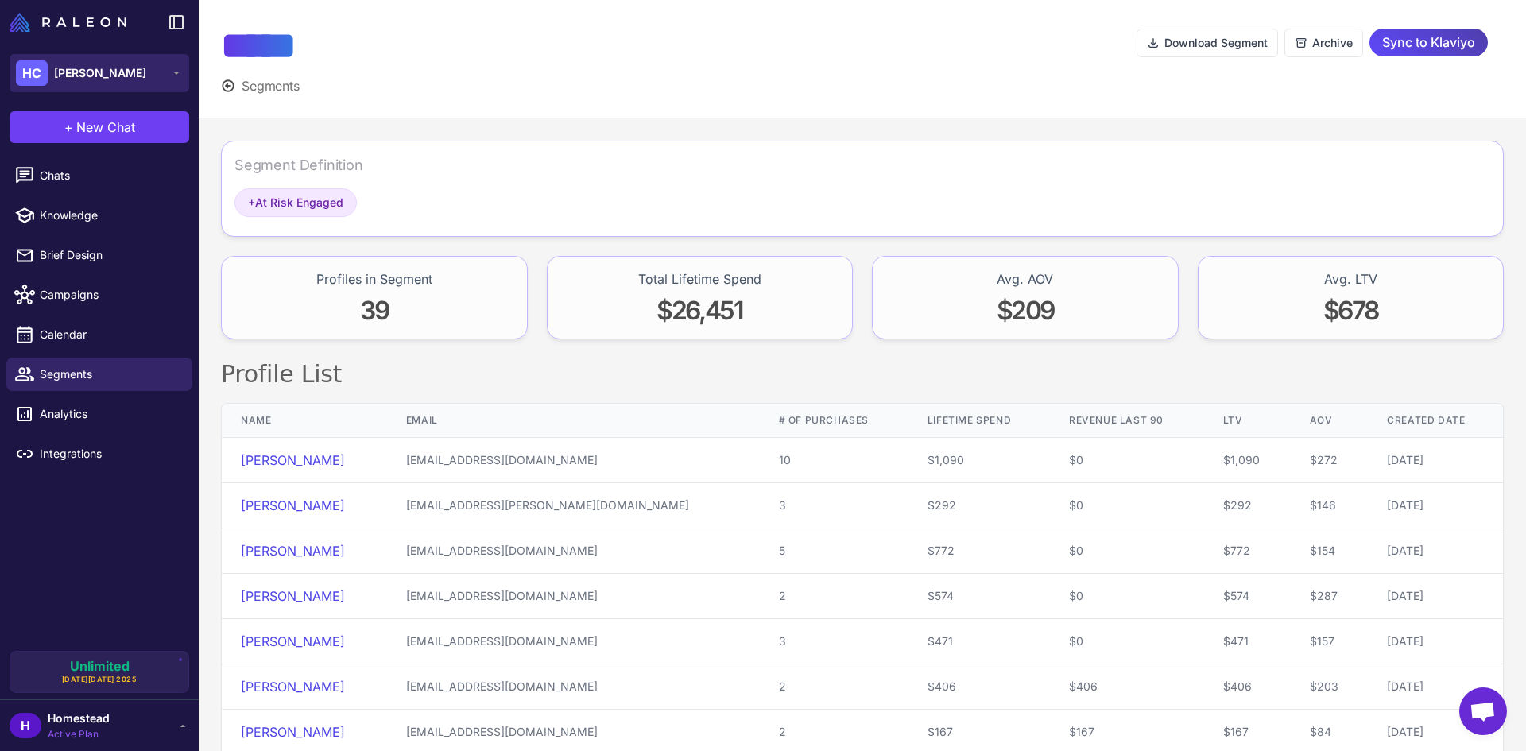
click at [168, 62] on button "HC Heidi Carey" at bounding box center [100, 73] width 180 height 38
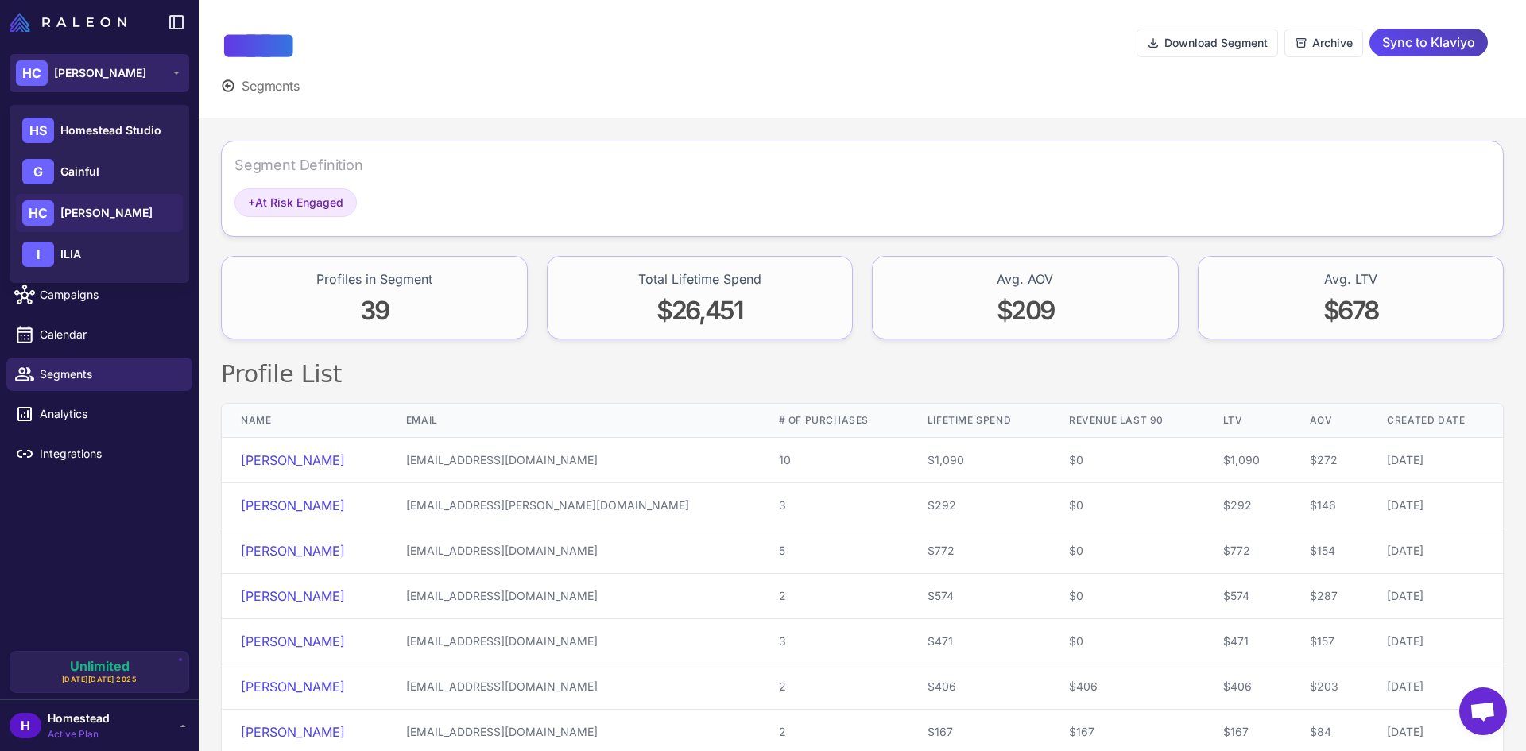
click at [168, 62] on button "HC Heidi Carey" at bounding box center [100, 73] width 180 height 38
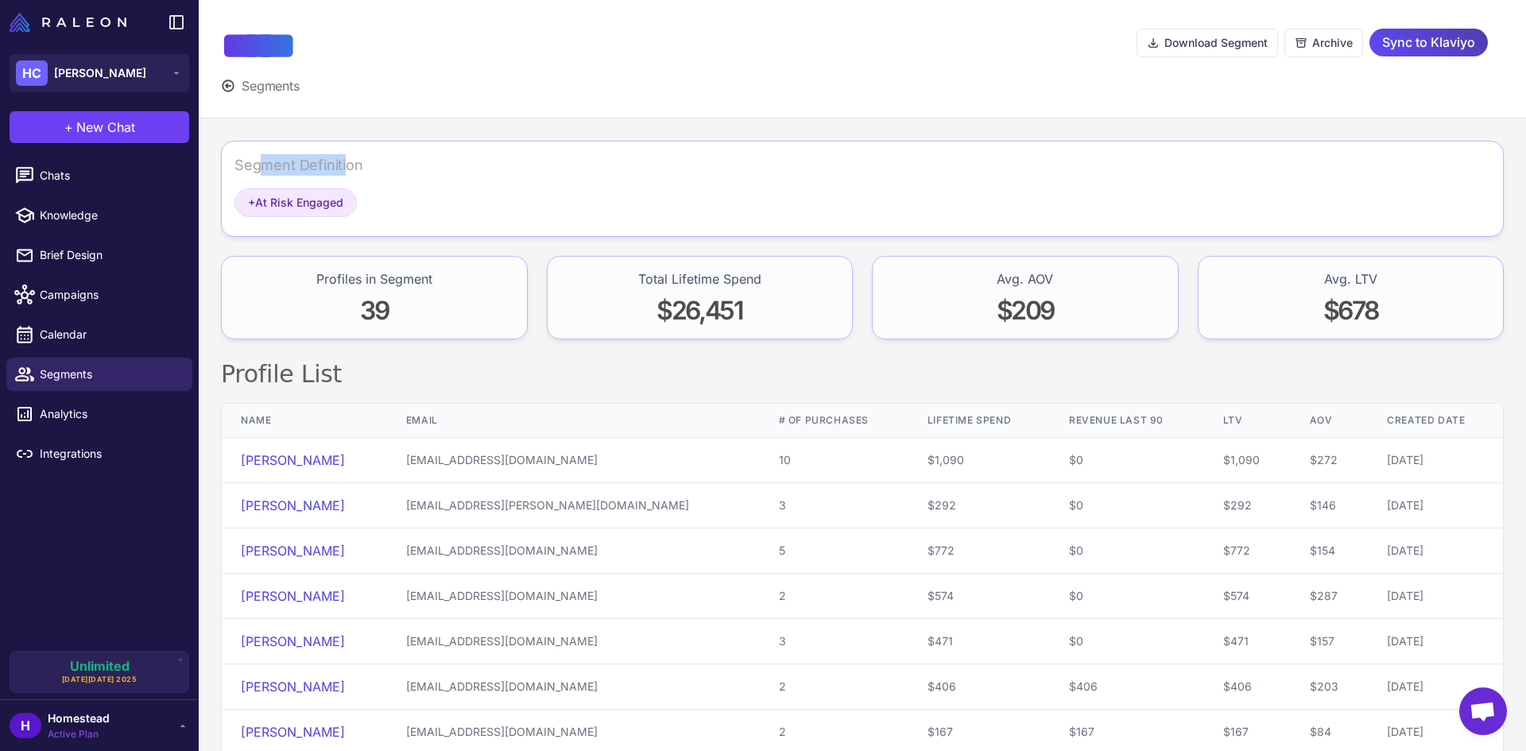
drag, startPoint x: 257, startPoint y: 162, endPoint x: 388, endPoint y: 166, distance: 130.4
click at [385, 166] on div "Segment Definition" at bounding box center [861, 171] width 1255 height 34
click at [381, 96] on div "***** Segments Download Segment Archive Sync to Klaviyo" at bounding box center [862, 59] width 1327 height 118
drag, startPoint x: 274, startPoint y: 37, endPoint x: 482, endPoint y: 72, distance: 210.2
click at [482, 72] on div "***** Segments Download Segment Archive Sync to Klaviyo" at bounding box center [862, 59] width 1327 height 118
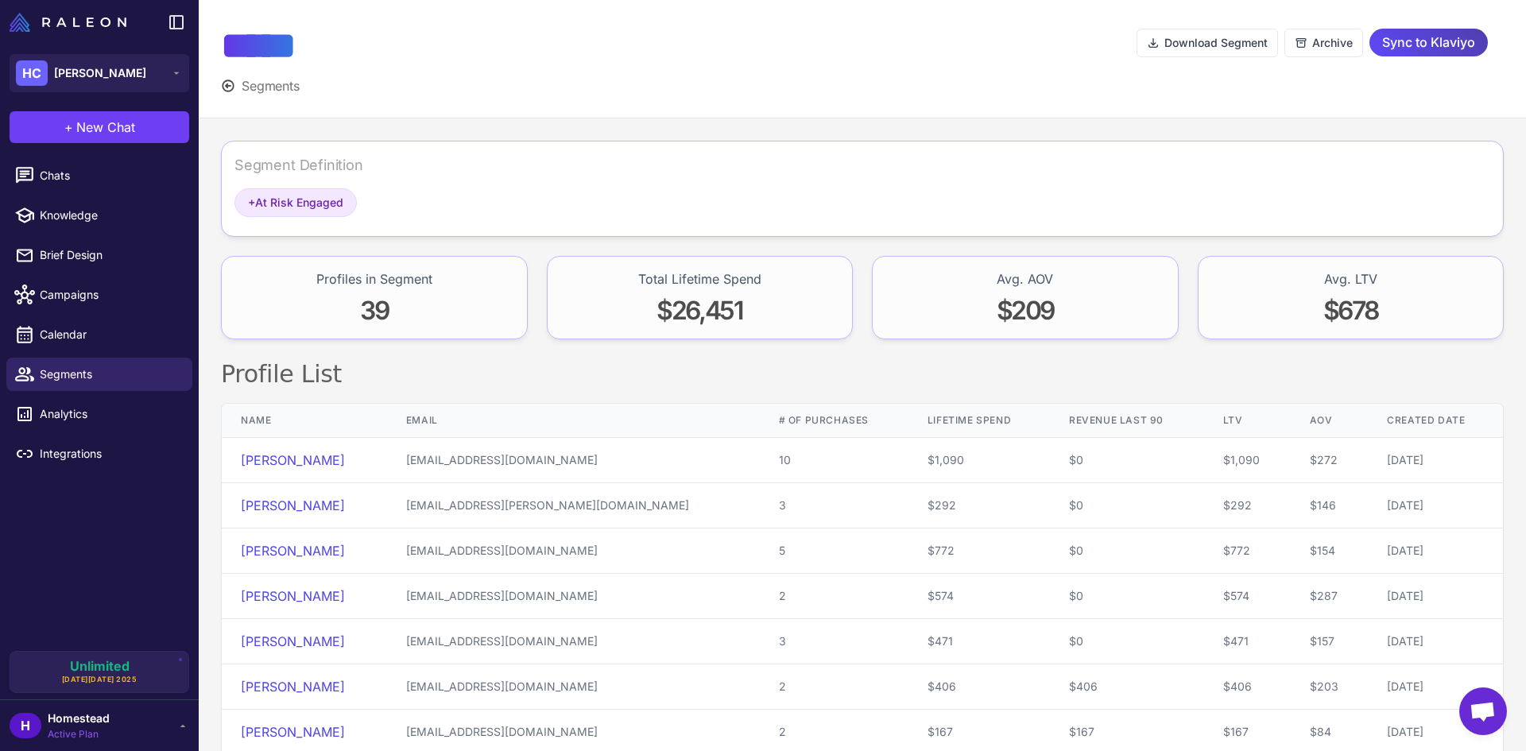
click at [483, 71] on div at bounding box center [734, 58] width 804 height 73
click at [792, 48] on div at bounding box center [734, 58] width 804 height 73
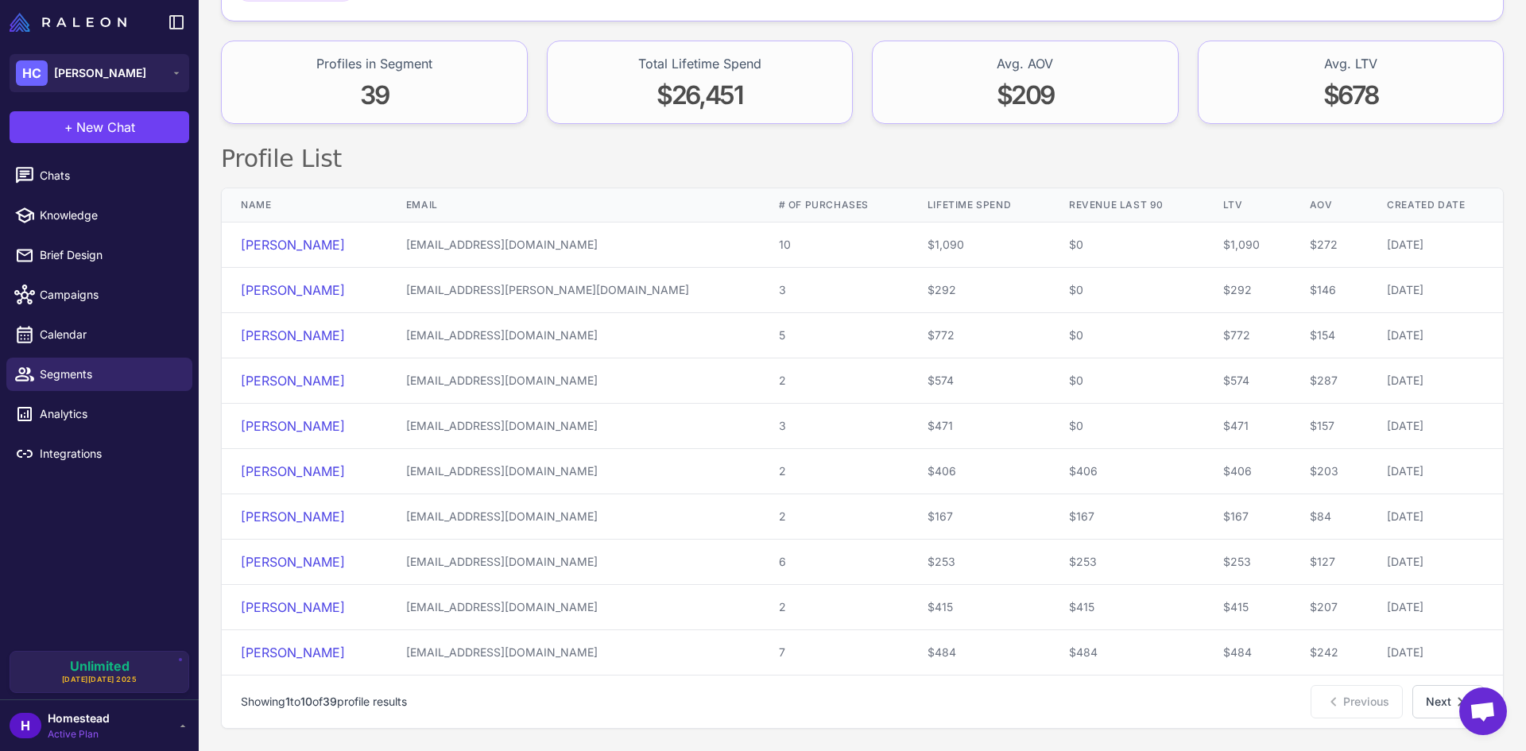
click at [698, 156] on h2 "Profile List" at bounding box center [862, 159] width 1282 height 32
